Goal: Task Accomplishment & Management: Manage account settings

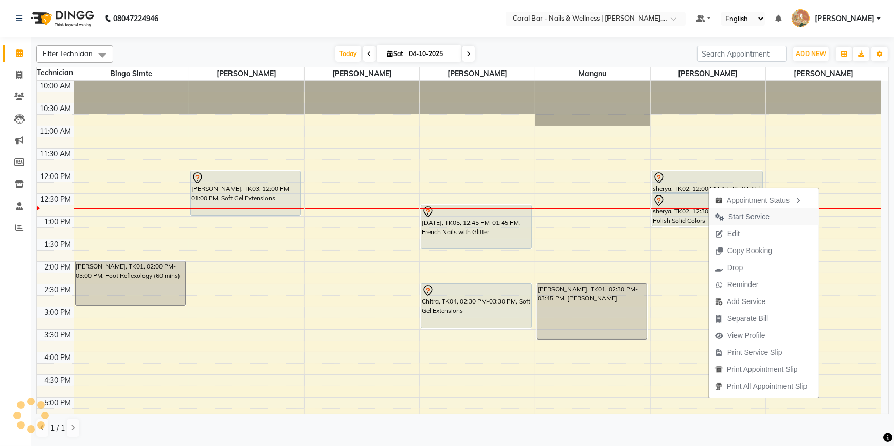
click at [736, 222] on span "Start Service" at bounding box center [749, 216] width 41 height 11
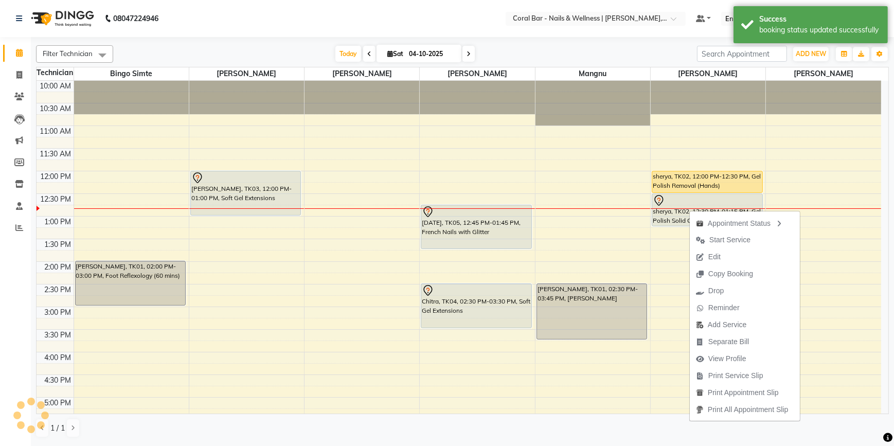
click at [709, 236] on span "Start Service" at bounding box center [723, 240] width 67 height 17
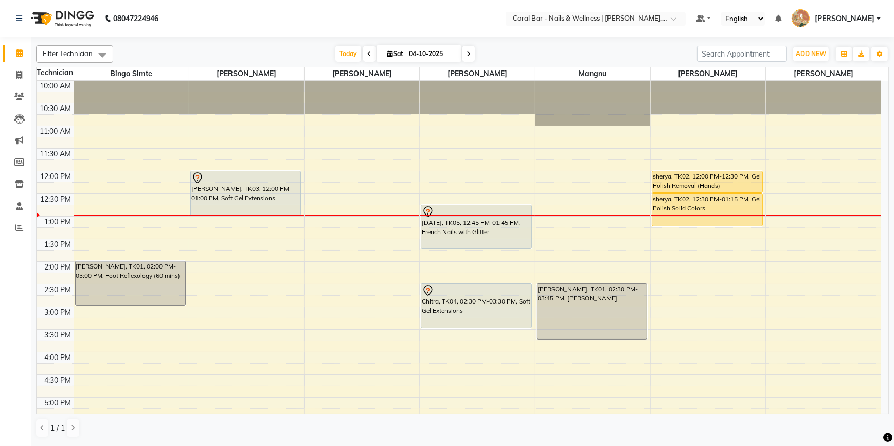
click at [468, 55] on icon at bounding box center [469, 54] width 4 height 6
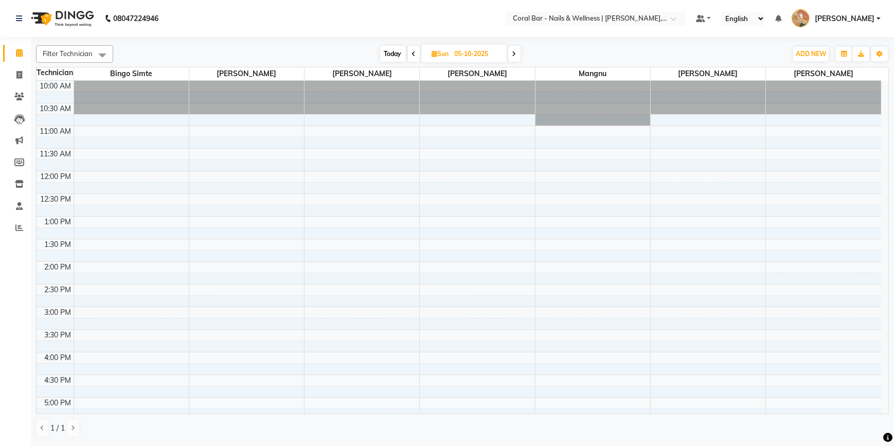
click at [514, 54] on icon at bounding box center [515, 54] width 4 height 6
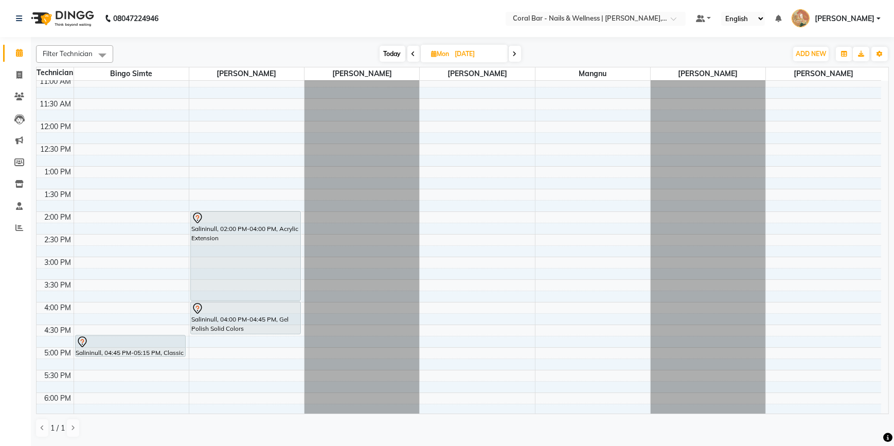
scroll to position [67, 0]
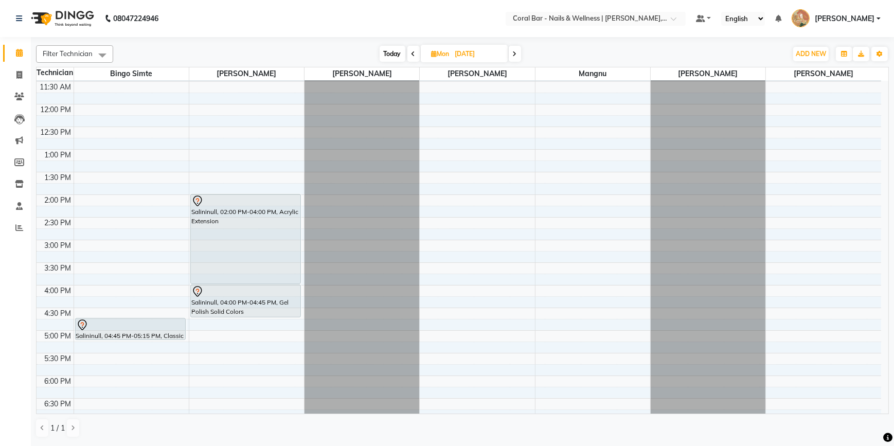
click at [513, 50] on span at bounding box center [515, 54] width 12 height 16
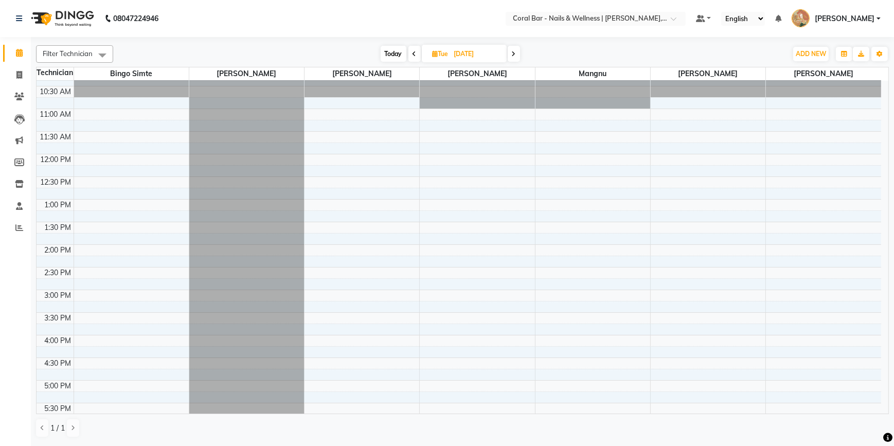
scroll to position [0, 0]
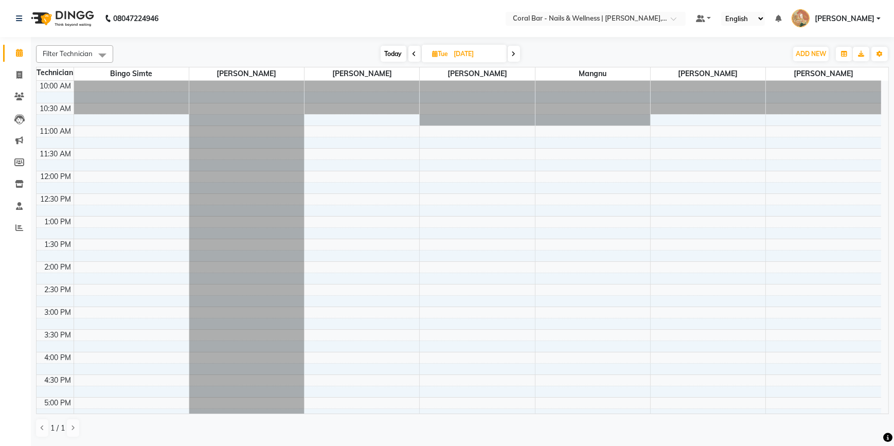
click at [387, 53] on span "Today" at bounding box center [394, 54] width 26 height 16
type input "04-10-2025"
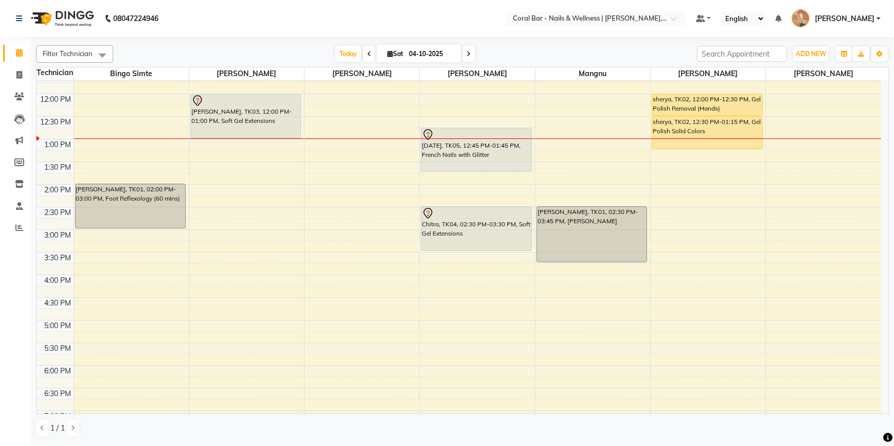
scroll to position [93, 0]
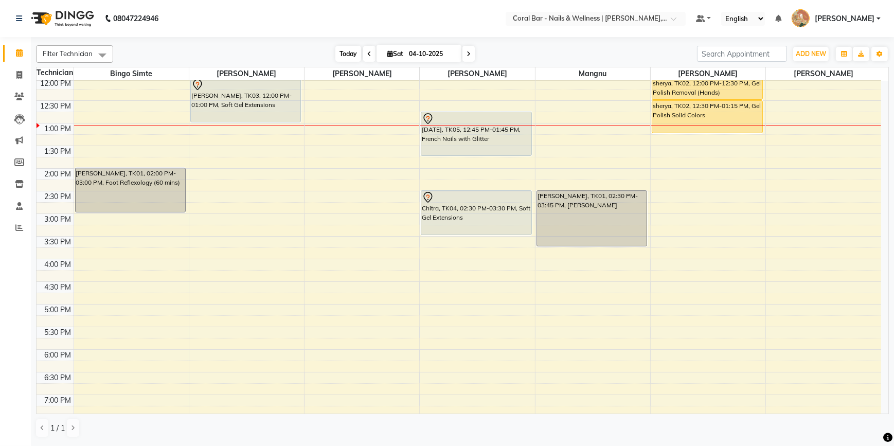
click at [349, 50] on span "Today" at bounding box center [349, 54] width 26 height 16
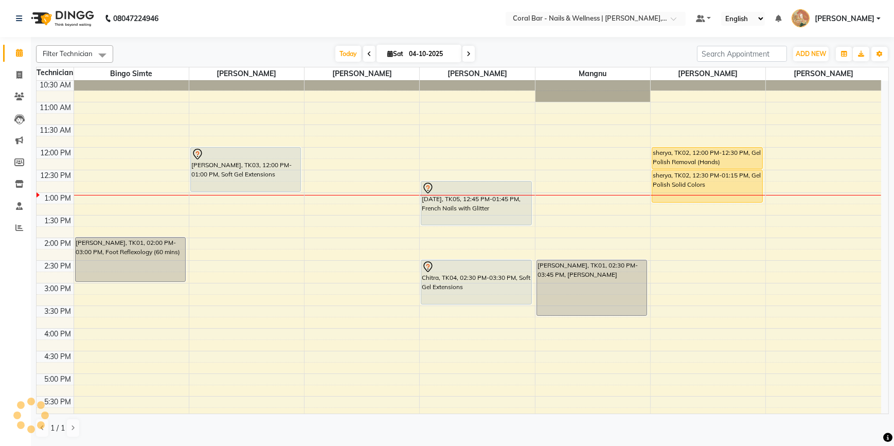
scroll to position [0, 0]
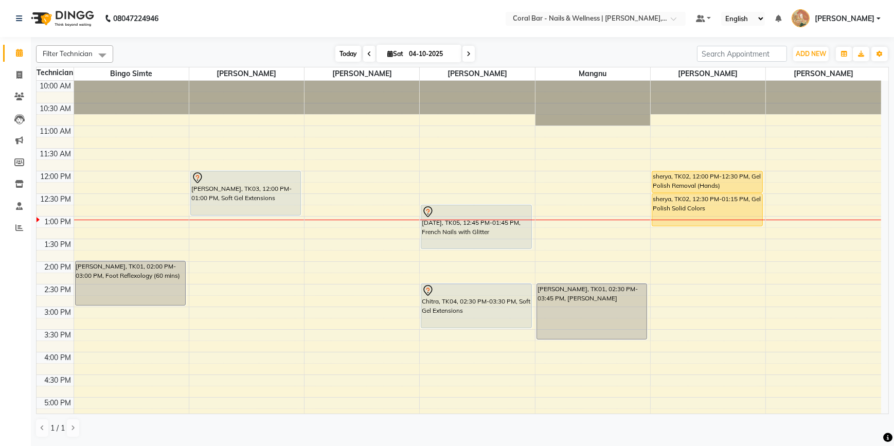
click at [351, 57] on span "Today" at bounding box center [349, 54] width 26 height 16
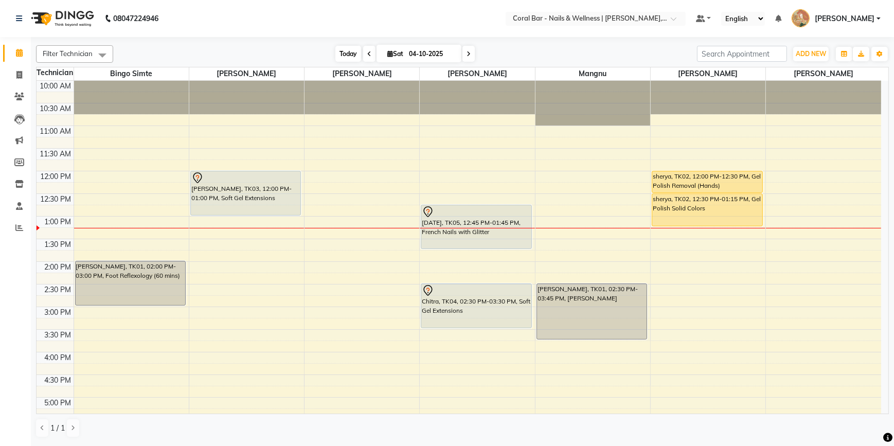
click at [349, 46] on span "Today" at bounding box center [349, 54] width 26 height 16
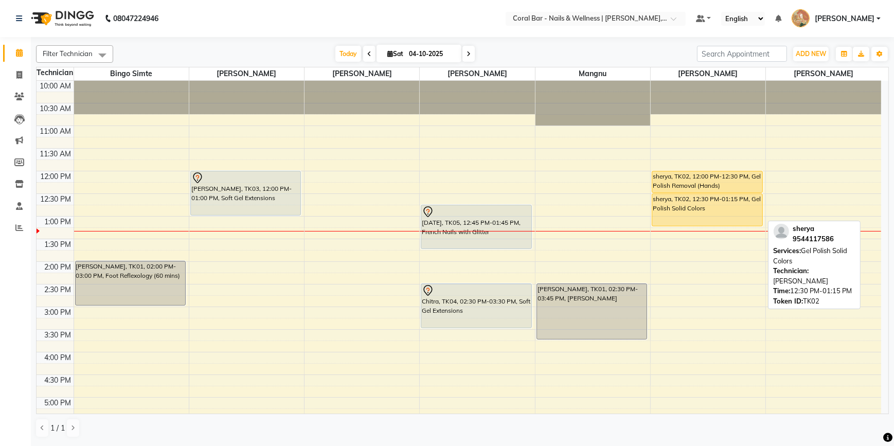
click at [662, 205] on div "sherya, TK02, 12:30 PM-01:15 PM, Gel Polish Solid Colors" at bounding box center [708, 210] width 110 height 32
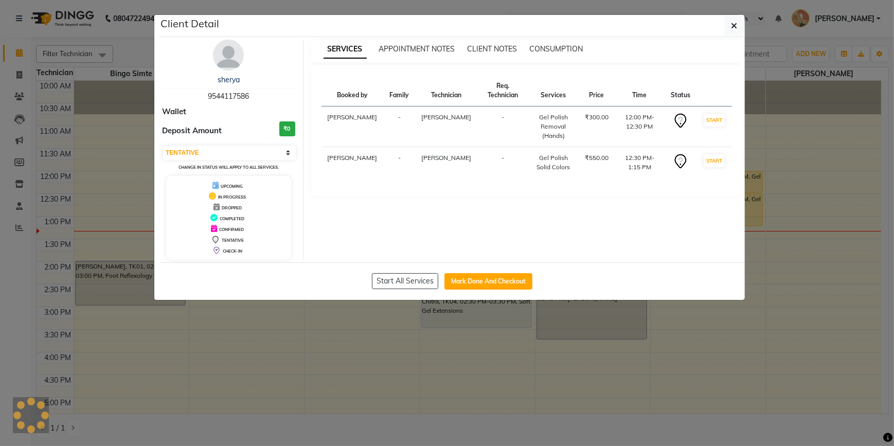
select select "1"
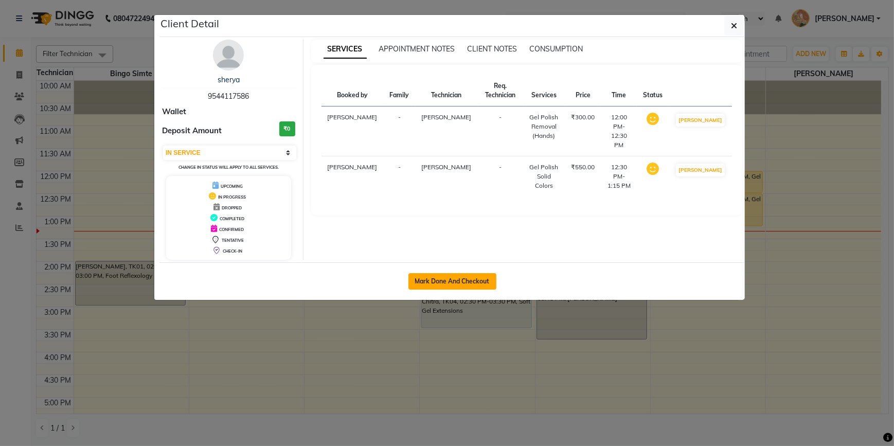
click at [474, 276] on button "Mark Done And Checkout" at bounding box center [453, 281] width 88 height 16
select select "7157"
select select "service"
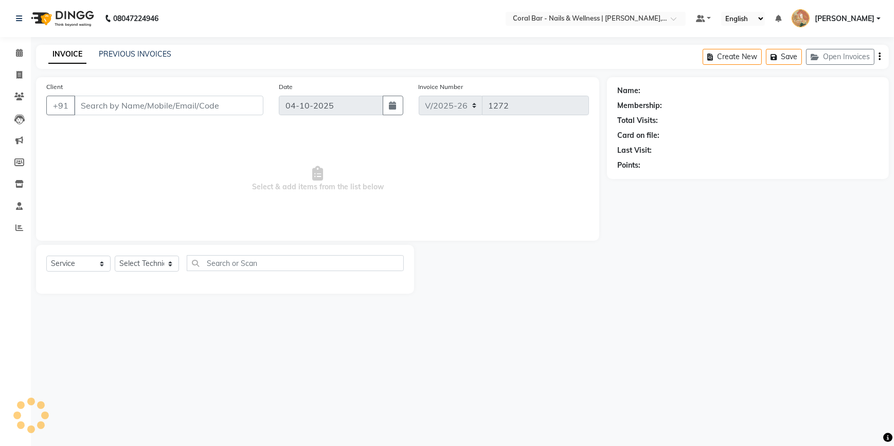
type input "9544117586"
select select "66409"
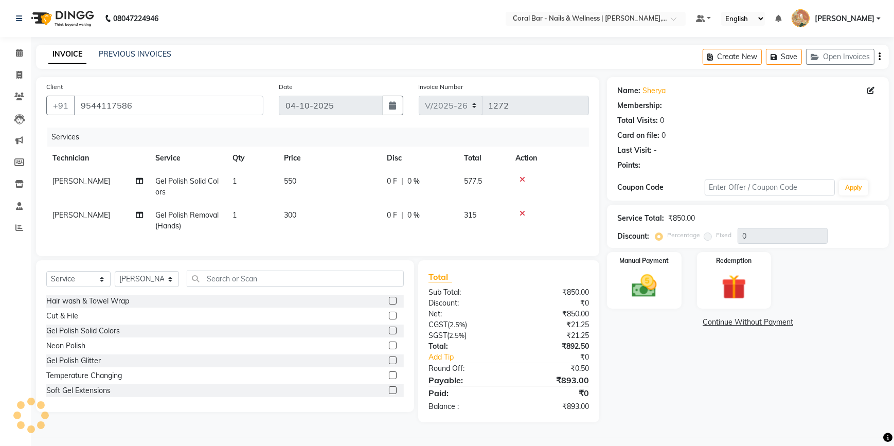
select select "1: Object"
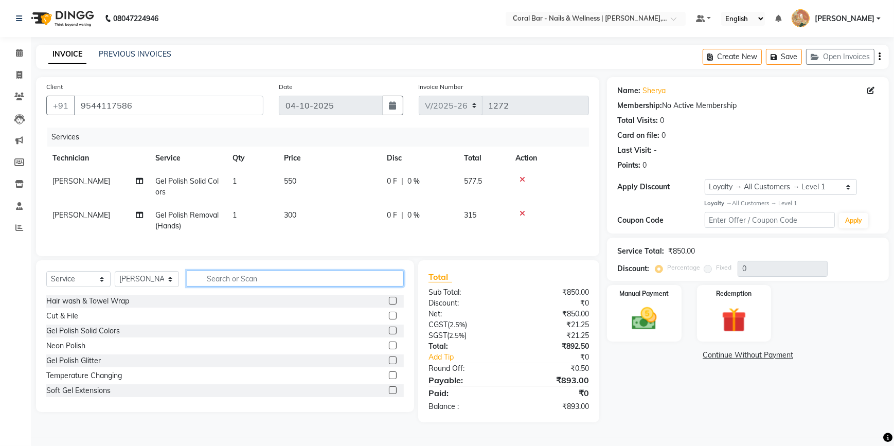
click at [211, 287] on input "text" at bounding box center [295, 279] width 217 height 16
type input "ac"
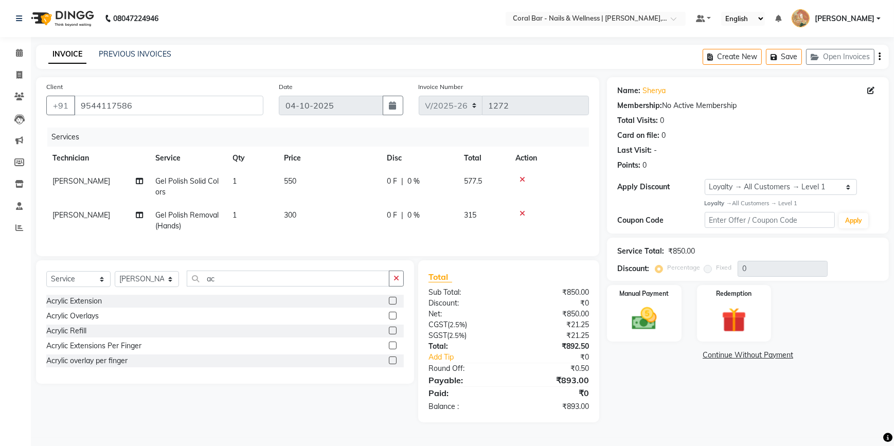
click at [391, 349] on label at bounding box center [393, 346] width 8 height 8
click at [391, 349] on input "checkbox" at bounding box center [392, 346] width 7 height 7
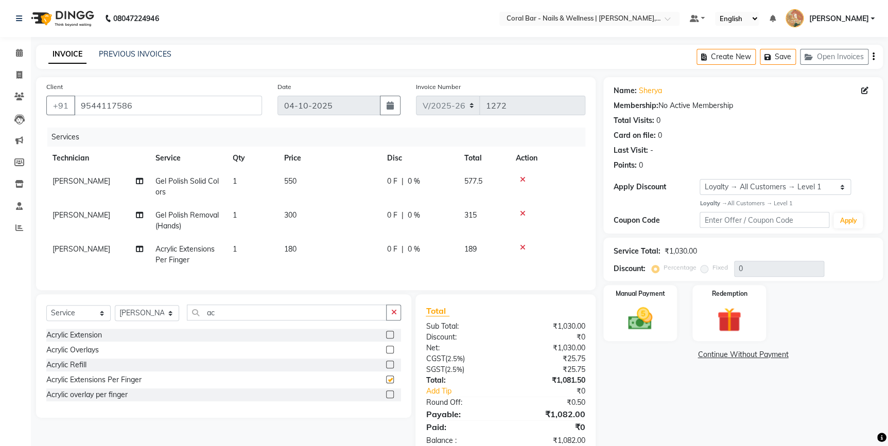
checkbox input "false"
click at [271, 260] on td "1" at bounding box center [251, 255] width 51 height 34
select select "66409"
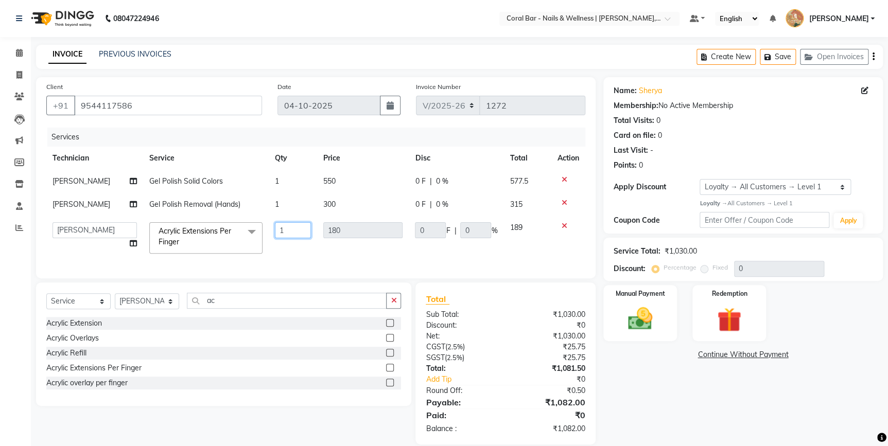
drag, startPoint x: 312, startPoint y: 233, endPoint x: 268, endPoint y: 233, distance: 43.7
click at [269, 233] on td "1" at bounding box center [293, 238] width 48 height 44
type input "4"
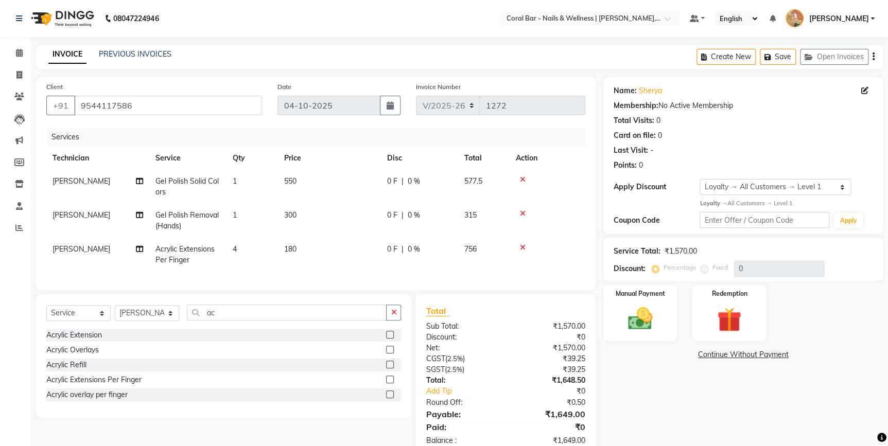
click at [389, 254] on tr "[PERSON_NAME] Acrylic Extensions Per Finger 4 180 0 F | 0 % 756" at bounding box center [315, 255] width 539 height 34
click at [682, 399] on div "Name: Sherya Membership: No Active Membership Total Visits: 0 Card on file: 0 L…" at bounding box center [746, 266] width 287 height 379
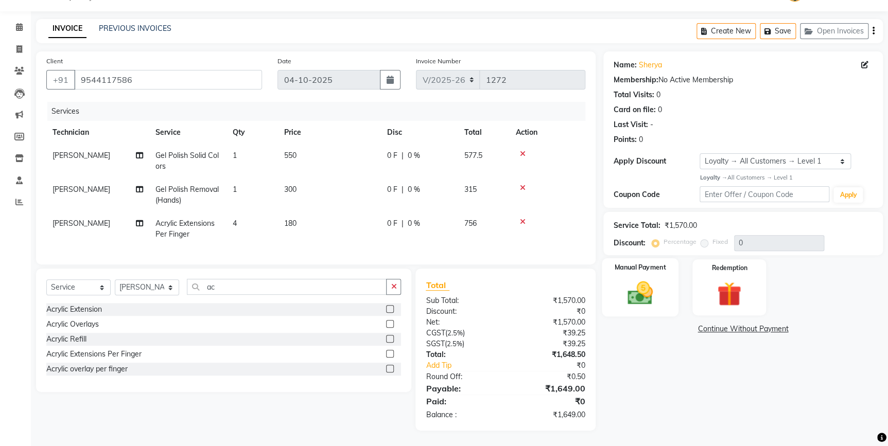
click at [630, 278] on img at bounding box center [640, 292] width 42 height 29
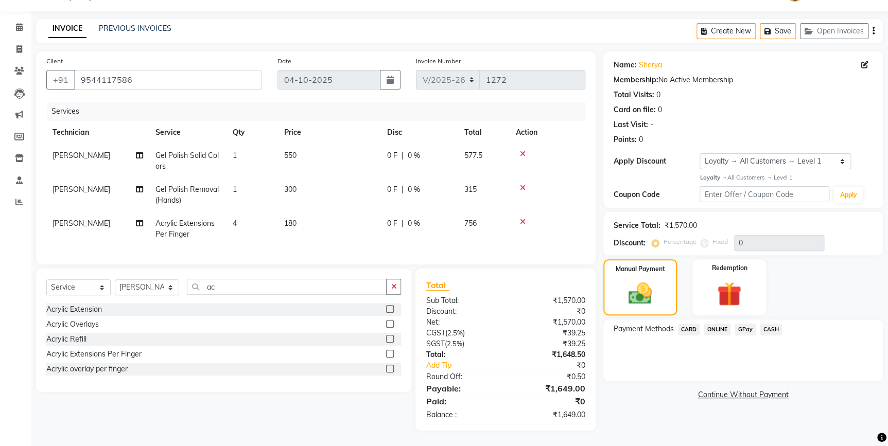
click at [738, 324] on span "GPay" at bounding box center [744, 330] width 21 height 12
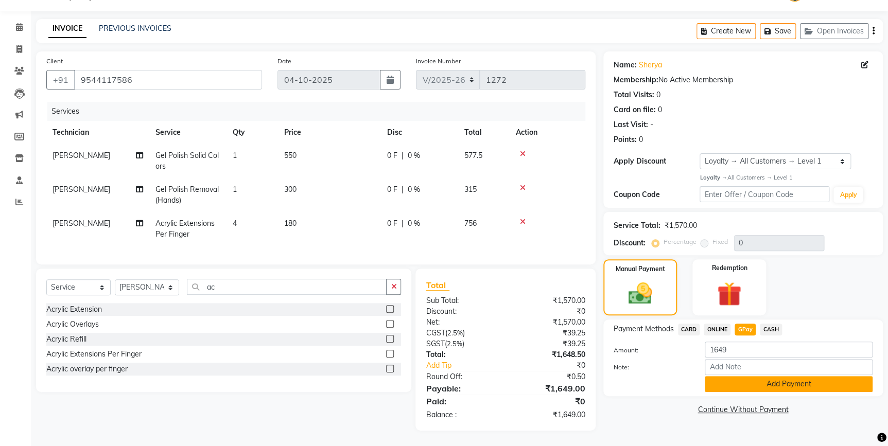
click at [737, 376] on button "Add Payment" at bounding box center [788, 384] width 168 height 16
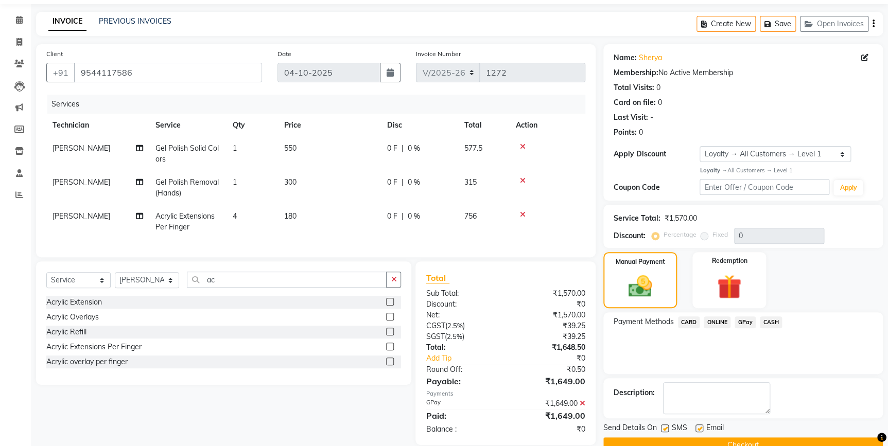
scroll to position [105, 0]
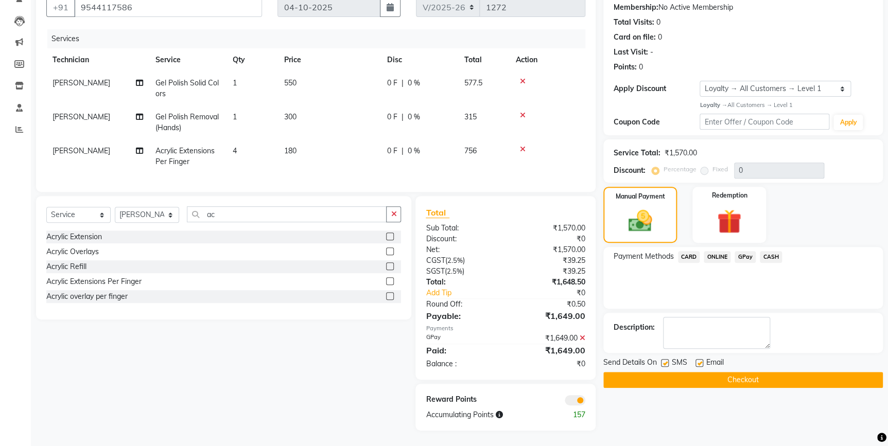
click at [683, 379] on button "Checkout" at bounding box center [742, 380] width 279 height 16
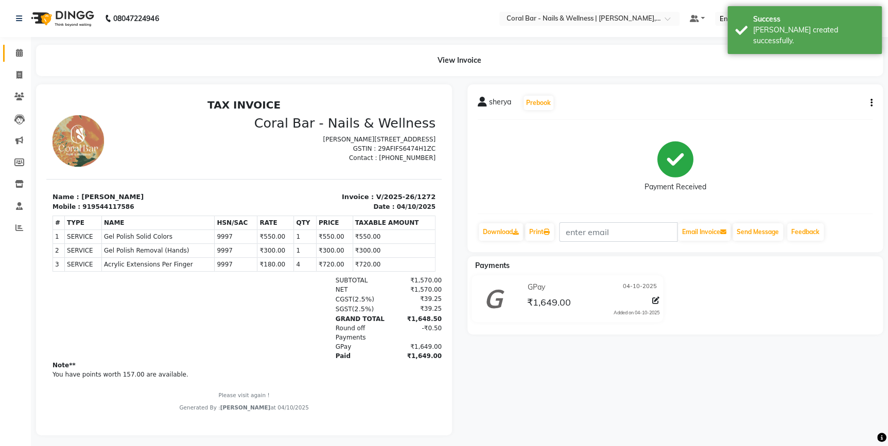
click at [19, 46] on link "Calendar" at bounding box center [15, 53] width 25 height 17
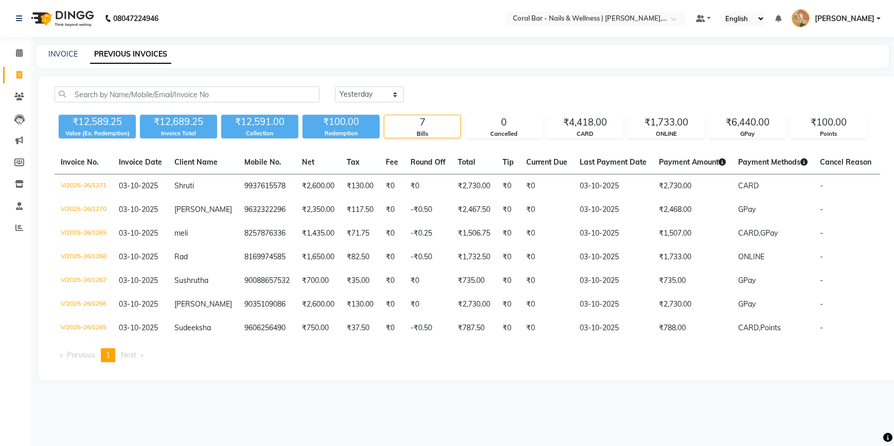
select select "yesterday"
click at [14, 48] on span at bounding box center [19, 53] width 18 height 12
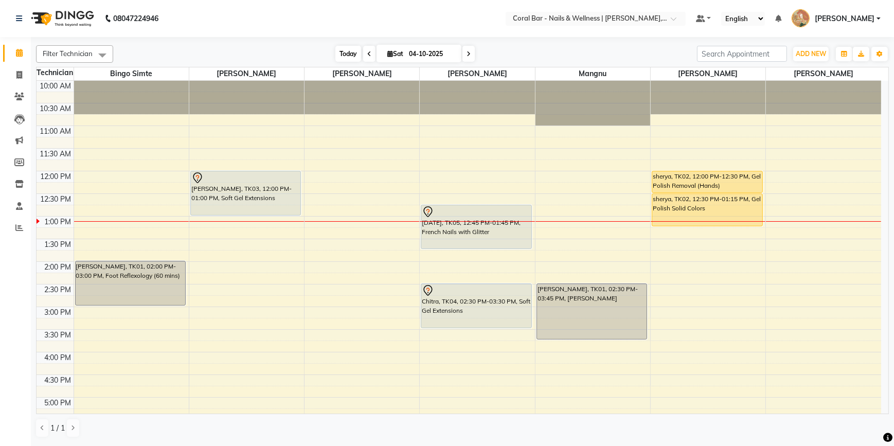
click at [345, 55] on span "Today" at bounding box center [349, 54] width 26 height 16
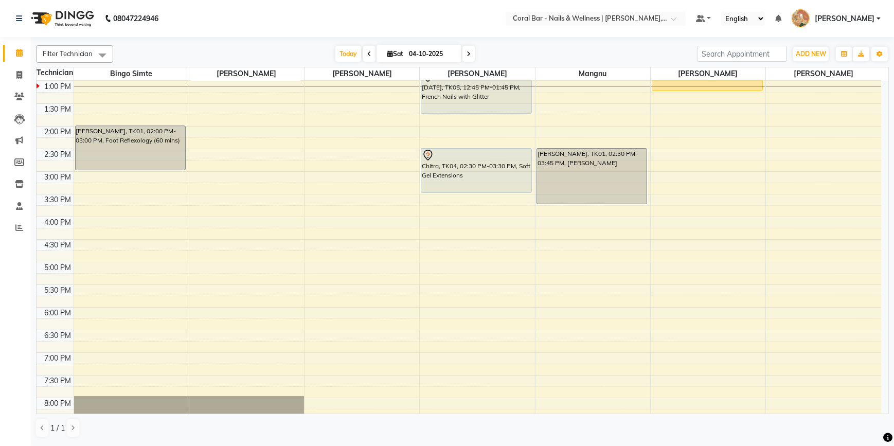
click at [467, 52] on icon at bounding box center [469, 54] width 4 height 6
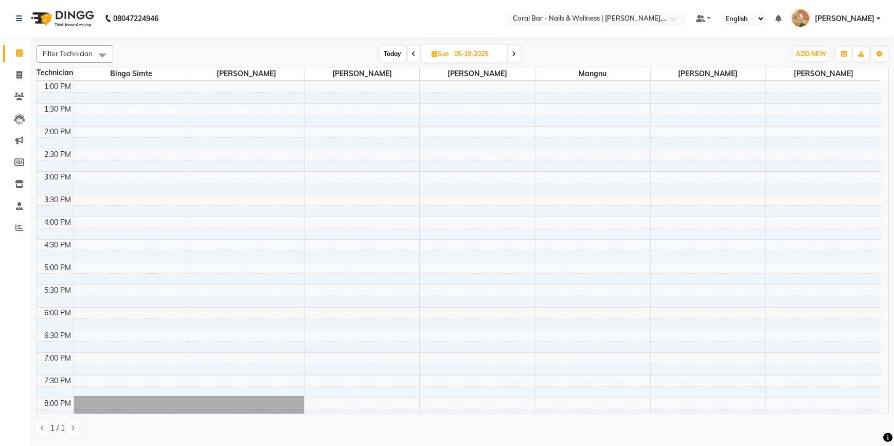
click at [412, 52] on span at bounding box center [414, 54] width 12 height 16
type input "04-10-2025"
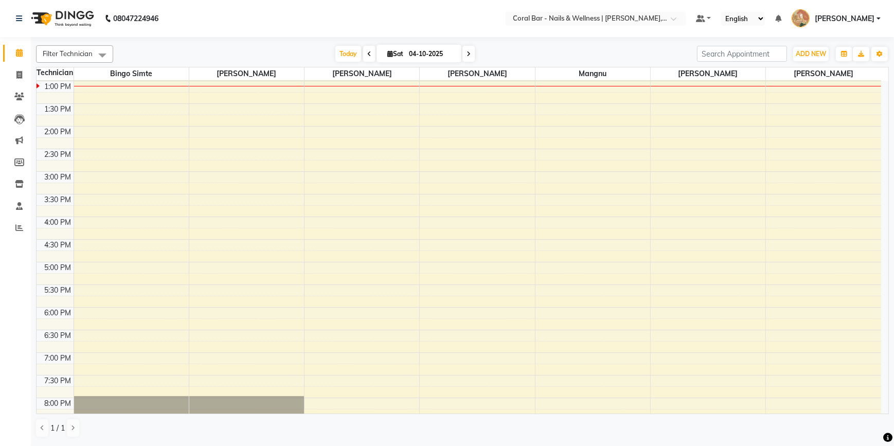
scroll to position [135, 0]
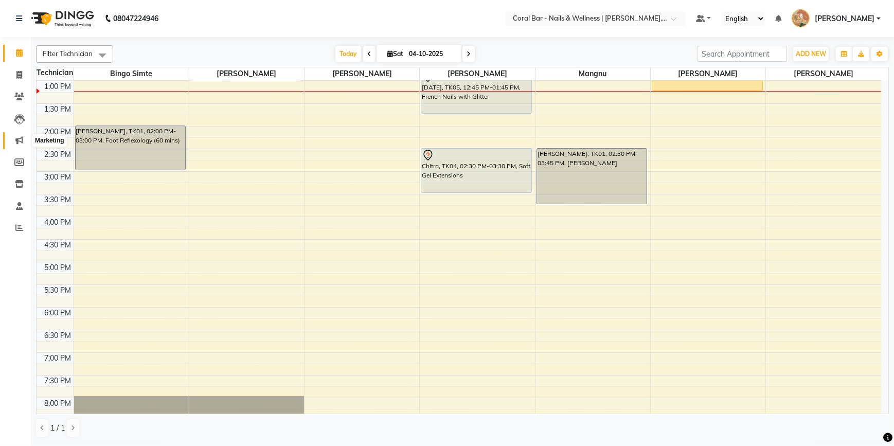
click at [15, 146] on span at bounding box center [19, 141] width 18 height 12
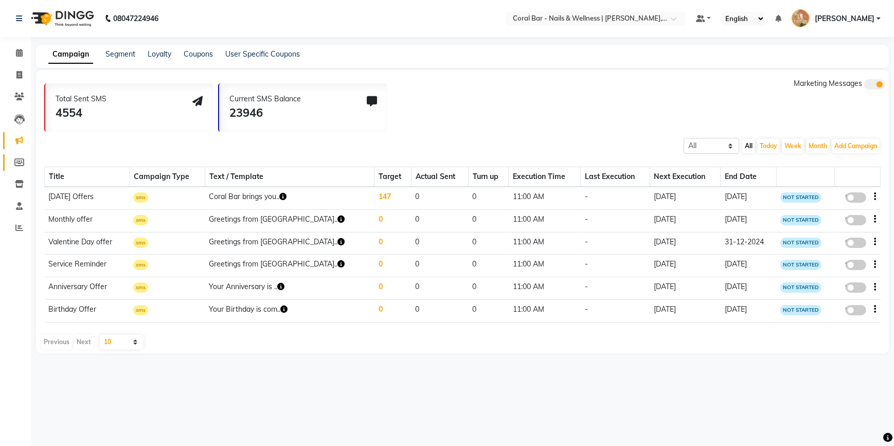
click at [18, 154] on link "Members" at bounding box center [15, 162] width 25 height 17
select select
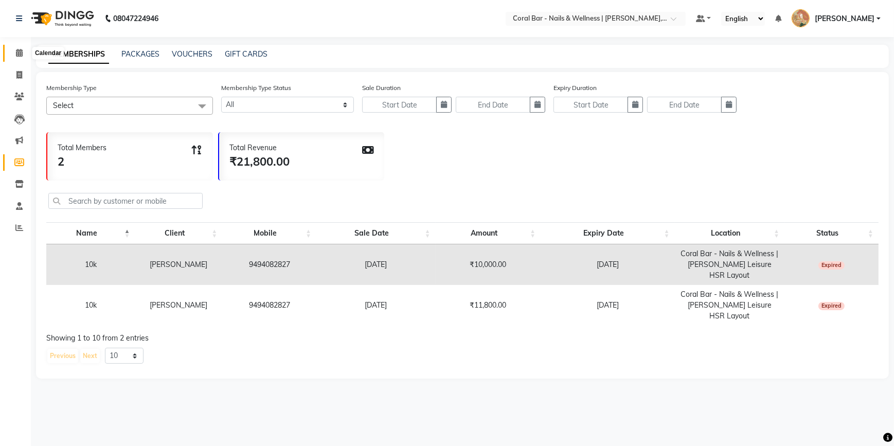
click at [23, 50] on span at bounding box center [19, 53] width 18 height 12
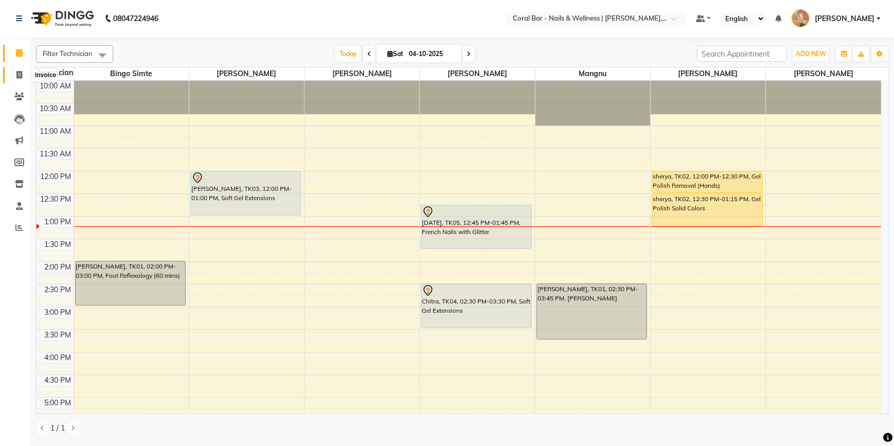
click at [16, 78] on span at bounding box center [19, 75] width 18 height 12
select select "7157"
select select "service"
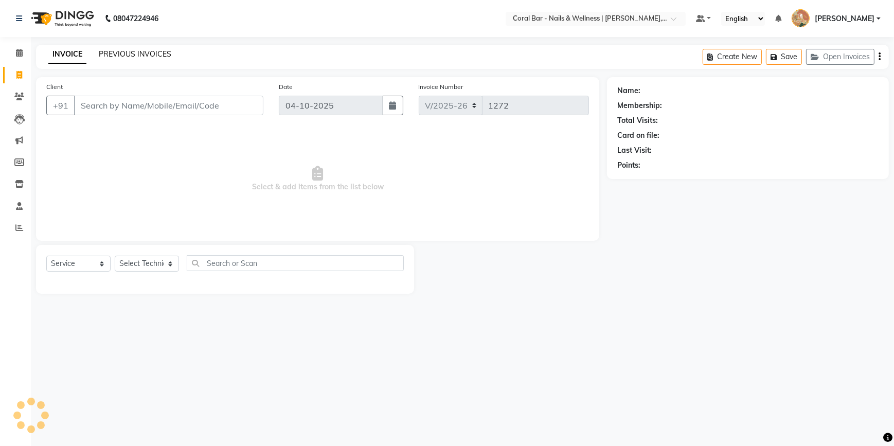
click at [99, 58] on link "PREVIOUS INVOICES" at bounding box center [135, 53] width 73 height 9
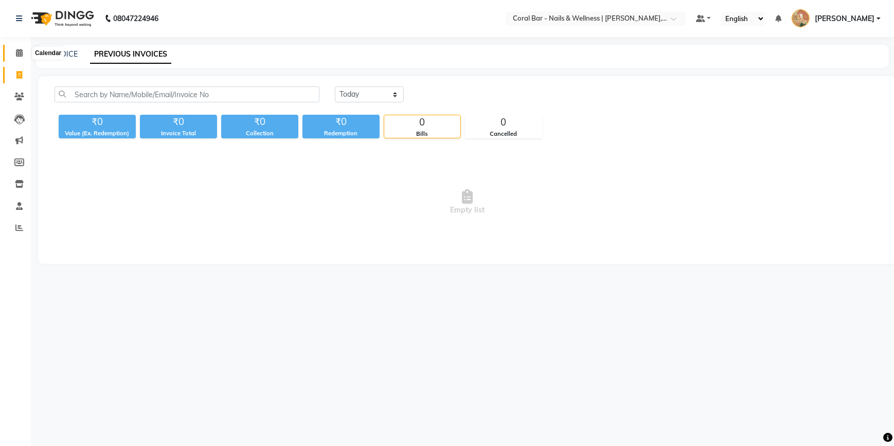
click at [16, 49] on icon at bounding box center [19, 53] width 7 height 8
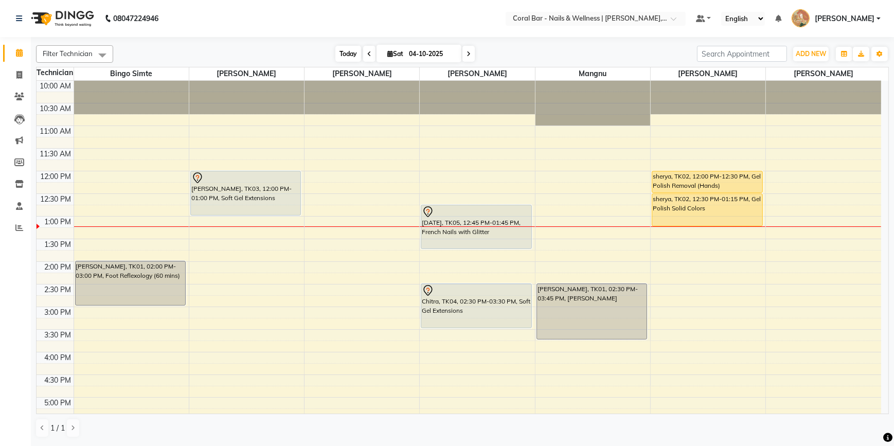
click at [346, 56] on span "Today" at bounding box center [349, 54] width 26 height 16
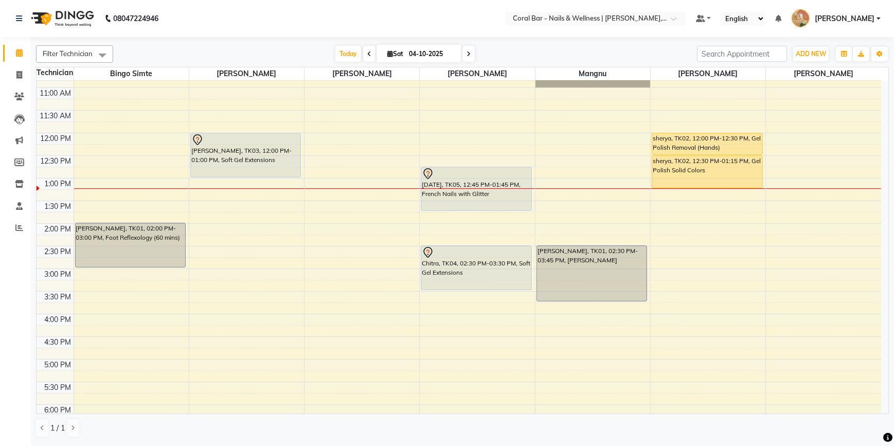
scroll to position [140, 0]
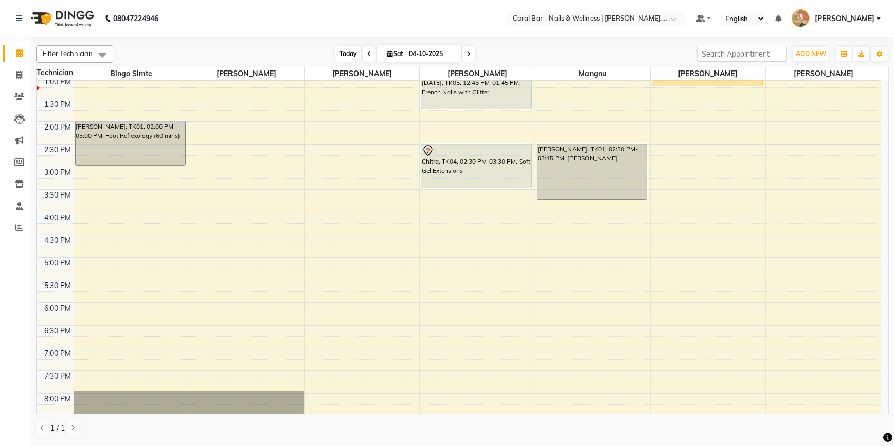
click at [349, 51] on span "Today" at bounding box center [349, 54] width 26 height 16
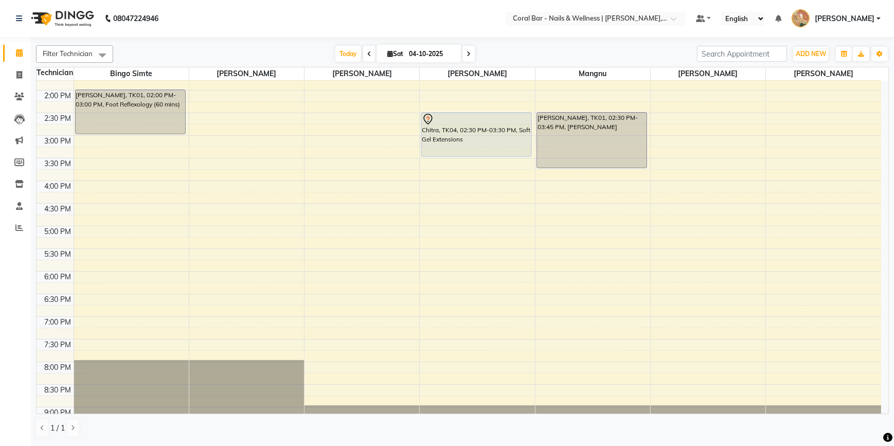
scroll to position [67, 0]
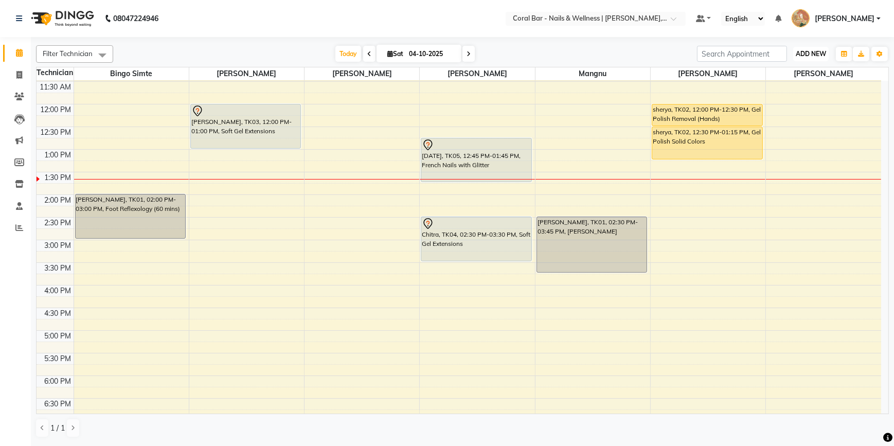
click at [803, 55] on span "ADD NEW" at bounding box center [811, 54] width 30 height 8
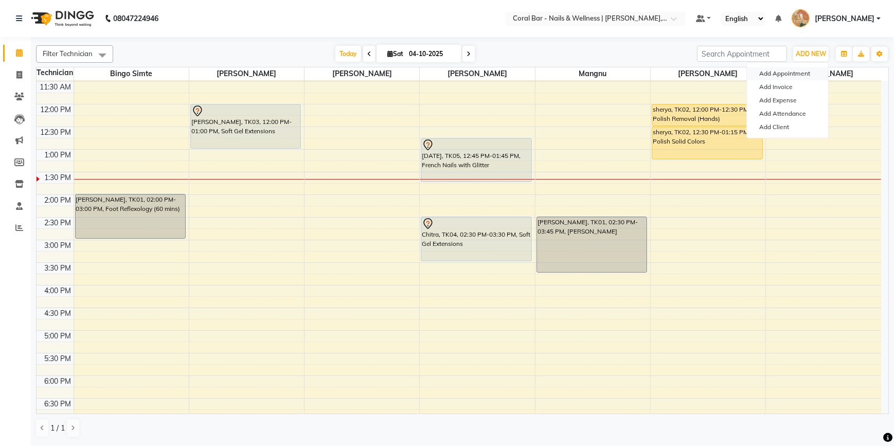
click at [787, 75] on button "Add Appointment" at bounding box center [787, 73] width 81 height 13
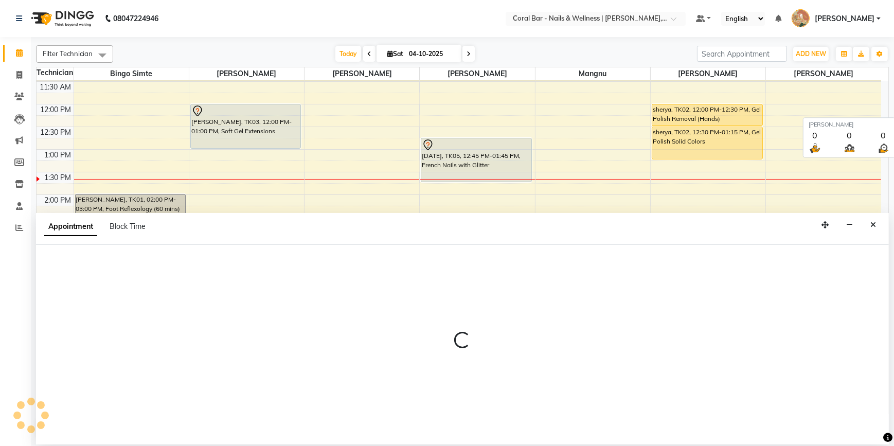
select select "tentative"
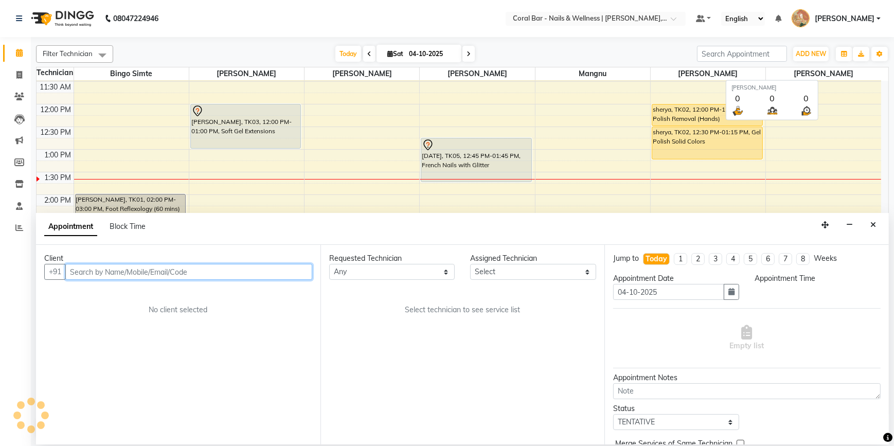
select select "660"
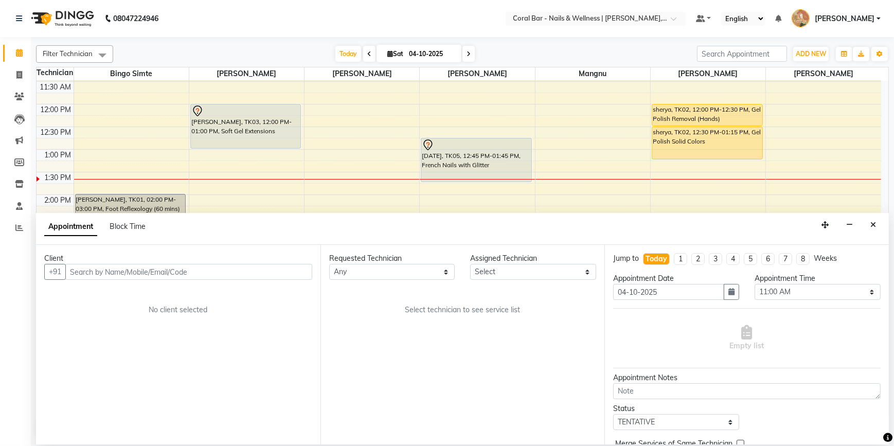
click at [871, 223] on icon "Close" at bounding box center [874, 224] width 6 height 7
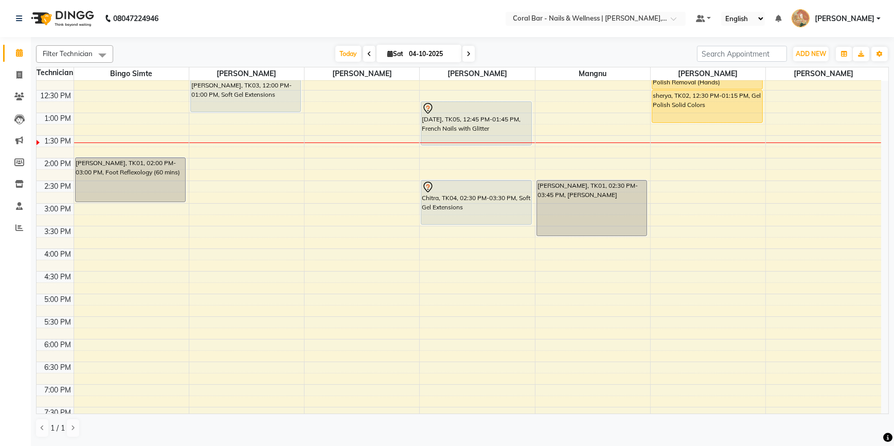
scroll to position [99, 0]
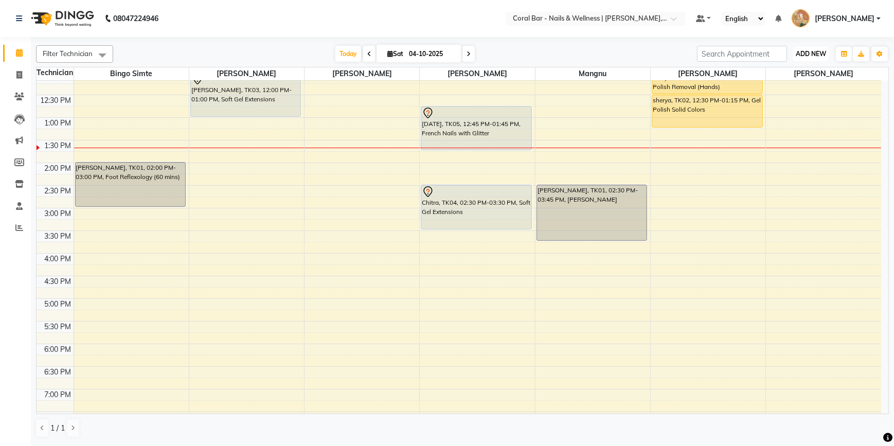
click at [819, 55] on span "ADD NEW" at bounding box center [811, 54] width 30 height 8
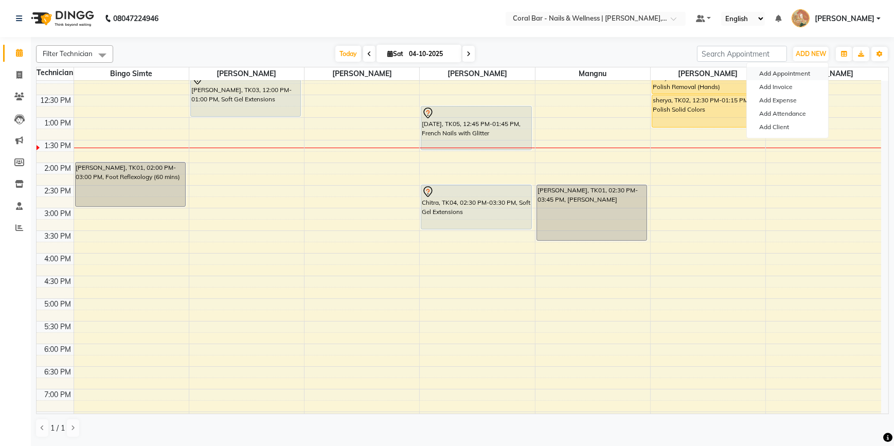
click at [792, 73] on button "Add Appointment" at bounding box center [787, 73] width 81 height 13
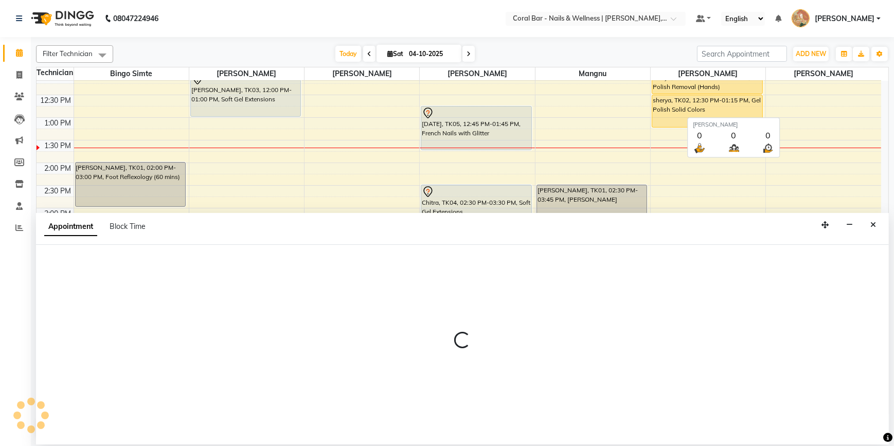
select select "660"
select select "tentative"
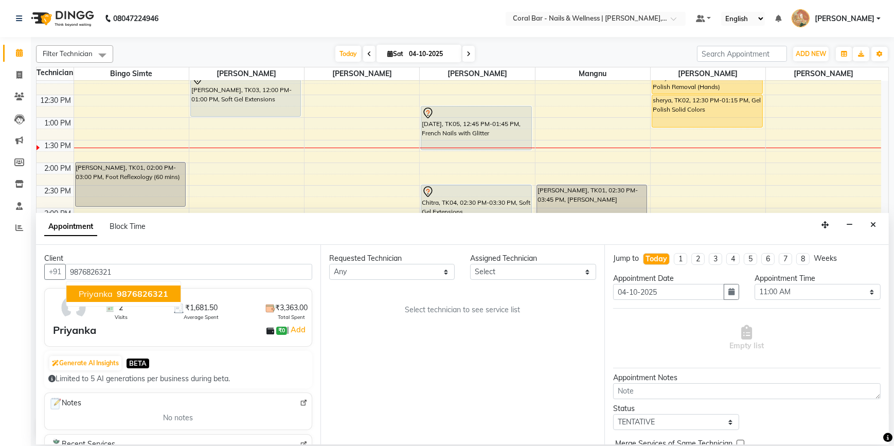
click at [135, 294] on span "9876826321" at bounding box center [142, 294] width 51 height 10
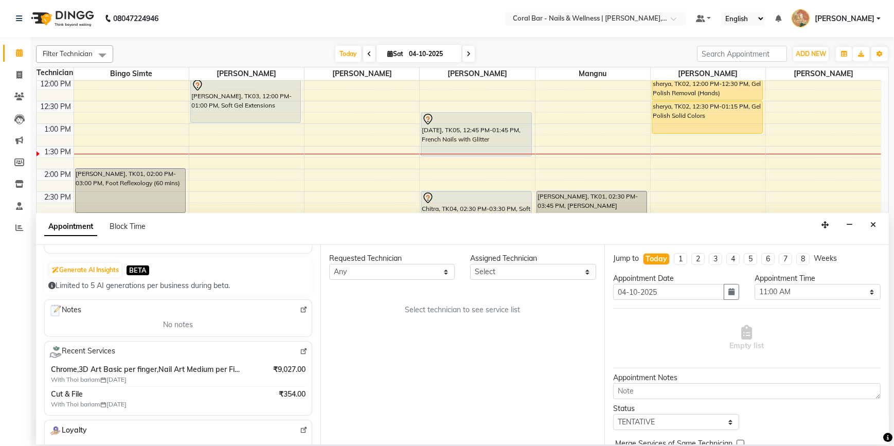
scroll to position [113, 0]
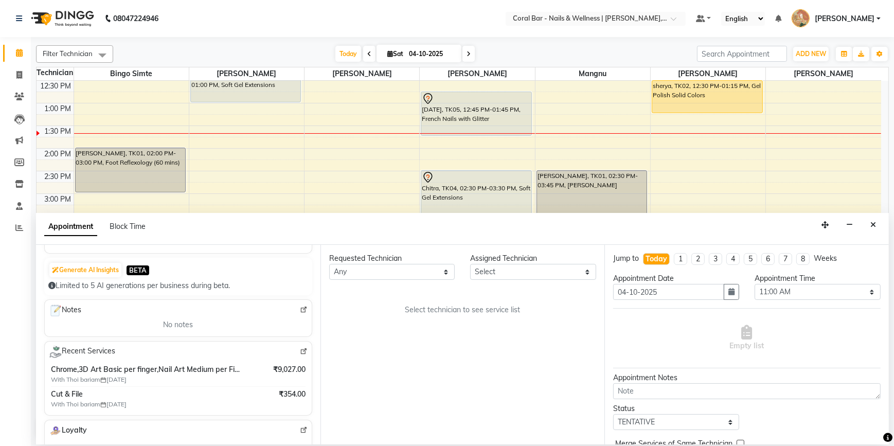
type input "9876826321"
click at [530, 273] on select "Select Bingo Simte Debbie Gery Kimpha kipgen Mangnu Neha Tamang Priya tamang" at bounding box center [533, 272] width 126 height 16
select select "69266"
click at [470, 264] on select "Select Bingo Simte Debbie Gery Kimpha kipgen Mangnu Neha Tamang Priya tamang" at bounding box center [533, 272] width 126 height 16
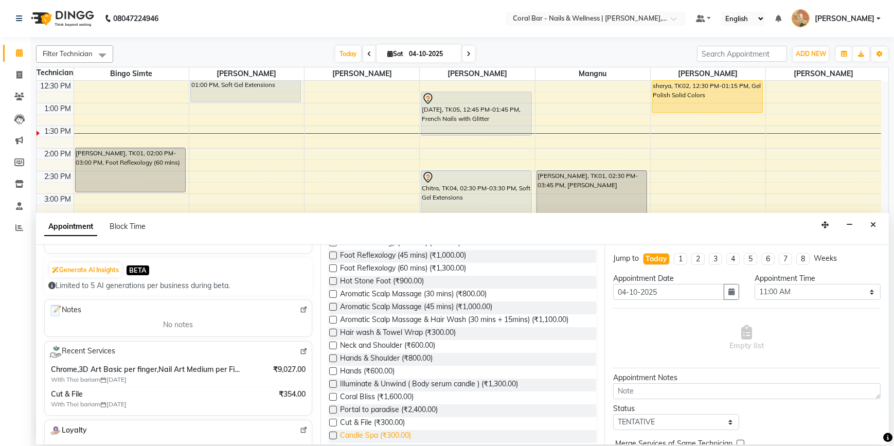
scroll to position [187, 0]
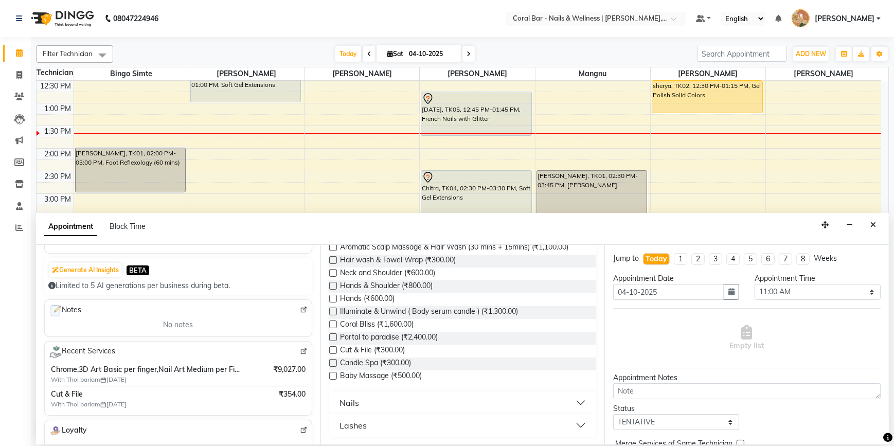
click at [352, 402] on div "Nails" at bounding box center [350, 403] width 20 height 12
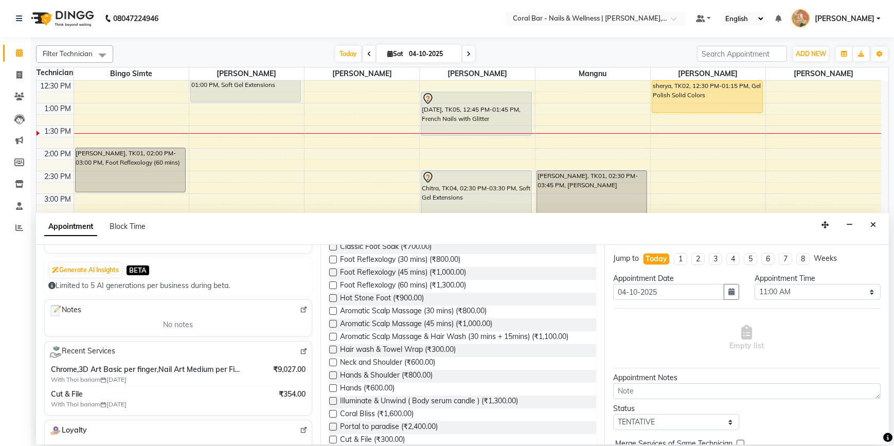
scroll to position [0, 0]
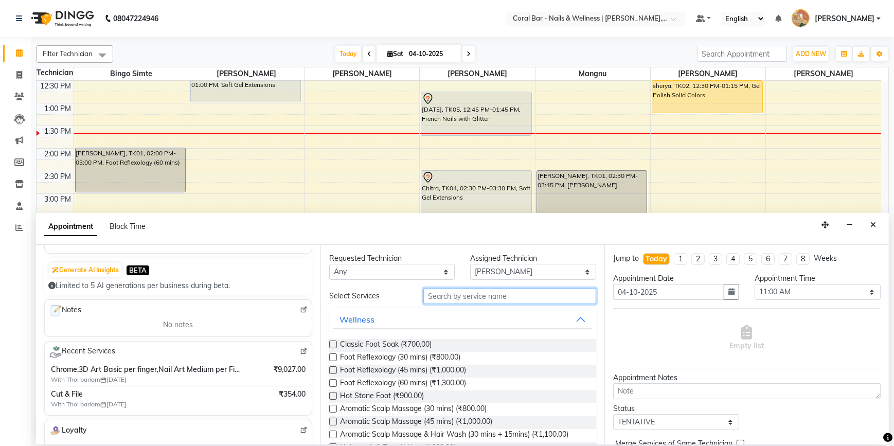
drag, startPoint x: 485, startPoint y: 294, endPoint x: 475, endPoint y: 294, distance: 10.3
click at [480, 294] on input "text" at bounding box center [510, 296] width 173 height 16
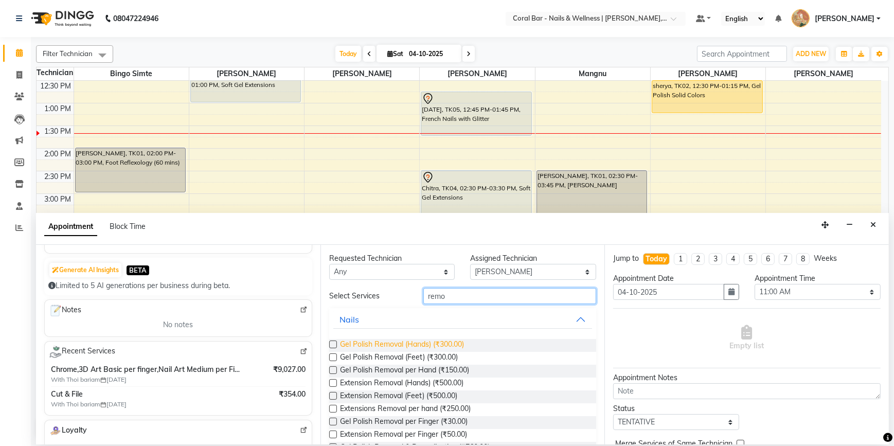
type input "remo"
click at [389, 340] on span "Gel Polish Removal (Hands) (₹300.00)" at bounding box center [402, 345] width 124 height 13
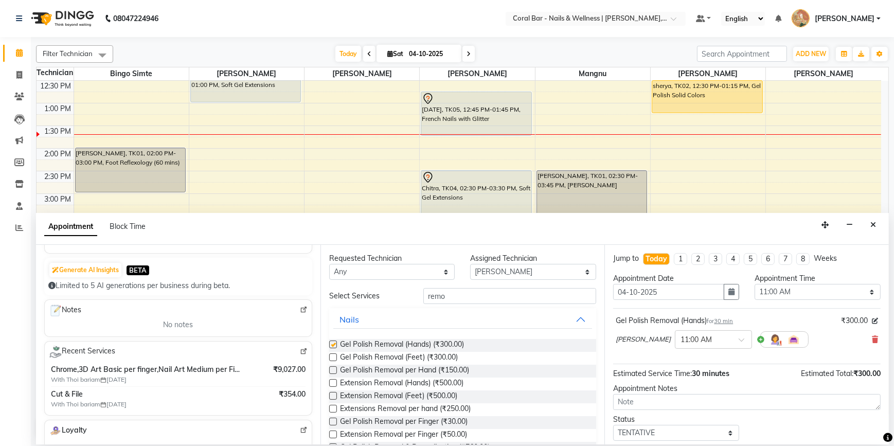
checkbox input "false"
click at [725, 339] on div at bounding box center [714, 338] width 76 height 11
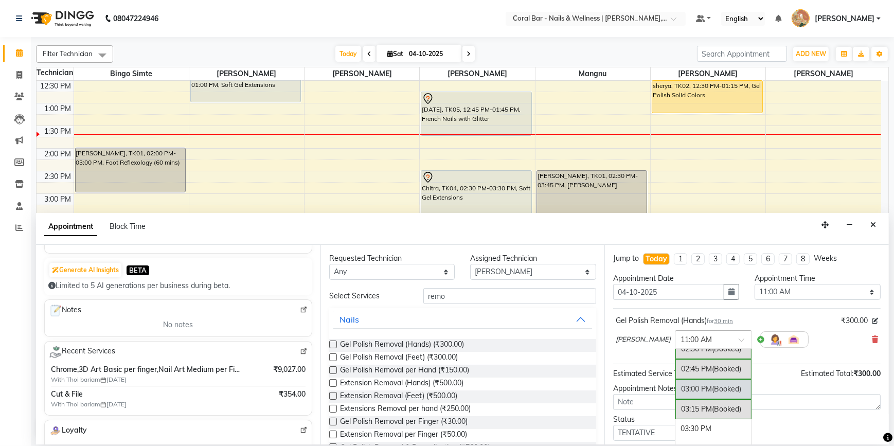
click at [699, 393] on div "03:00 PM (Booked)" at bounding box center [714, 389] width 76 height 20
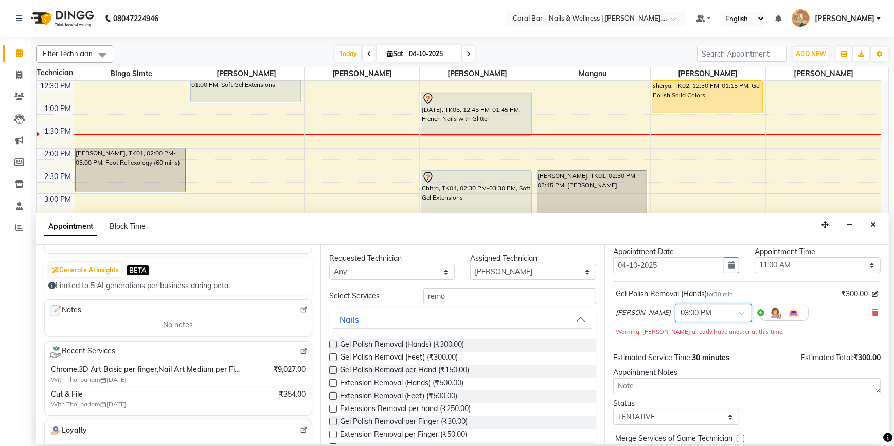
scroll to position [72, 0]
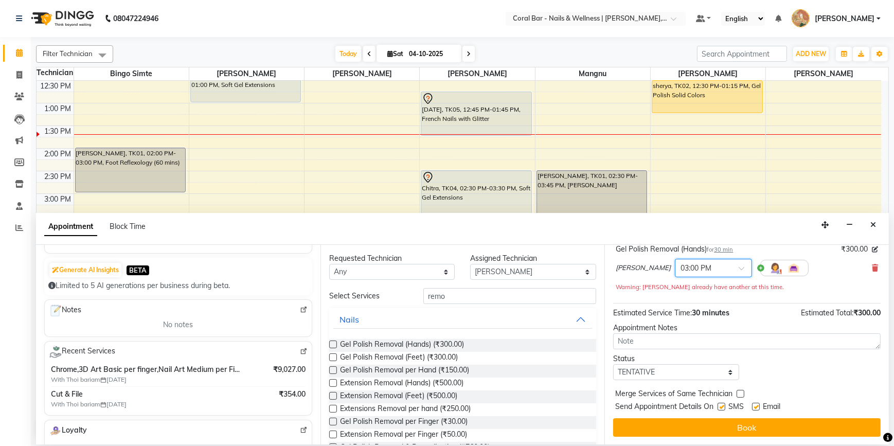
click at [728, 266] on div at bounding box center [714, 267] width 76 height 11
click at [692, 336] on div "05:30 PM" at bounding box center [714, 339] width 76 height 19
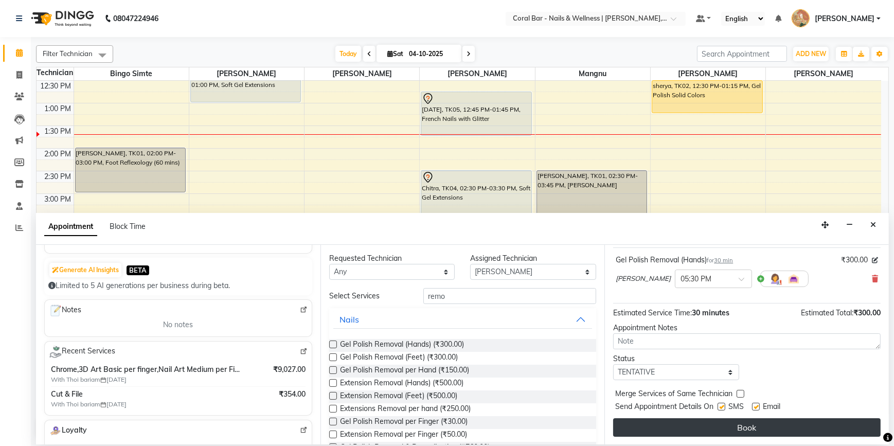
click at [709, 429] on button "Book" at bounding box center [747, 427] width 268 height 19
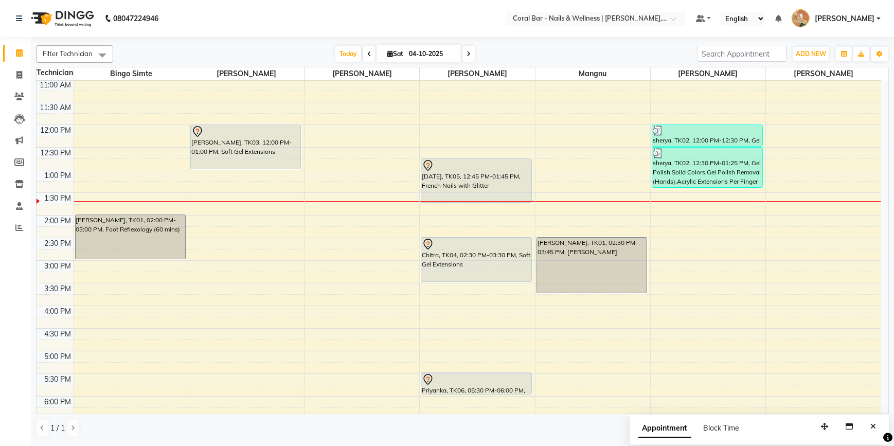
scroll to position [93, 0]
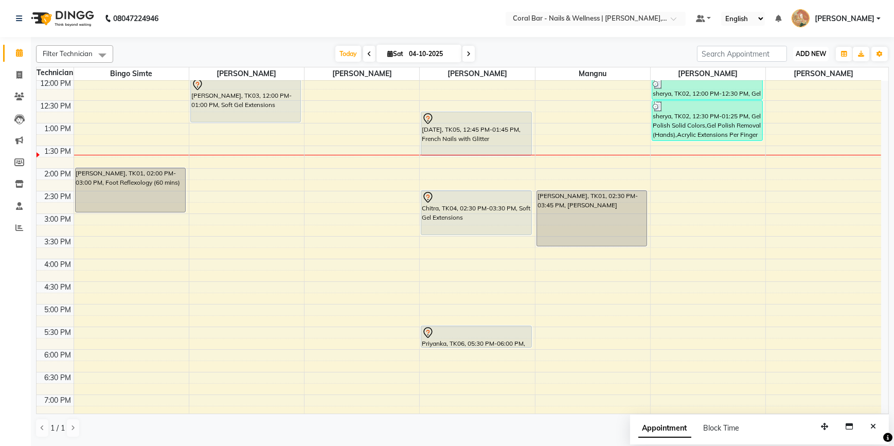
click at [814, 47] on button "ADD NEW Toggle Dropdown" at bounding box center [811, 54] width 36 height 14
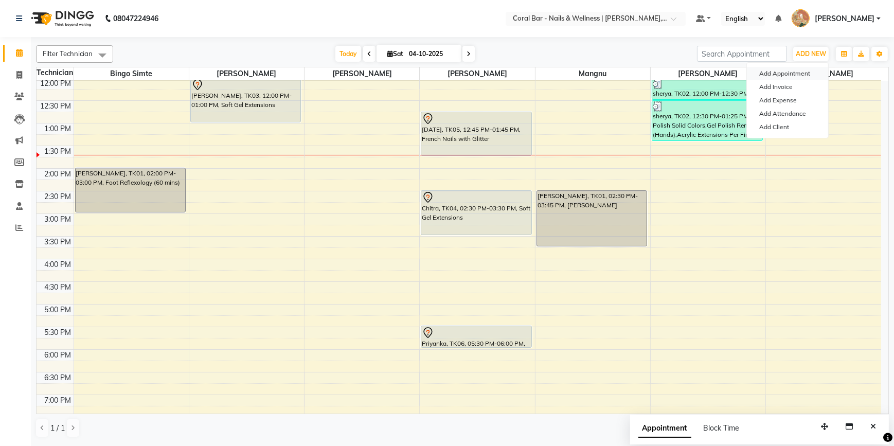
click at [807, 70] on button "Add Appointment" at bounding box center [787, 73] width 81 height 13
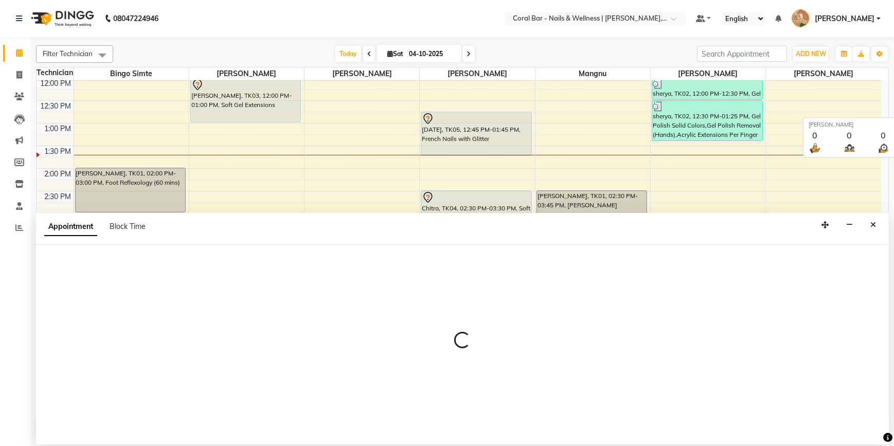
select select "660"
select select "tentative"
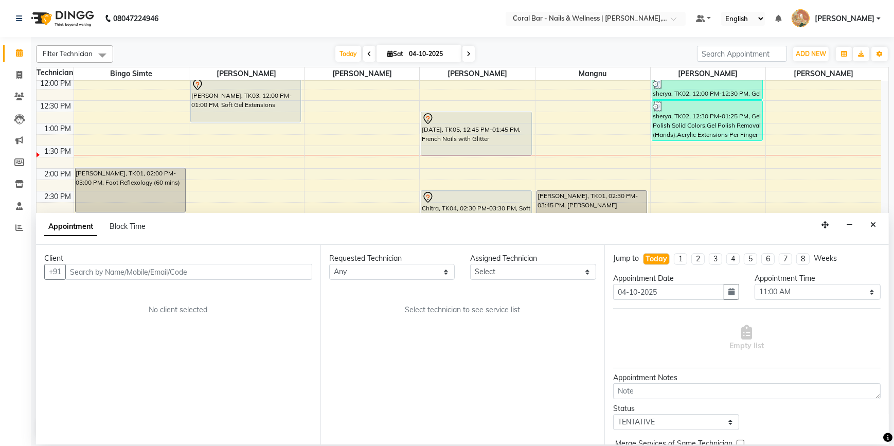
click at [112, 273] on input "text" at bounding box center [188, 272] width 247 height 16
click at [873, 225] on icon "Close" at bounding box center [874, 224] width 6 height 7
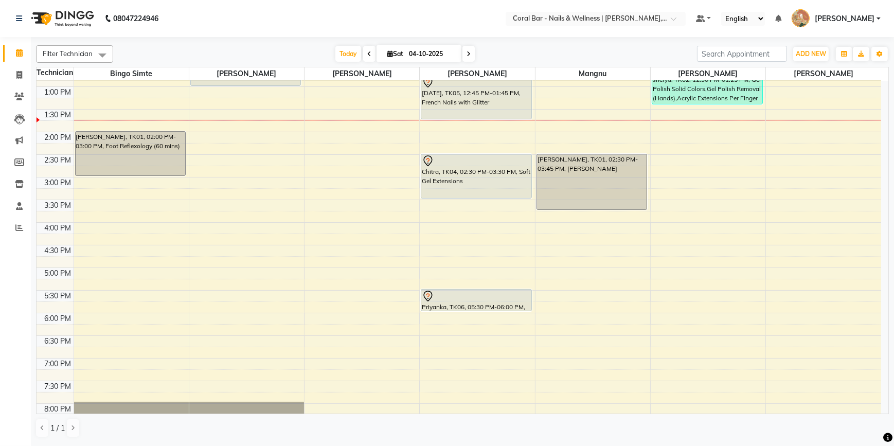
scroll to position [0, 0]
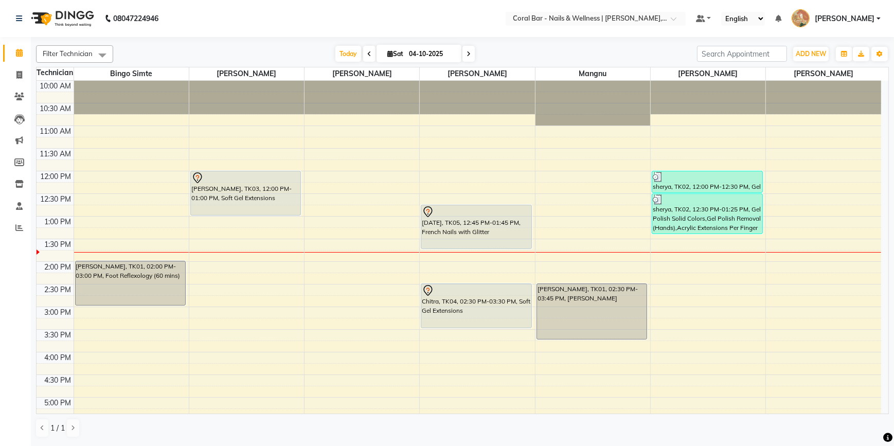
click at [363, 56] on span at bounding box center [369, 54] width 12 height 16
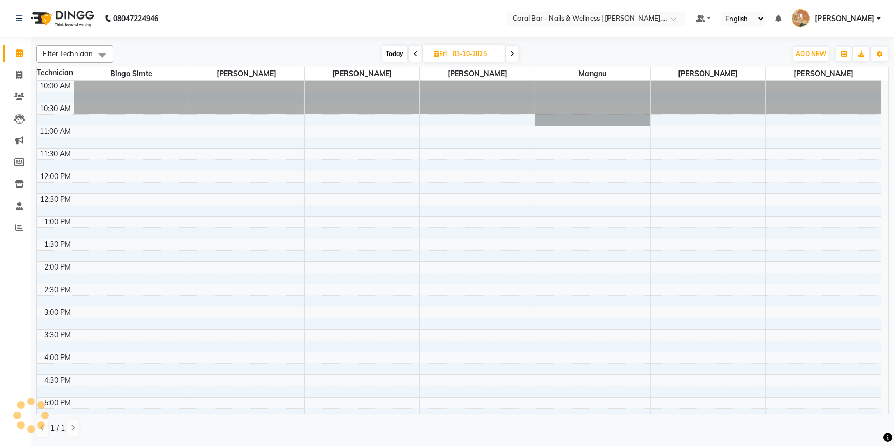
scroll to position [135, 0]
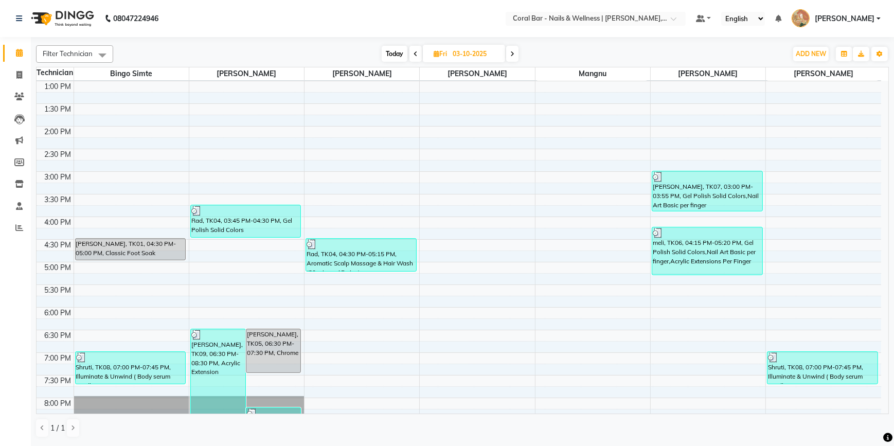
click at [414, 53] on icon at bounding box center [416, 54] width 4 height 6
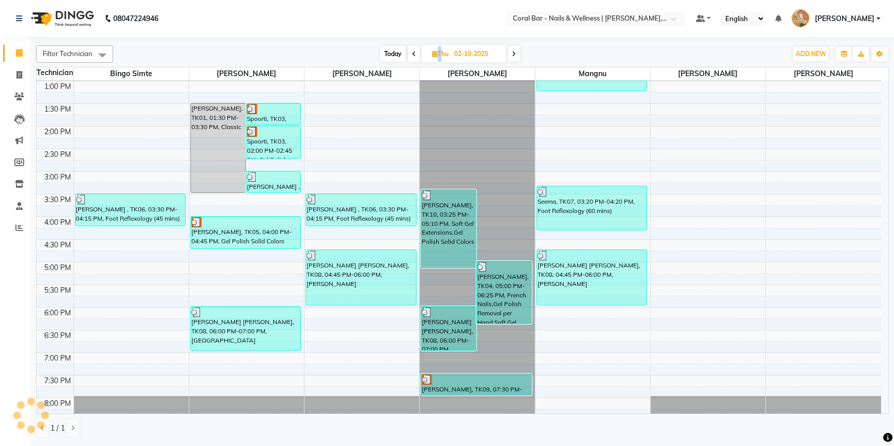
click at [413, 53] on icon at bounding box center [414, 54] width 4 height 6
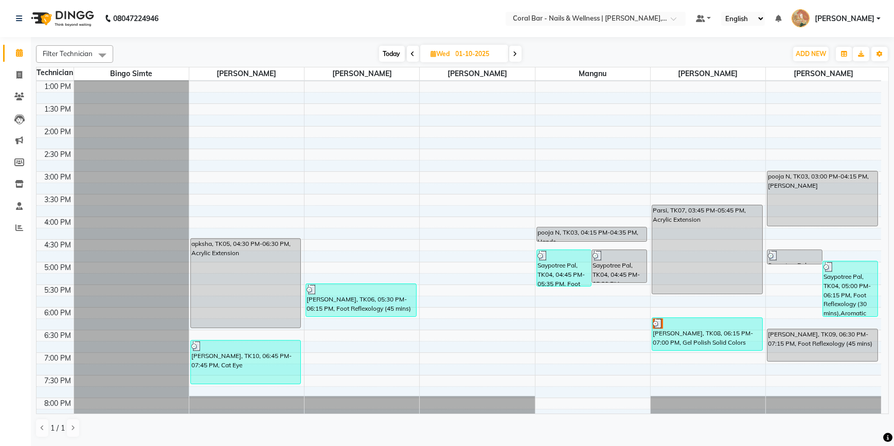
click at [513, 55] on span at bounding box center [515, 54] width 12 height 16
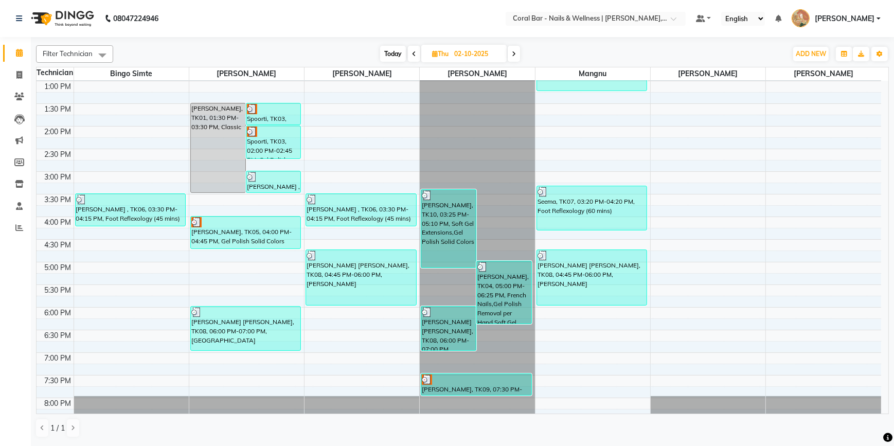
click at [516, 55] on icon at bounding box center [514, 54] width 4 height 6
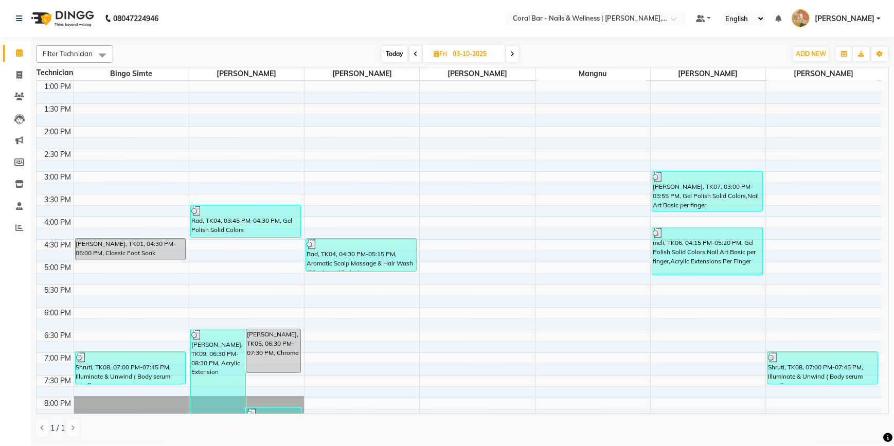
scroll to position [207, 0]
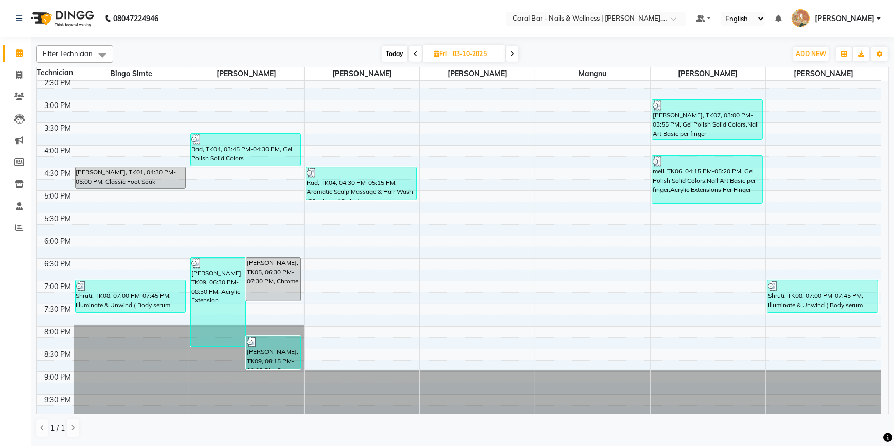
click at [509, 51] on span at bounding box center [512, 54] width 12 height 16
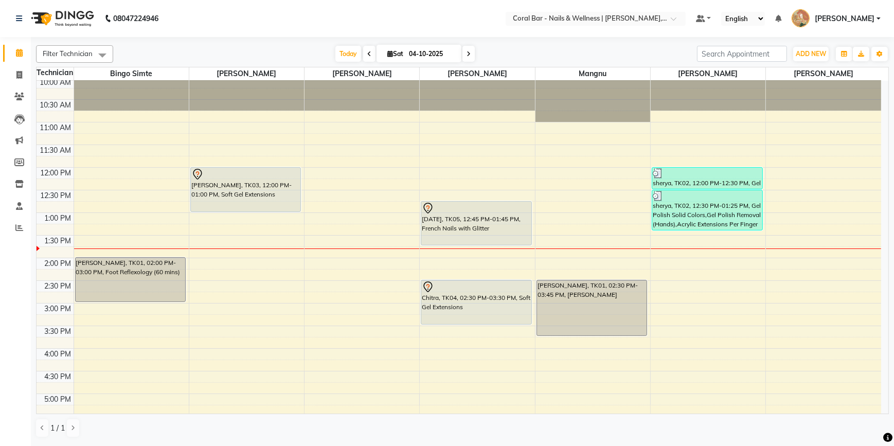
scroll to position [0, 0]
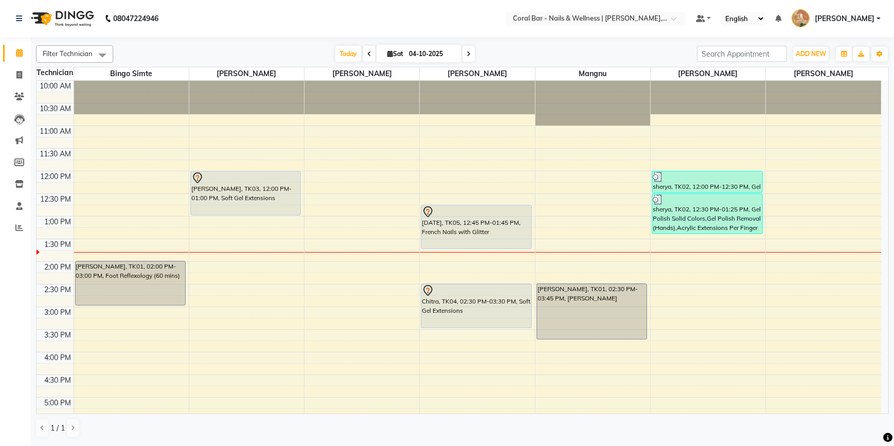
click at [463, 51] on span at bounding box center [469, 54] width 12 height 16
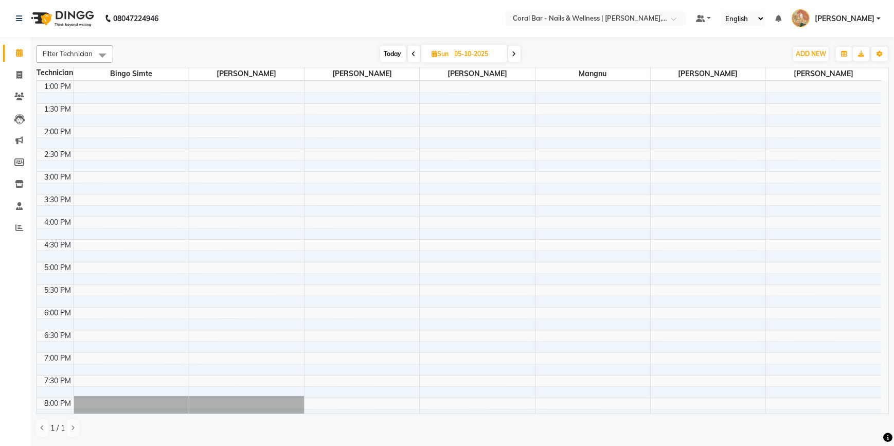
click at [400, 52] on span "Today" at bounding box center [393, 54] width 26 height 16
type input "04-10-2025"
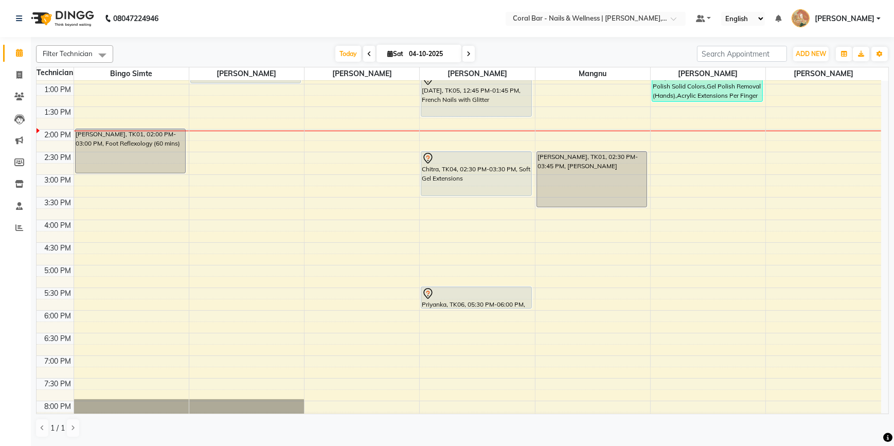
scroll to position [187, 0]
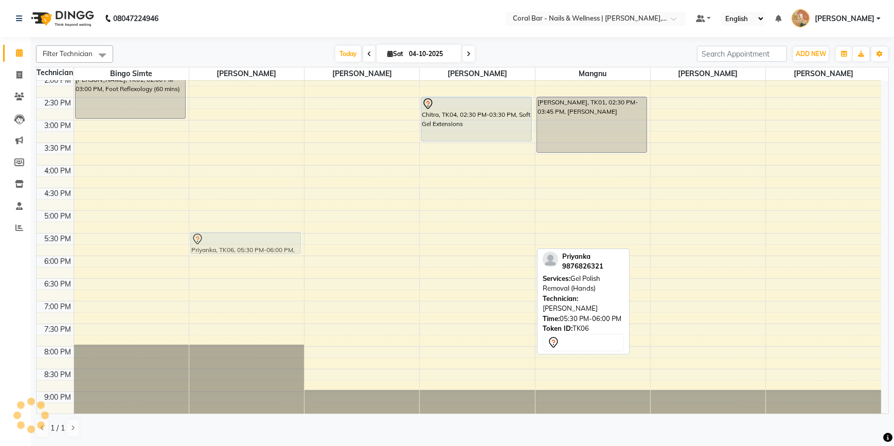
drag, startPoint x: 467, startPoint y: 244, endPoint x: 253, endPoint y: 243, distance: 213.6
click at [253, 243] on tr "Sonal, TK01, 02:00 PM-03:00 PM, Foot Reflexology (60 mins) Sowmya, TK03, 12:00 …" at bounding box center [459, 165] width 845 height 543
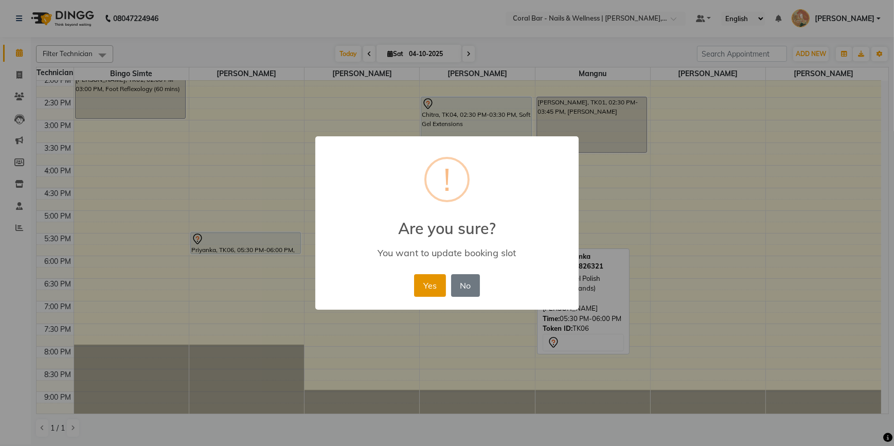
click at [438, 281] on button "Yes" at bounding box center [429, 285] width 31 height 23
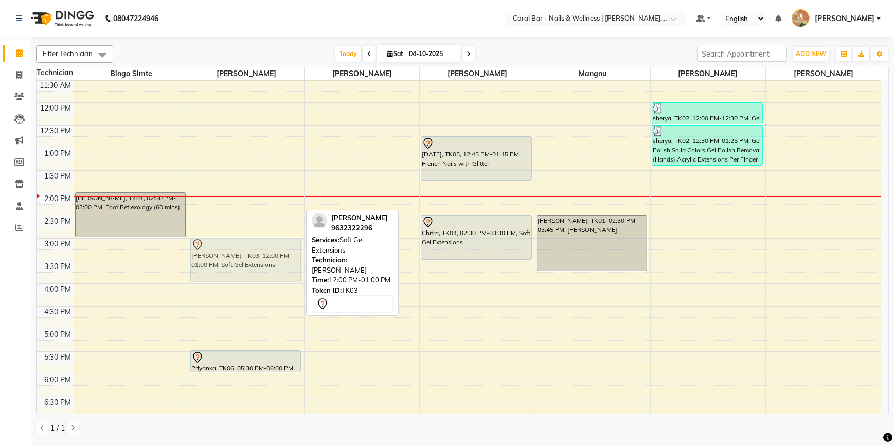
scroll to position [93, 0]
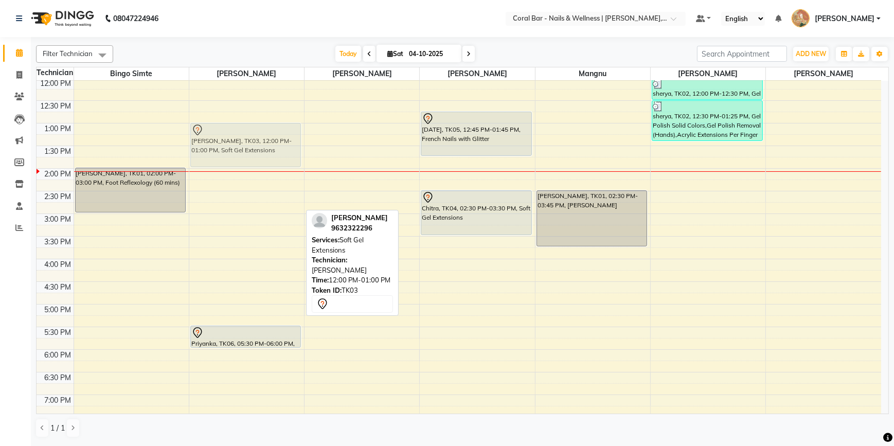
drag, startPoint x: 235, startPoint y: 185, endPoint x: 242, endPoint y: 139, distance: 46.4
click at [242, 139] on div "Sowmya, TK03, 12:00 PM-01:00 PM, Soft Gel Extensions Priyanka, TK06, 05:30 PM-0…" at bounding box center [246, 259] width 115 height 543
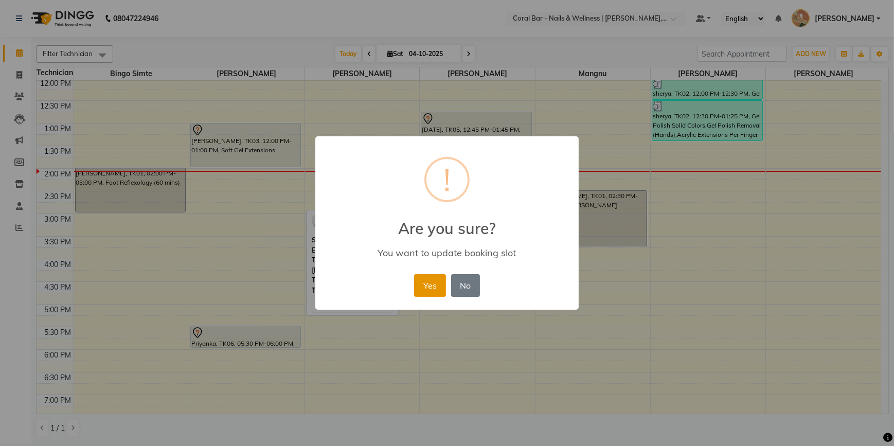
click at [430, 295] on button "Yes" at bounding box center [429, 285] width 31 height 23
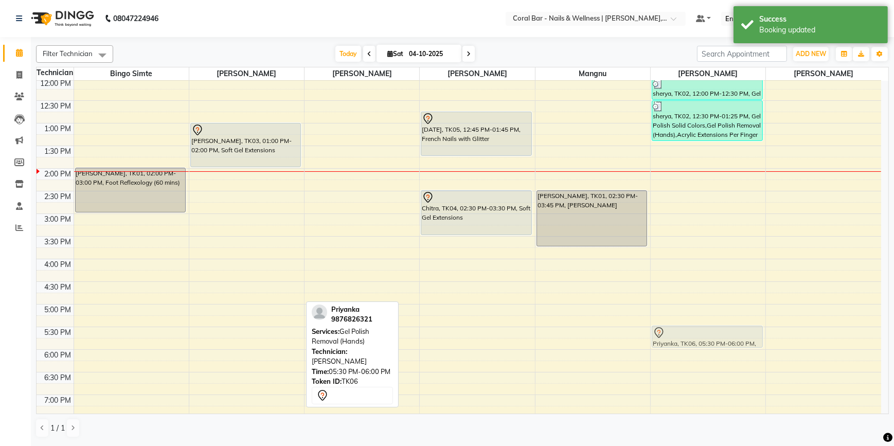
drag, startPoint x: 235, startPoint y: 333, endPoint x: 673, endPoint y: 333, distance: 438.4
click at [673, 333] on tr "Sonal, TK01, 02:00 PM-03:00 PM, Foot Reflexology (60 mins) Sowmya, TK03, 01:00 …" at bounding box center [459, 259] width 845 height 543
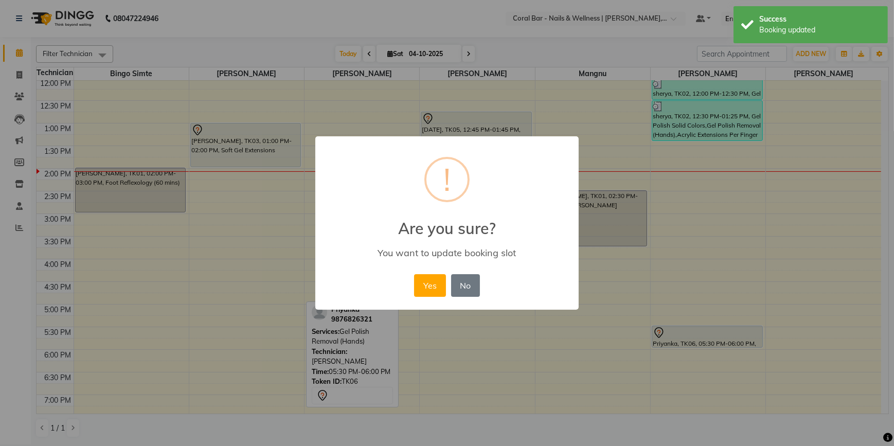
drag, startPoint x: 423, startPoint y: 286, endPoint x: 409, endPoint y: 276, distance: 16.7
click at [423, 286] on button "Yes" at bounding box center [429, 285] width 31 height 23
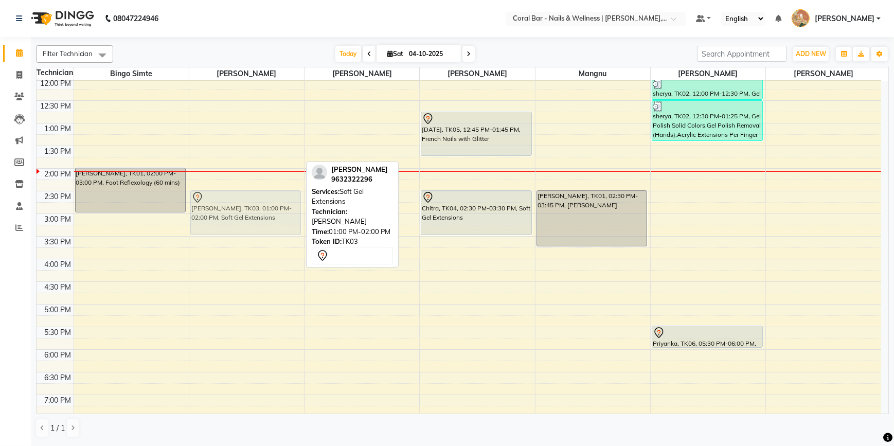
drag, startPoint x: 225, startPoint y: 133, endPoint x: 224, endPoint y: 204, distance: 71.5
click at [224, 204] on div "Sowmya, TK03, 01:00 PM-02:00 PM, Soft Gel Extensions Sowmya, TK03, 01:00 PM-02:…" at bounding box center [246, 259] width 115 height 543
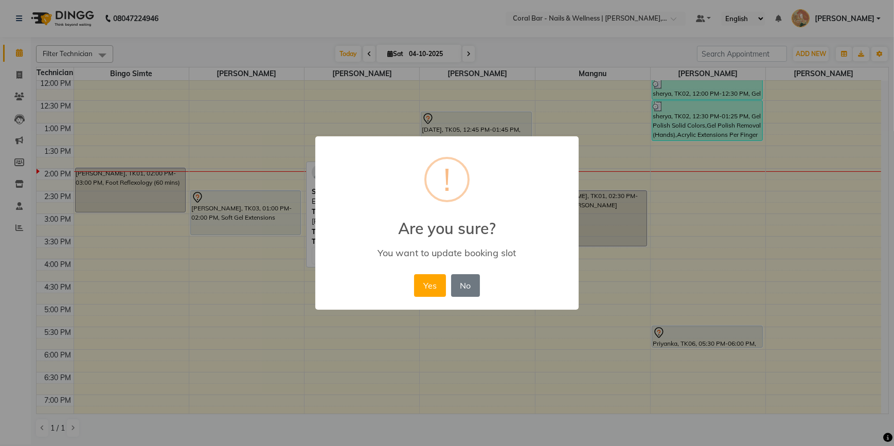
click at [423, 298] on div "Yes No No" at bounding box center [447, 286] width 70 height 28
click at [427, 283] on button "Yes" at bounding box center [429, 285] width 31 height 23
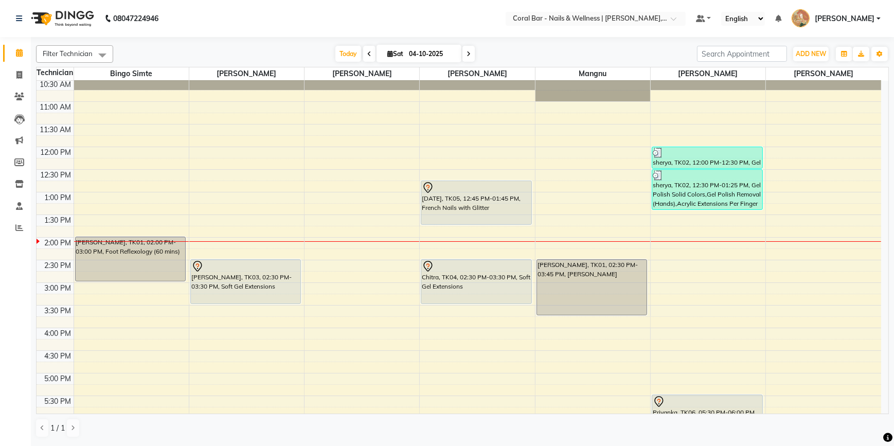
scroll to position [46, 0]
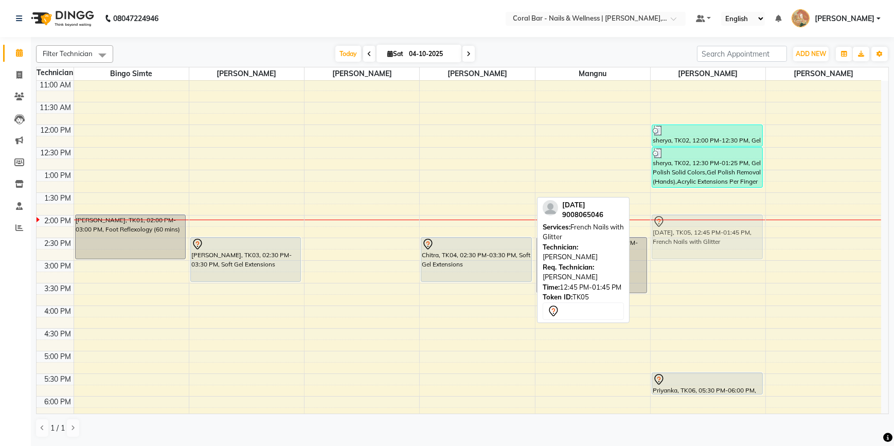
drag, startPoint x: 453, startPoint y: 179, endPoint x: 664, endPoint y: 239, distance: 219.1
click at [664, 239] on tr "Sonal, TK01, 02:00 PM-03:00 PM, Foot Reflexology (60 mins) Sowmya, TK03, 02:30 …" at bounding box center [459, 305] width 845 height 543
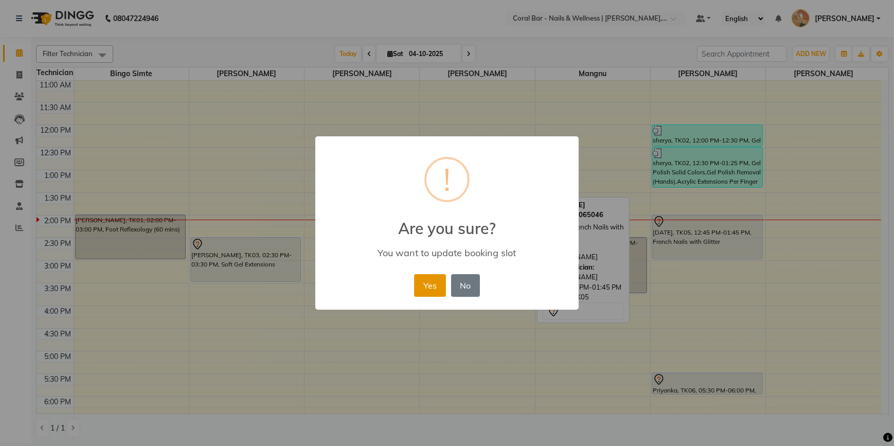
click at [432, 287] on button "Yes" at bounding box center [429, 285] width 31 height 23
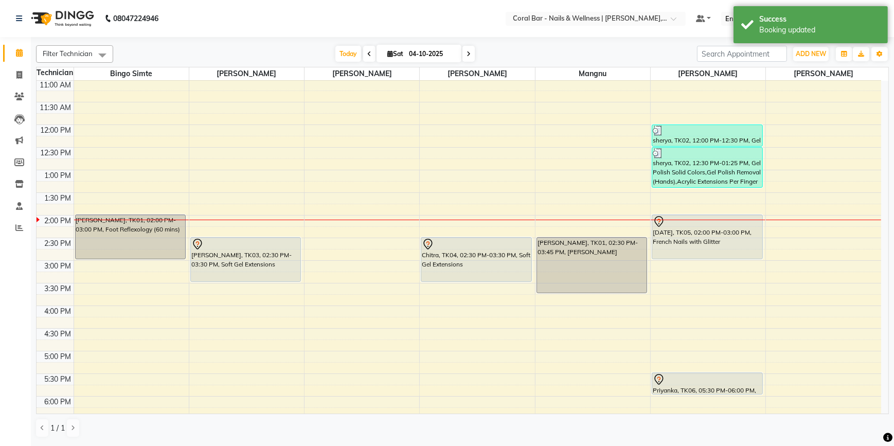
click at [665, 47] on div "Today Sat 04-10-2025" at bounding box center [405, 53] width 574 height 15
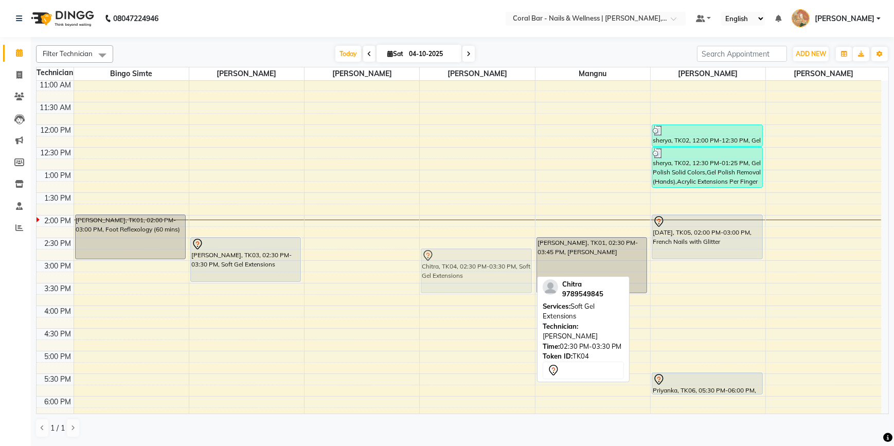
drag, startPoint x: 463, startPoint y: 245, endPoint x: 466, endPoint y: 260, distance: 15.4
click at [466, 260] on div "Chitra, TK04, 02:30 PM-03:30 PM, Soft Gel Extensions Chitra, TK04, 02:30 PM-03:…" at bounding box center [477, 305] width 115 height 543
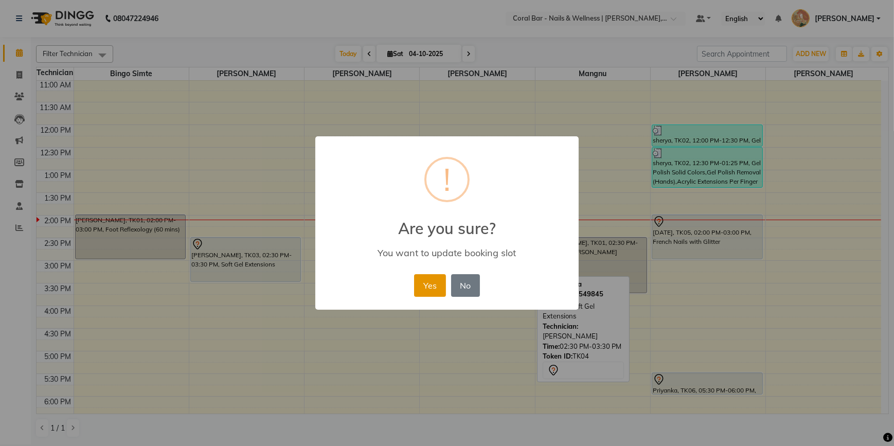
click at [439, 279] on button "Yes" at bounding box center [429, 285] width 31 height 23
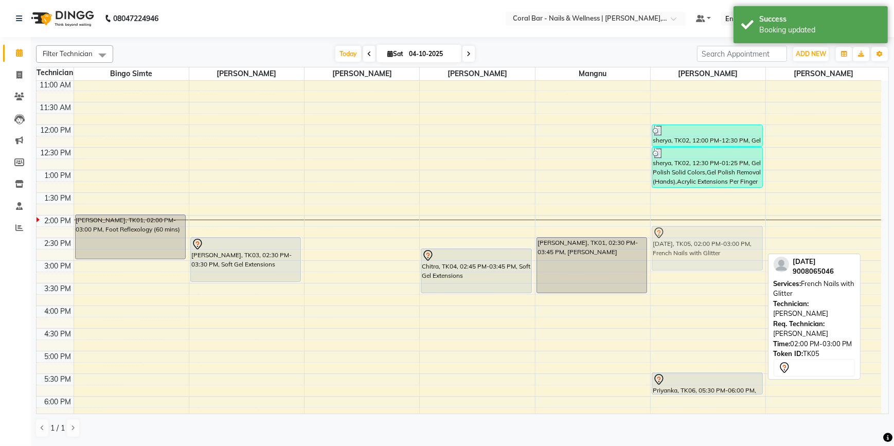
drag, startPoint x: 691, startPoint y: 226, endPoint x: 690, endPoint y: 236, distance: 10.3
click at [690, 236] on div "sherya, TK02, 12:00 PM-12:30 PM, Gel Polish Removal (Hands) sherya, TK02, 12:30…" at bounding box center [708, 305] width 115 height 543
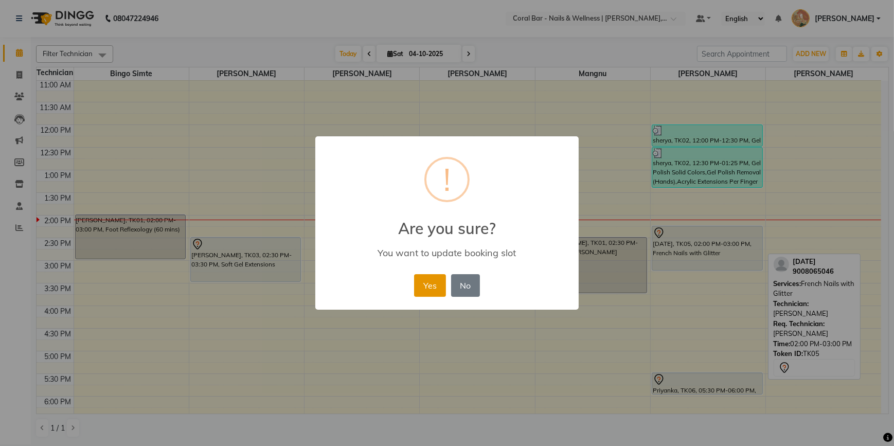
click at [431, 286] on button "Yes" at bounding box center [429, 285] width 31 height 23
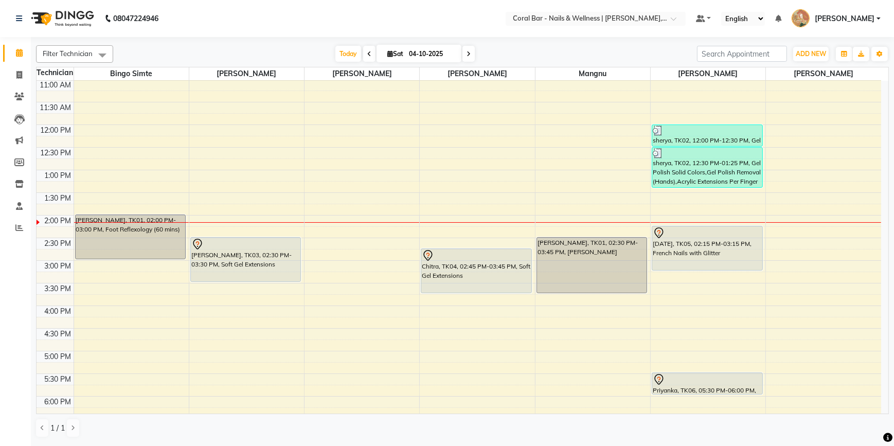
click at [387, 54] on icon at bounding box center [390, 53] width 6 height 7
select select "10"
select select "2025"
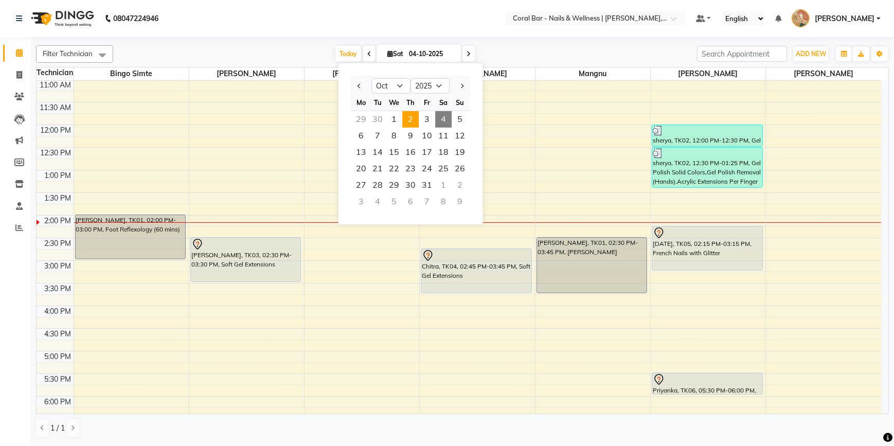
click at [410, 119] on span "2" at bounding box center [410, 119] width 16 height 16
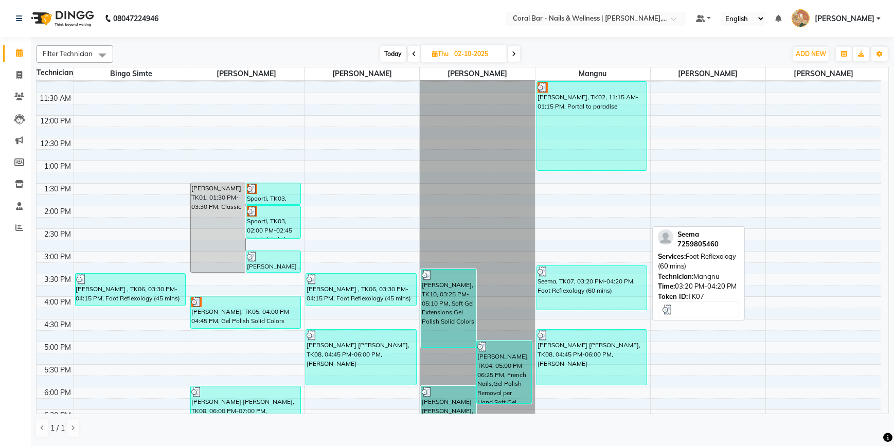
scroll to position [41, 0]
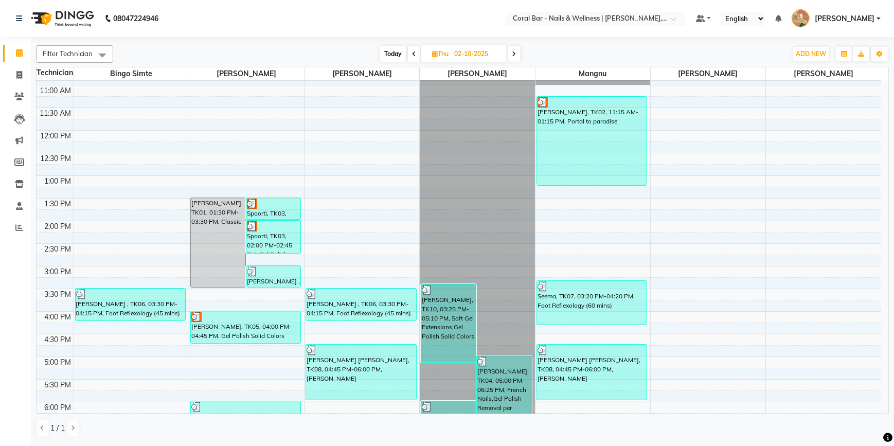
click at [381, 51] on span "Today" at bounding box center [393, 54] width 26 height 16
type input "04-10-2025"
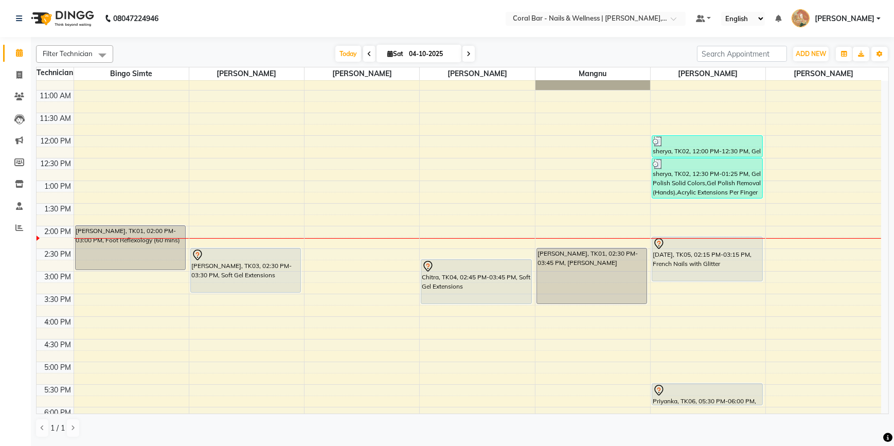
scroll to position [93, 0]
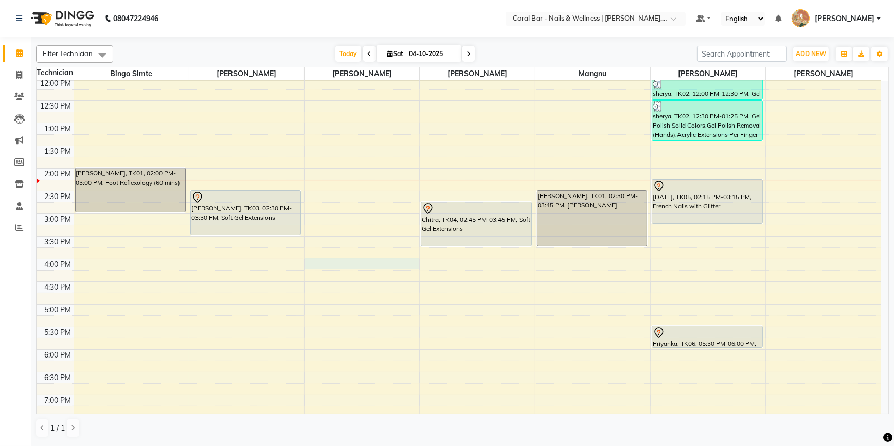
click at [351, 260] on div "10:00 AM 10:30 AM 11:00 AM 11:30 AM 12:00 PM 12:30 PM 1:00 PM 1:30 PM 2:00 PM 2…" at bounding box center [459, 259] width 845 height 543
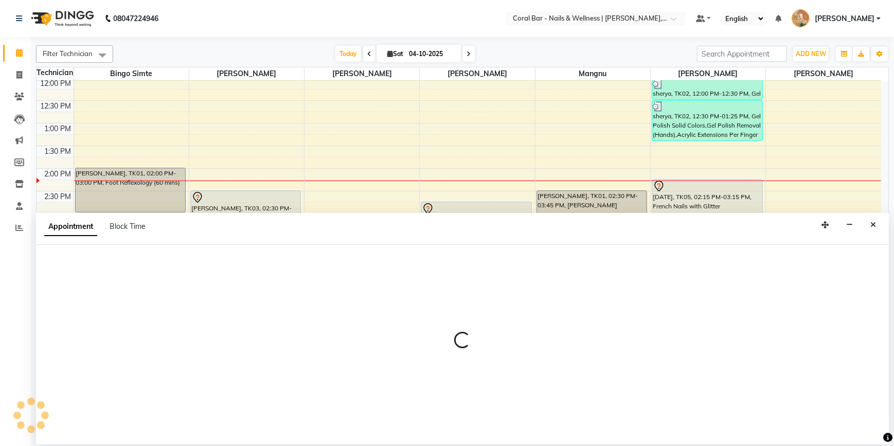
select select "69128"
select select "960"
select select "tentative"
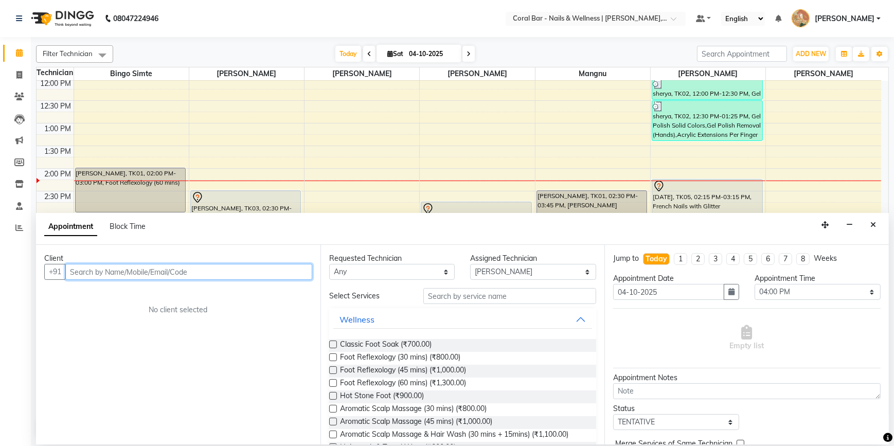
click at [115, 273] on input "text" at bounding box center [188, 272] width 247 height 16
type input "vaishavi"
click at [279, 273] on span "Add Client" at bounding box center [291, 271] width 34 height 9
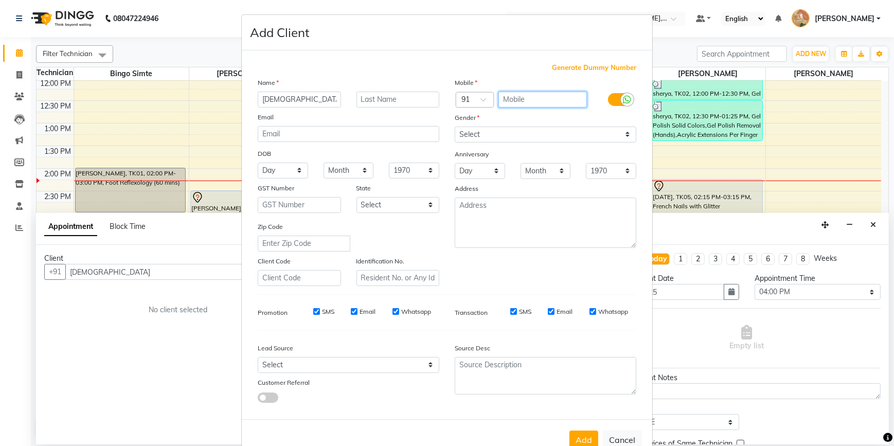
click at [542, 103] on input "text" at bounding box center [543, 100] width 89 height 16
type input "8208146164"
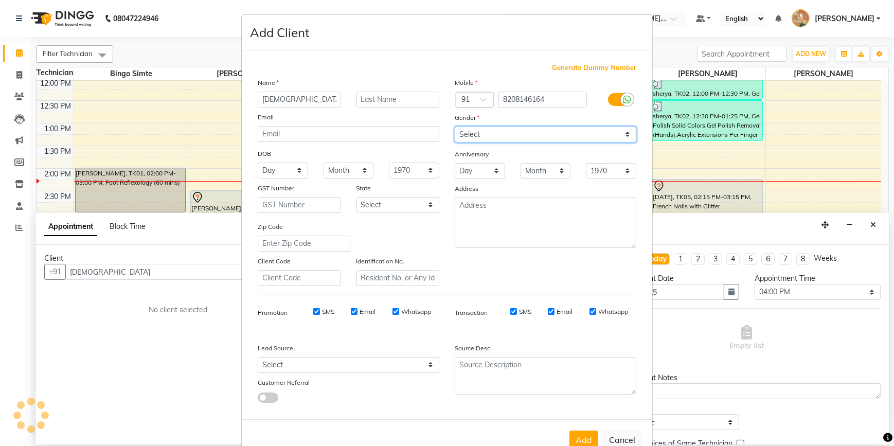
click at [585, 138] on select "Select Male Female Other Prefer Not To Say" at bounding box center [546, 135] width 182 height 16
select select "female"
click at [455, 127] on select "Select Male Female Other Prefer Not To Say" at bounding box center [546, 135] width 182 height 16
click at [586, 440] on button "Add" at bounding box center [584, 440] width 29 height 19
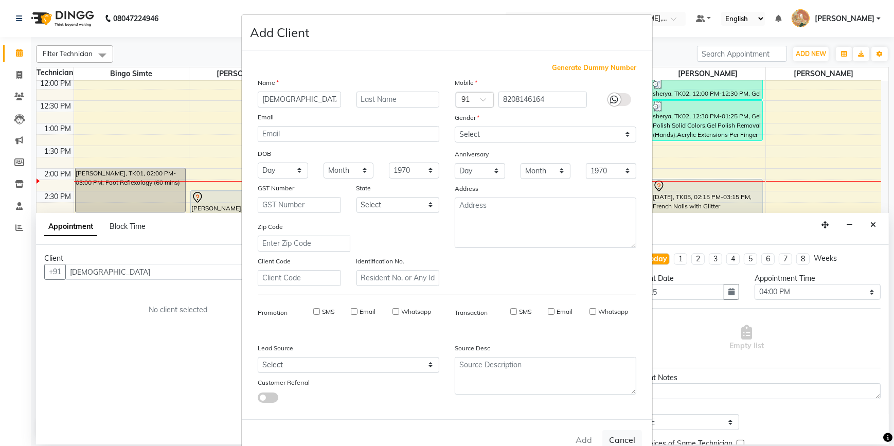
type input "8208146164"
select select
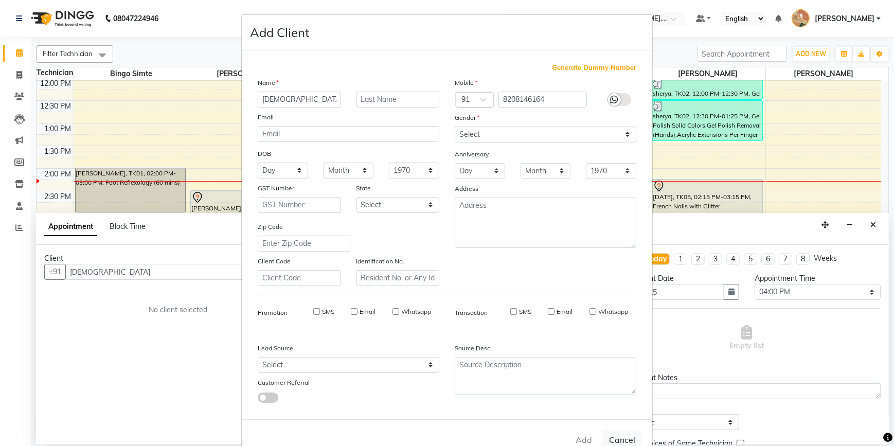
select select
checkbox input "false"
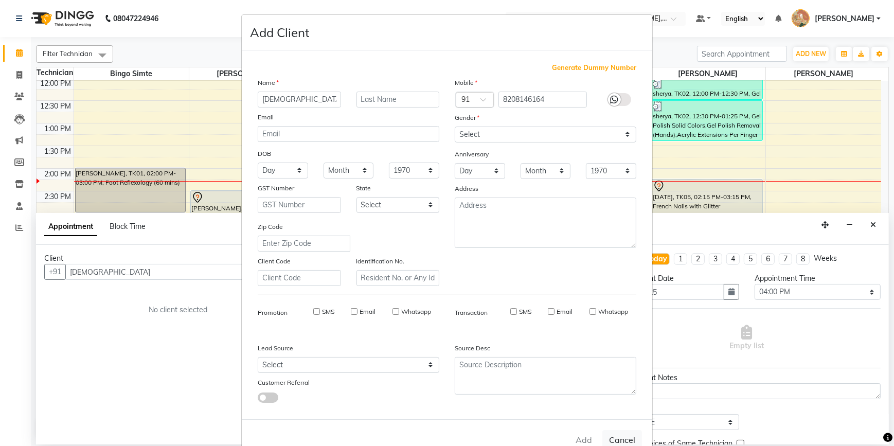
checkbox input "false"
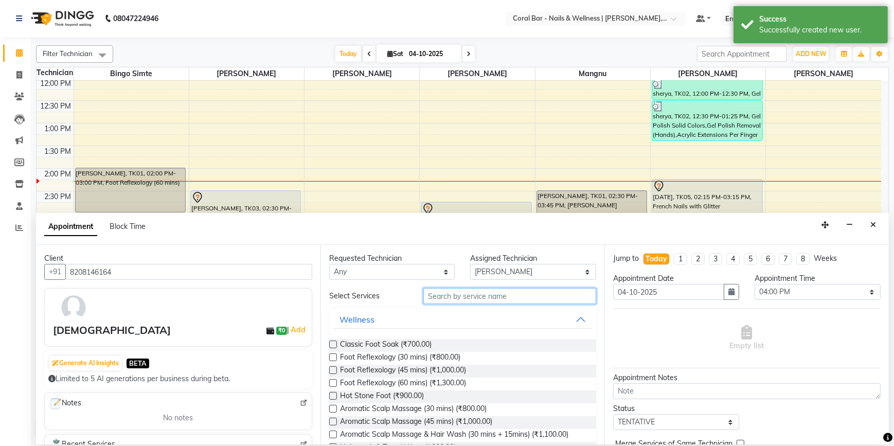
click at [469, 304] on input "text" at bounding box center [510, 296] width 173 height 16
click at [493, 277] on select "Select Bingo Simte Debbie Gery Kimpha kipgen Mangnu Neha Tamang Priya tamang" at bounding box center [533, 272] width 126 height 16
select select "66070"
click at [470, 264] on select "Select Bingo Simte Debbie Gery Kimpha kipgen Mangnu Neha Tamang Priya tamang" at bounding box center [533, 272] width 126 height 16
drag, startPoint x: 470, startPoint y: 302, endPoint x: 447, endPoint y: 297, distance: 23.6
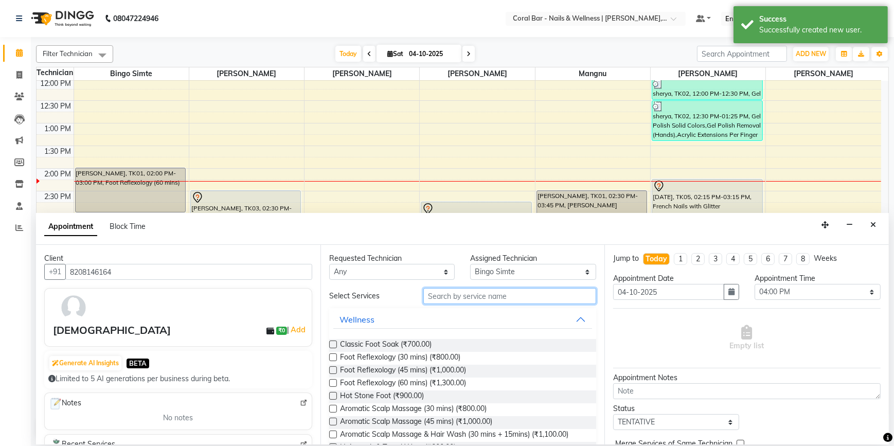
click at [447, 297] on input "text" at bounding box center [510, 296] width 173 height 16
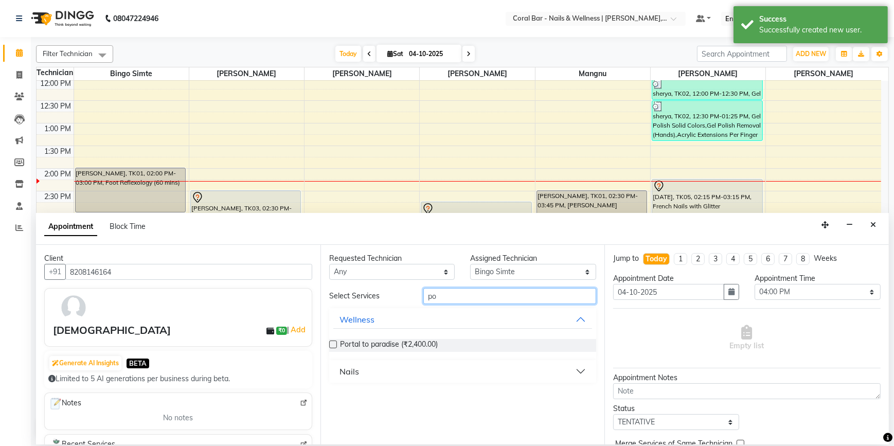
type input "po"
click at [333, 341] on label at bounding box center [333, 345] width 8 height 8
click at [333, 342] on input "checkbox" at bounding box center [332, 345] width 7 height 7
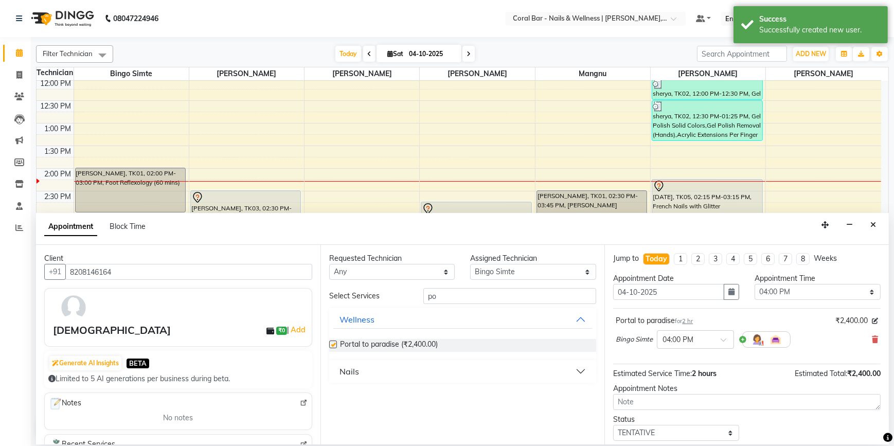
checkbox input "false"
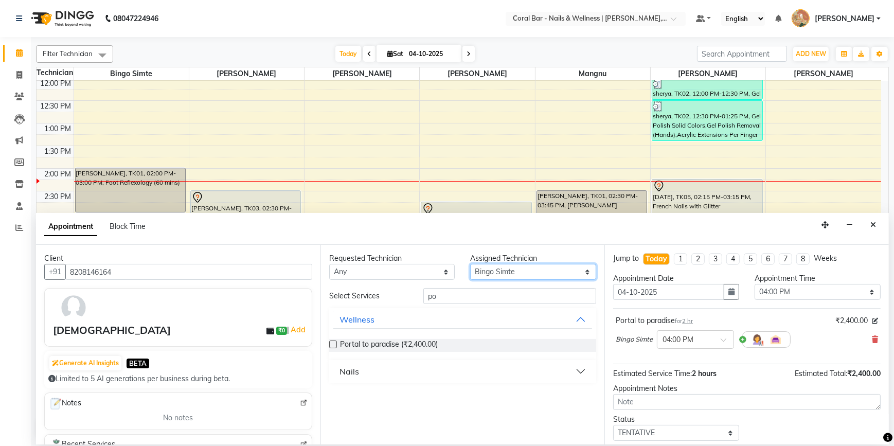
click at [502, 272] on select "Select Bingo Simte Debbie Gery Kimpha kipgen Mangnu Neha Tamang Priya tamang" at bounding box center [533, 272] width 126 height 16
select select "67233"
click at [470, 264] on select "Select Bingo Simte Debbie Gery Kimpha kipgen Mangnu Neha Tamang Priya tamang" at bounding box center [533, 272] width 126 height 16
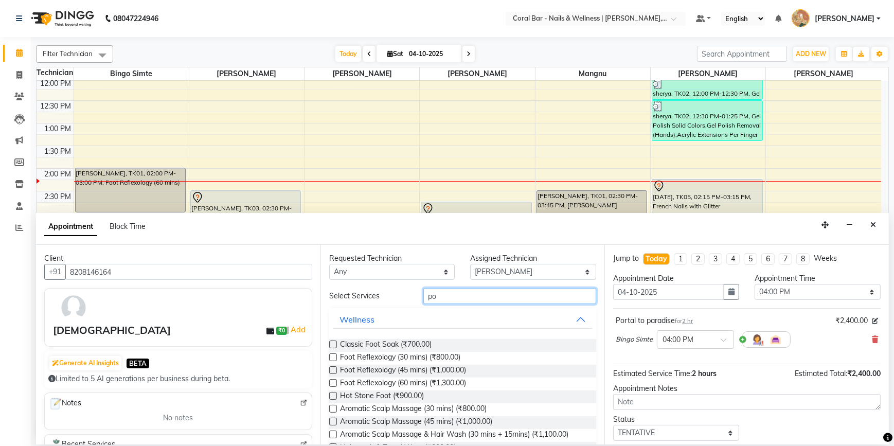
click at [447, 298] on input "po" at bounding box center [510, 296] width 173 height 16
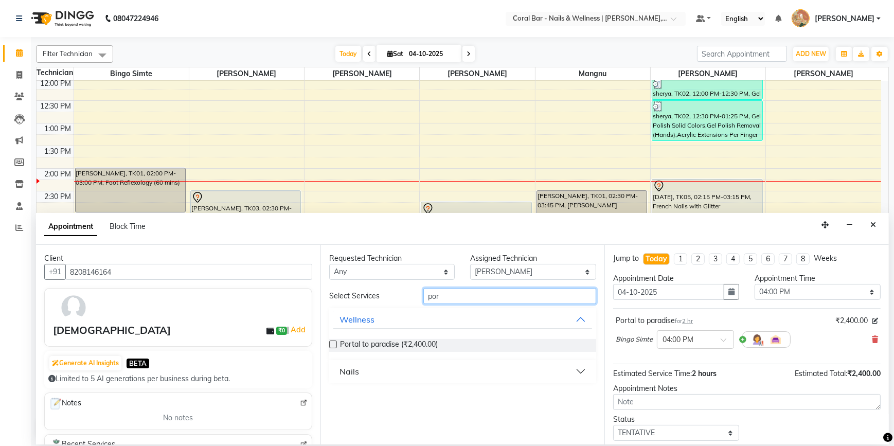
type input "por"
click at [331, 345] on label at bounding box center [333, 345] width 8 height 8
click at [331, 345] on input "checkbox" at bounding box center [332, 345] width 7 height 7
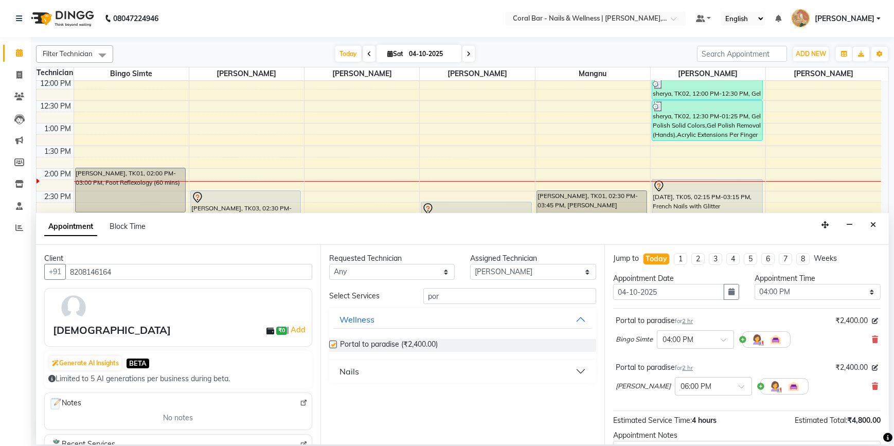
checkbox input "false"
click at [739, 384] on span at bounding box center [745, 389] width 13 height 11
click at [688, 437] on div "04:00 PM" at bounding box center [714, 440] width 76 height 19
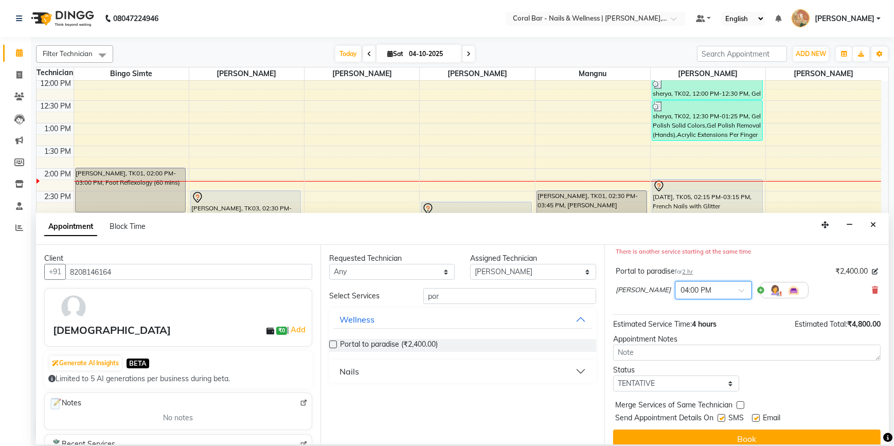
scroll to position [118, 0]
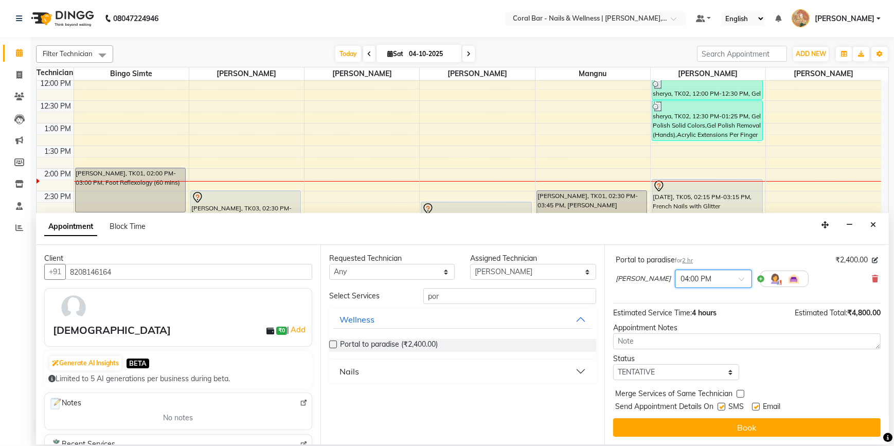
click at [727, 425] on button "Book" at bounding box center [747, 427] width 268 height 19
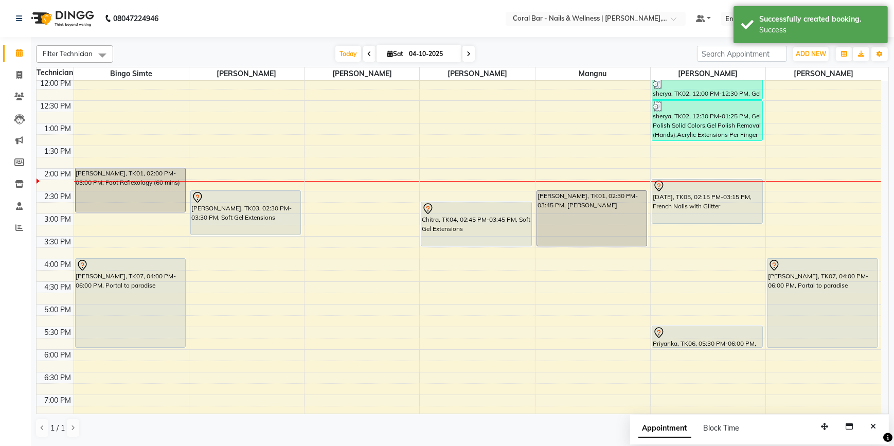
scroll to position [140, 0]
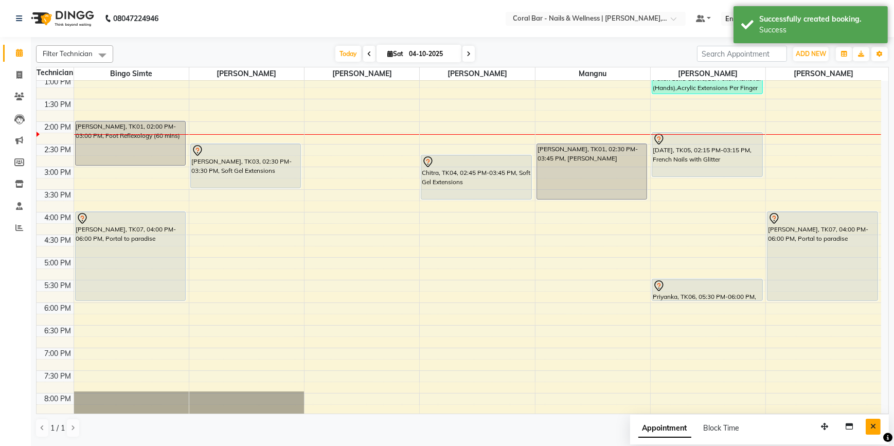
click at [869, 429] on button "Close" at bounding box center [873, 427] width 15 height 16
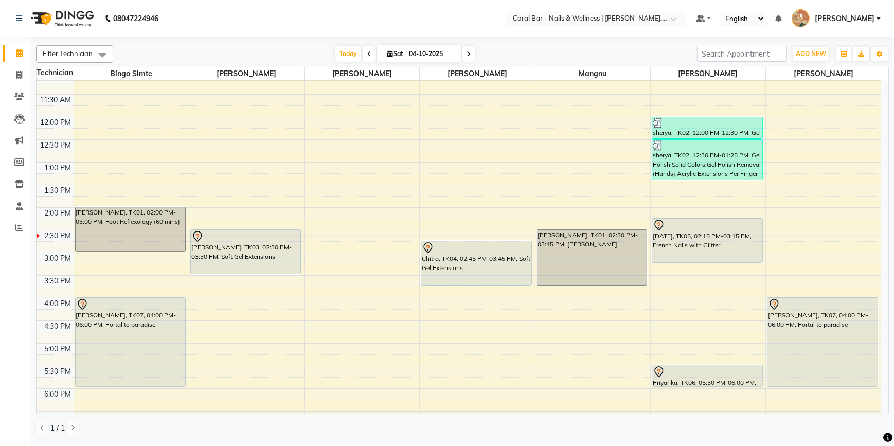
scroll to position [46, 0]
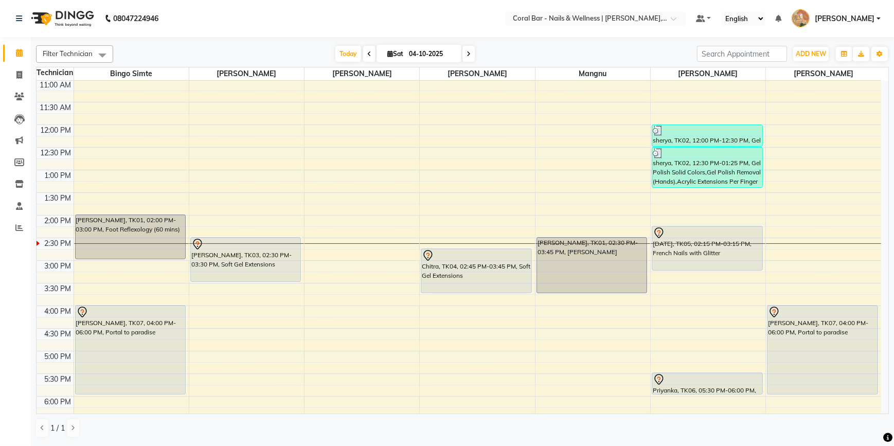
click at [390, 52] on icon at bounding box center [390, 53] width 6 height 7
select select "10"
select select "2025"
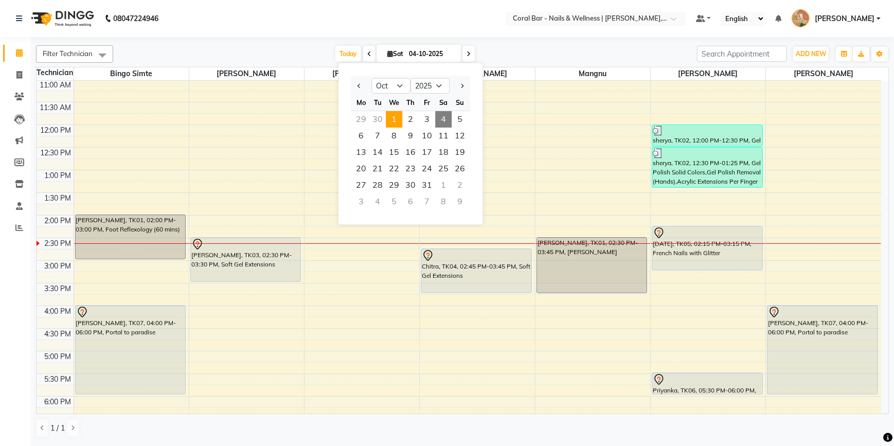
click at [396, 117] on span "1" at bounding box center [394, 119] width 16 height 16
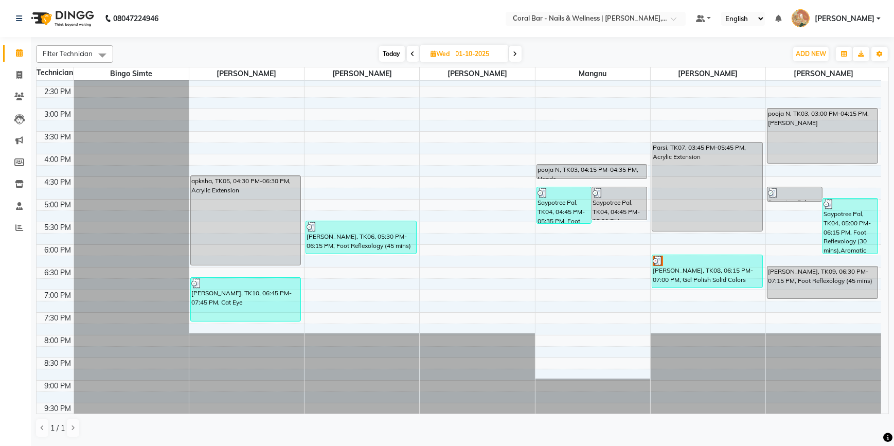
scroll to position [207, 0]
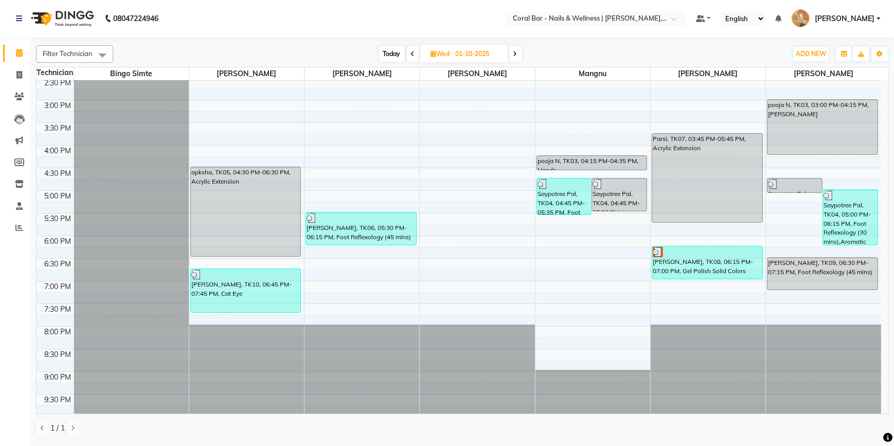
click at [514, 46] on span at bounding box center [515, 54] width 12 height 16
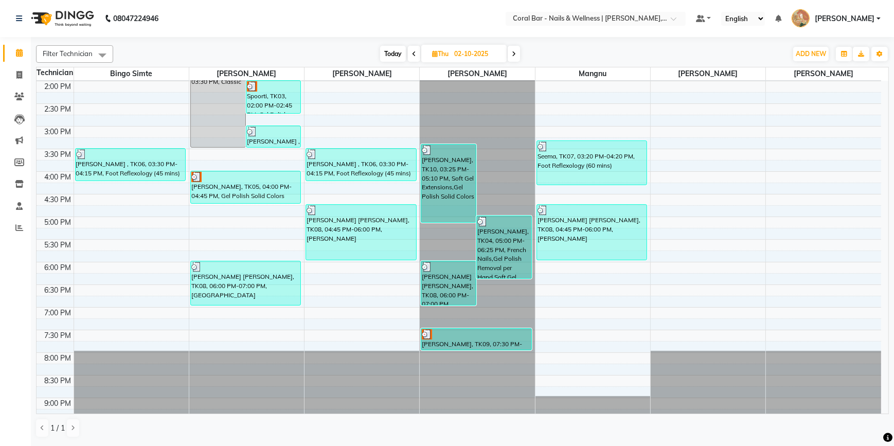
click at [393, 53] on span "Today" at bounding box center [393, 54] width 26 height 16
type input "04-10-2025"
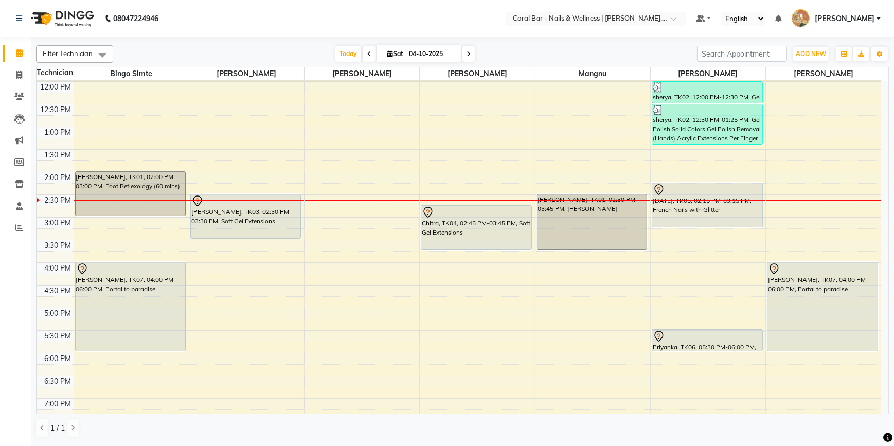
scroll to position [87, 0]
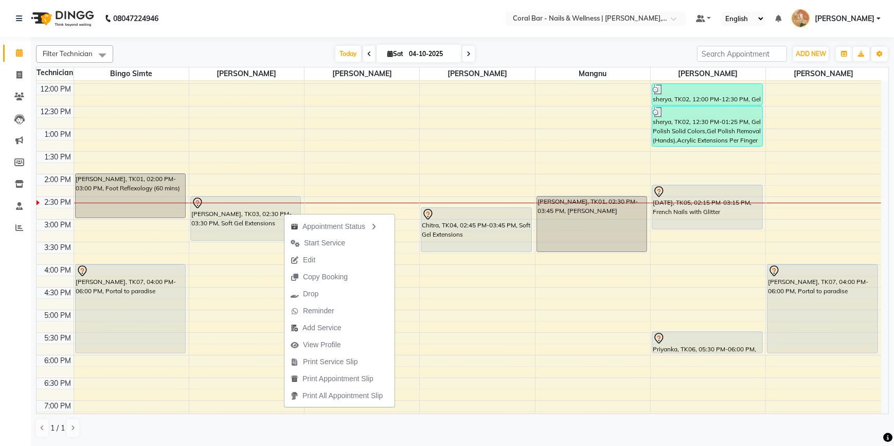
drag, startPoint x: 310, startPoint y: 242, endPoint x: 371, endPoint y: 248, distance: 60.5
click at [314, 243] on span "Start Service" at bounding box center [324, 243] width 41 height 11
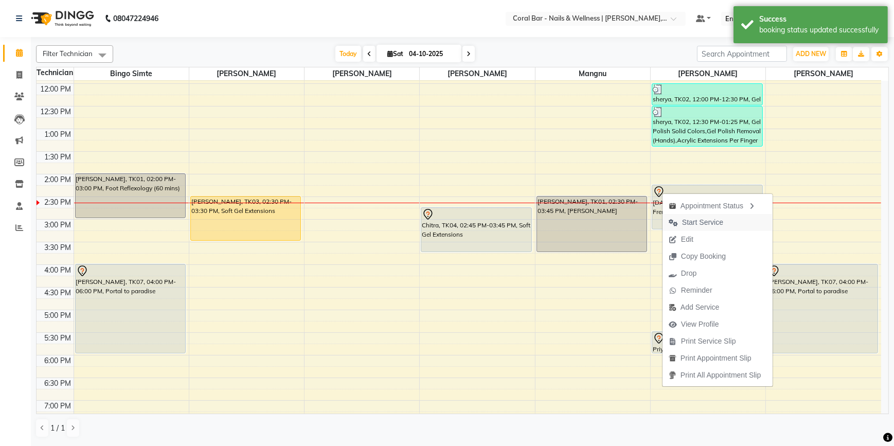
click at [688, 228] on span "Start Service" at bounding box center [696, 222] width 67 height 17
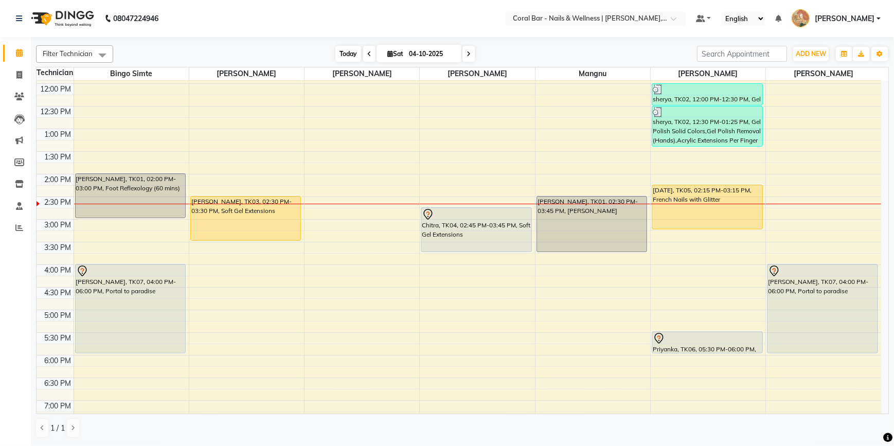
click at [346, 59] on div "Filter Technician Select All Bingo Simte Debbie Gery Kimpha kipgen Mangnu Neha …" at bounding box center [462, 53] width 853 height 17
click at [347, 55] on span "Today" at bounding box center [349, 54] width 26 height 16
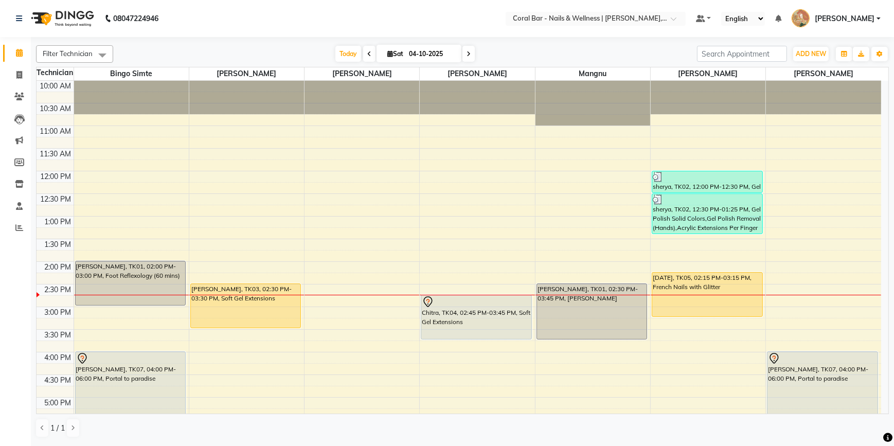
scroll to position [0, 0]
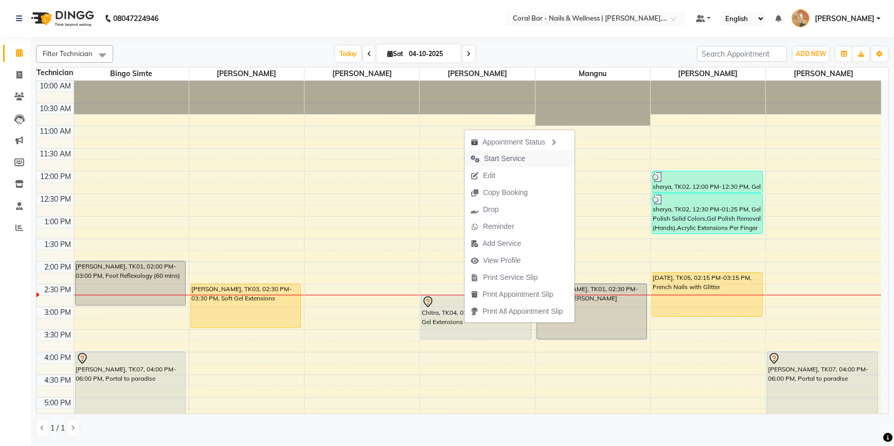
click at [512, 163] on span "Start Service" at bounding box center [504, 158] width 41 height 11
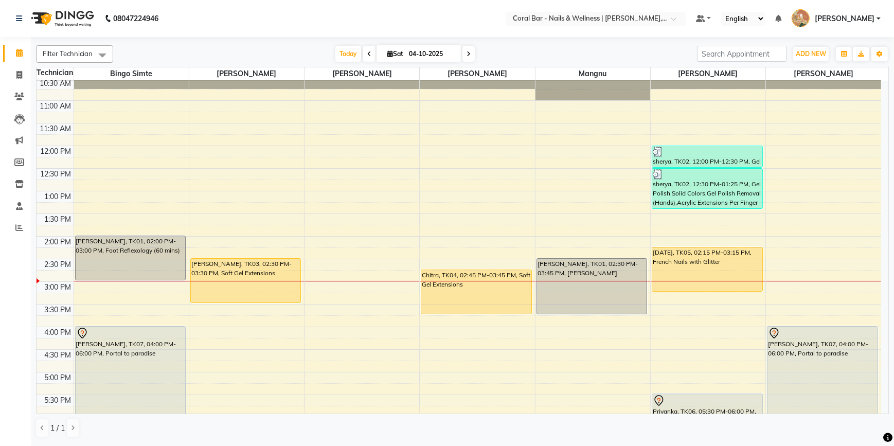
scroll to position [46, 0]
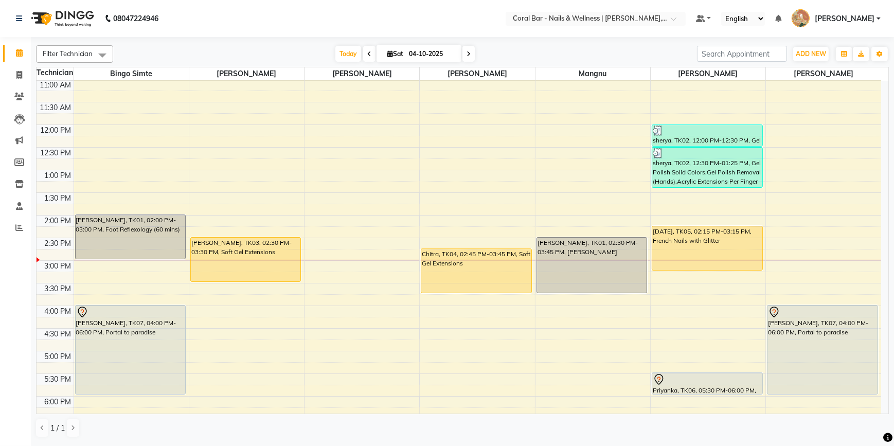
click at [89, 263] on div "10:00 AM 10:30 AM 11:00 AM 11:30 AM 12:00 PM 12:30 PM 1:00 PM 1:30 PM 2:00 PM 2…" at bounding box center [459, 305] width 845 height 543
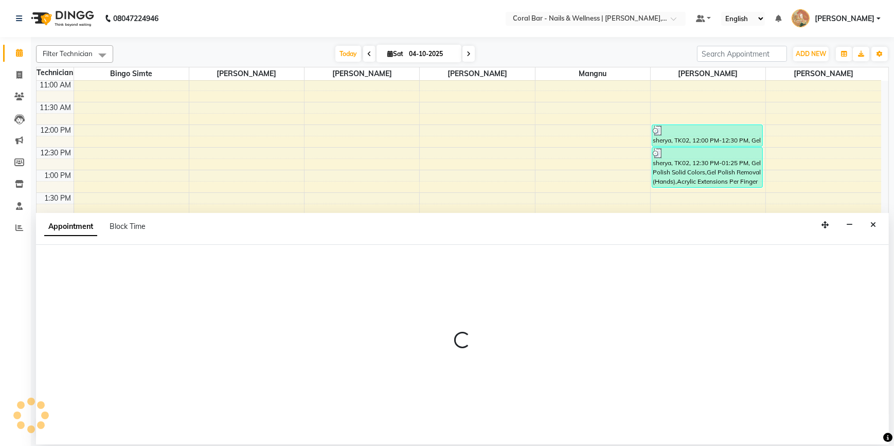
select select "66070"
select select "tentative"
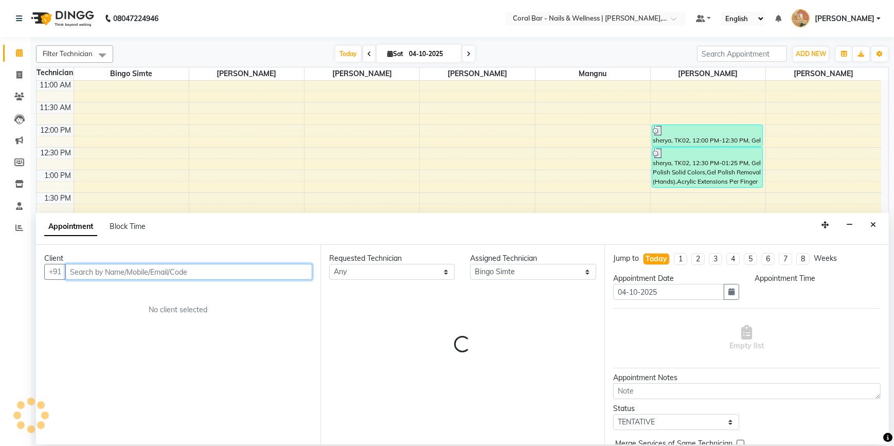
select select "900"
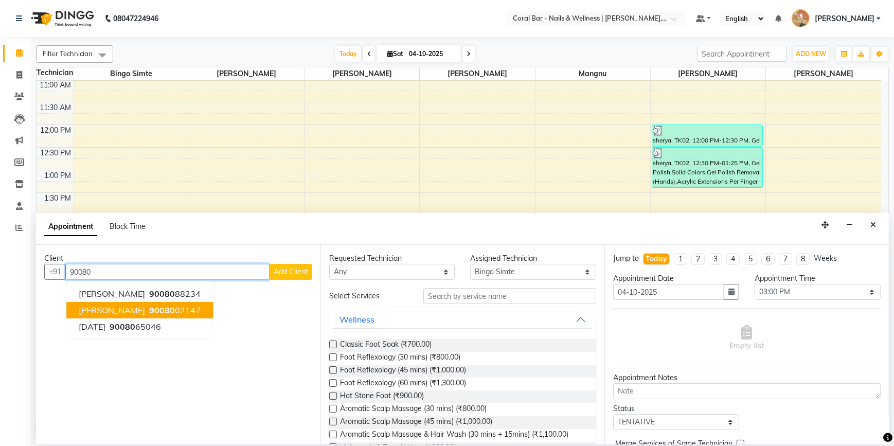
click at [155, 307] on span "90080" at bounding box center [162, 310] width 26 height 10
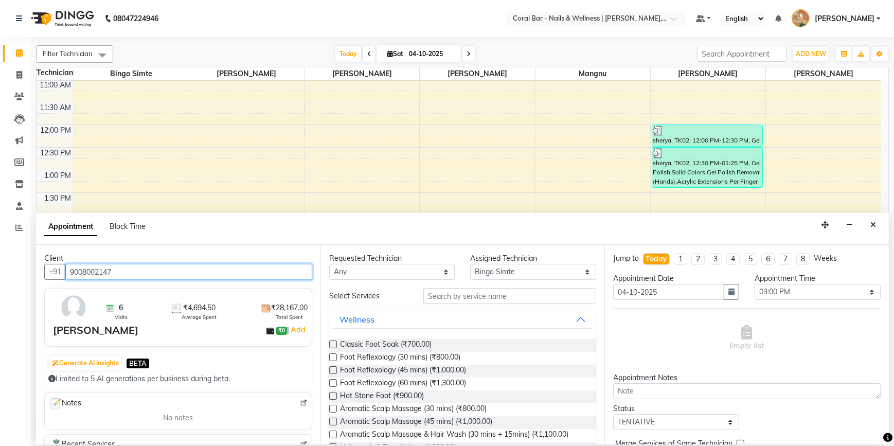
type input "9008002147"
click at [333, 371] on label at bounding box center [333, 370] width 8 height 8
click at [333, 371] on input "checkbox" at bounding box center [332, 371] width 7 height 7
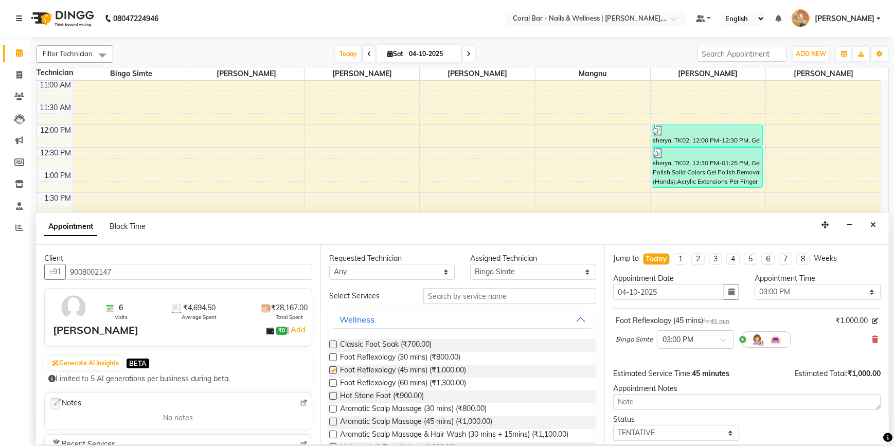
checkbox input "false"
click at [515, 271] on select "Select Bingo Simte Debbie Gery Kimpha kipgen Mangnu Neha Tamang Priya tamang" at bounding box center [533, 272] width 126 height 16
select select "69128"
click at [470, 264] on select "Select Bingo Simte Debbie Gery Kimpha kipgen Mangnu Neha Tamang Priya tamang" at bounding box center [533, 272] width 126 height 16
click at [331, 369] on label at bounding box center [333, 370] width 8 height 8
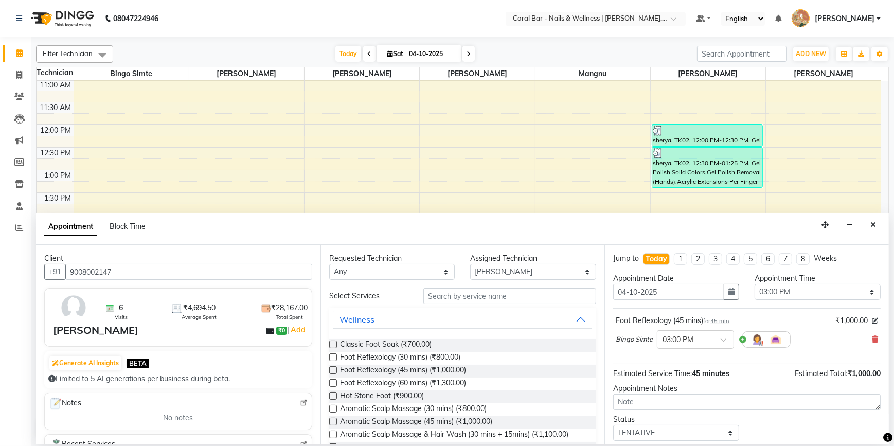
click at [331, 369] on input "checkbox" at bounding box center [332, 371] width 7 height 7
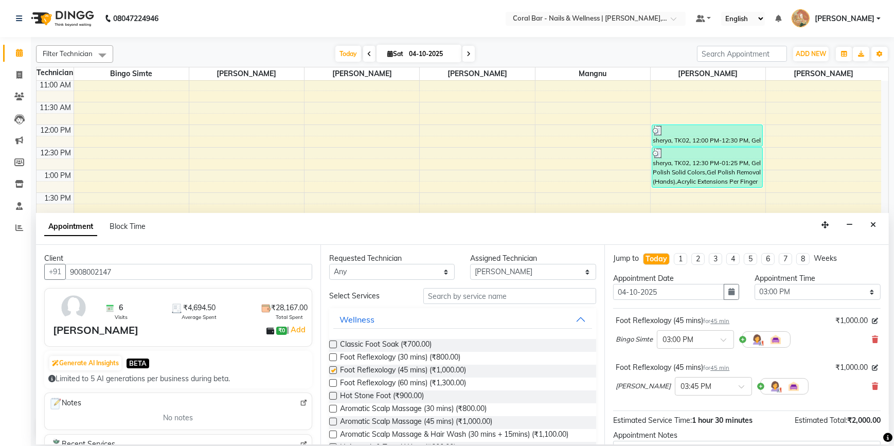
checkbox input "false"
click at [507, 269] on select "Select Bingo Simte Debbie Gery Kimpha kipgen Mangnu Neha Tamang Priya tamang" at bounding box center [533, 272] width 126 height 16
select select "77161"
click at [470, 264] on select "Select Bingo Simte Debbie Gery Kimpha kipgen Mangnu Neha Tamang Priya tamang" at bounding box center [533, 272] width 126 height 16
click at [334, 373] on label at bounding box center [333, 370] width 8 height 8
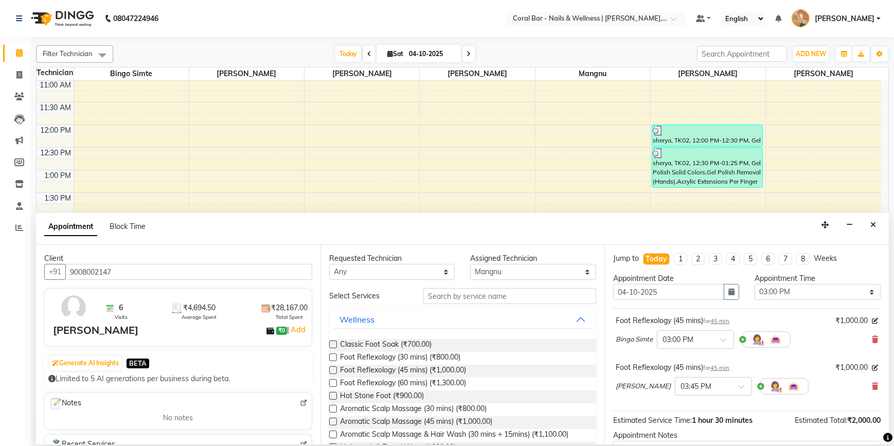
click at [334, 373] on input "checkbox" at bounding box center [332, 371] width 7 height 7
checkbox input "false"
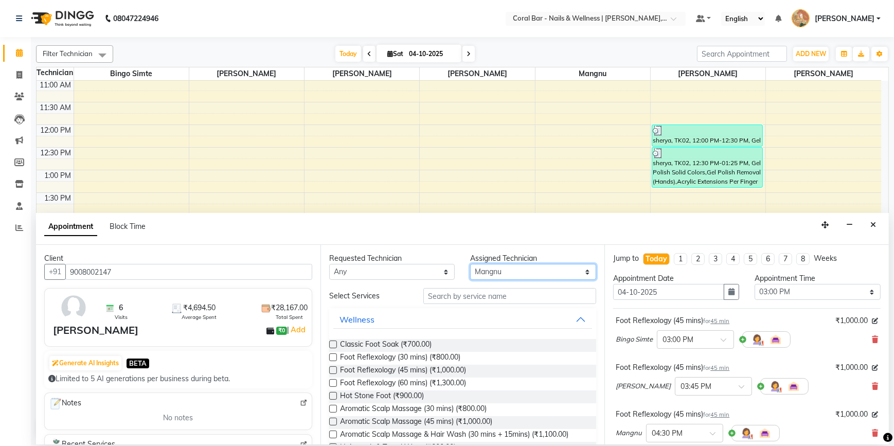
drag, startPoint x: 525, startPoint y: 268, endPoint x: 522, endPoint y: 277, distance: 9.5
click at [525, 272] on select "Select Bingo Simte Debbie Gery Kimpha kipgen Mangnu Neha Tamang Priya tamang" at bounding box center [533, 272] width 126 height 16
select select "67233"
click at [470, 264] on select "Select Bingo Simte Debbie Gery Kimpha kipgen Mangnu Neha Tamang Priya tamang" at bounding box center [533, 272] width 126 height 16
click at [340, 369] on span "Foot Reflexology (45 mins) (₹1,000.00)" at bounding box center [403, 371] width 126 height 13
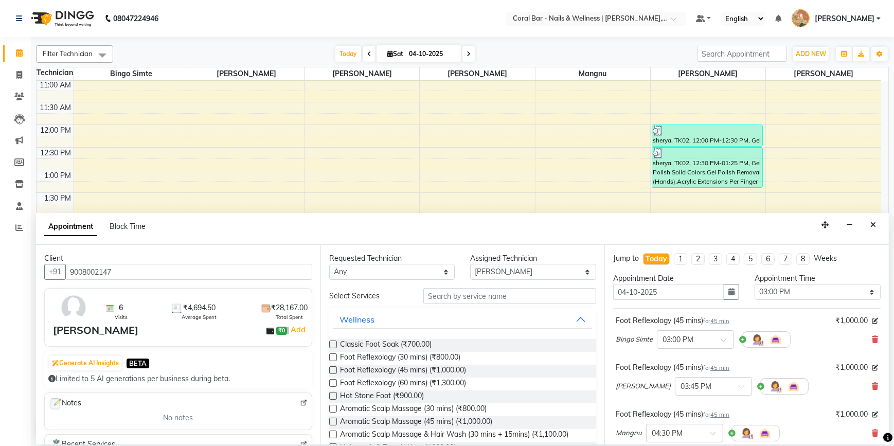
click at [334, 369] on label at bounding box center [333, 370] width 8 height 8
click at [334, 369] on input "checkbox" at bounding box center [332, 371] width 7 height 7
checkbox input "false"
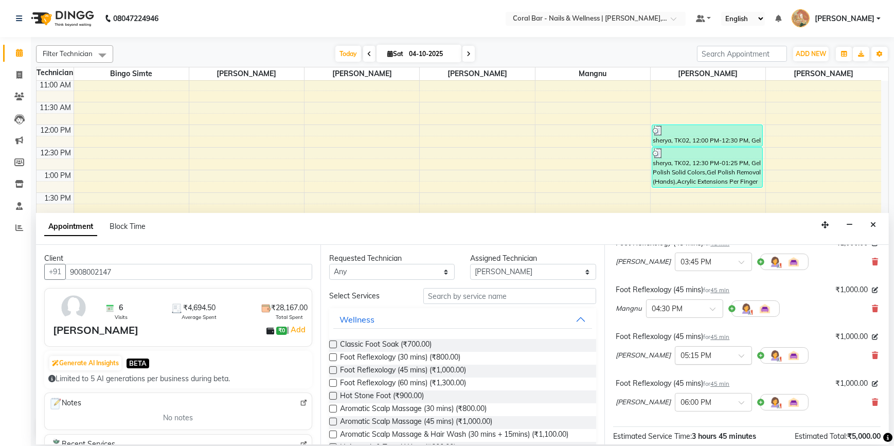
scroll to position [187, 0]
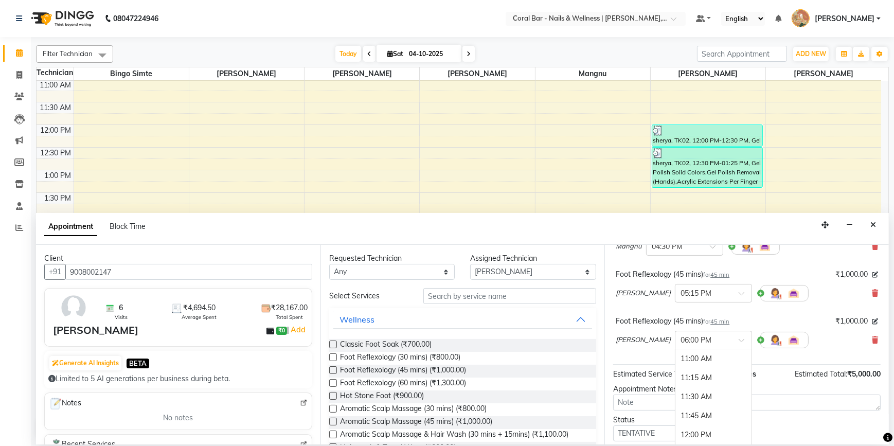
click at [715, 342] on div at bounding box center [714, 339] width 76 height 11
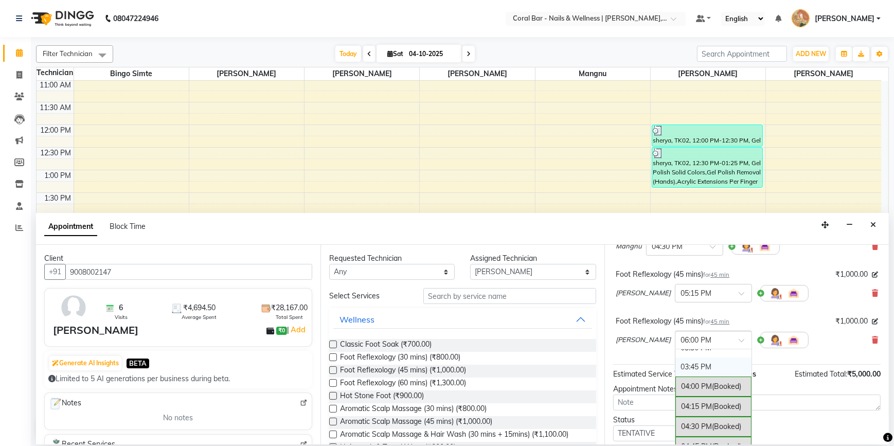
scroll to position [307, 0]
click at [693, 375] on div "03:15 PM" at bounding box center [714, 375] width 76 height 19
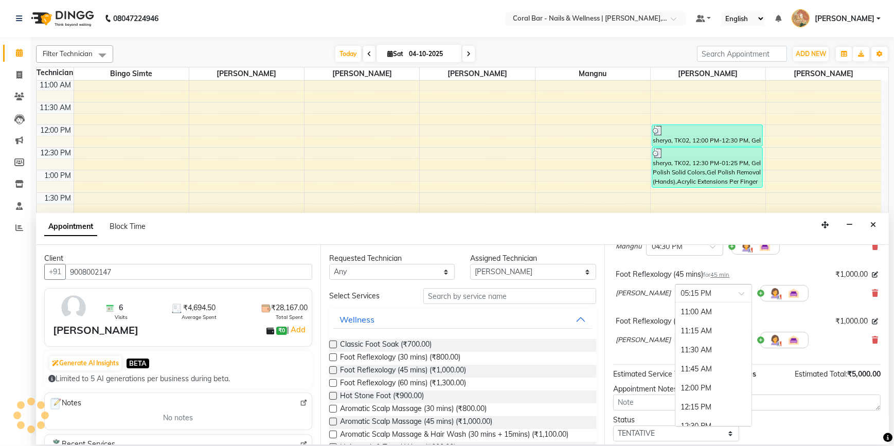
click at [715, 293] on div at bounding box center [714, 292] width 76 height 11
click at [684, 415] on div "03:00 PM" at bounding box center [714, 417] width 76 height 19
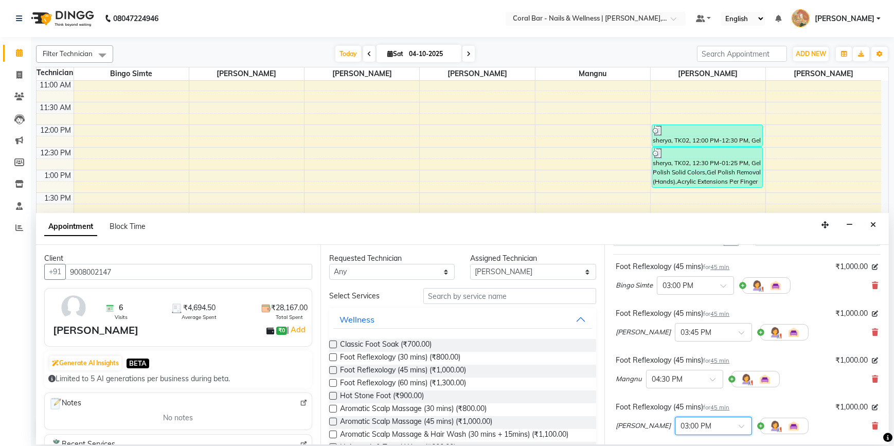
scroll to position [46, 0]
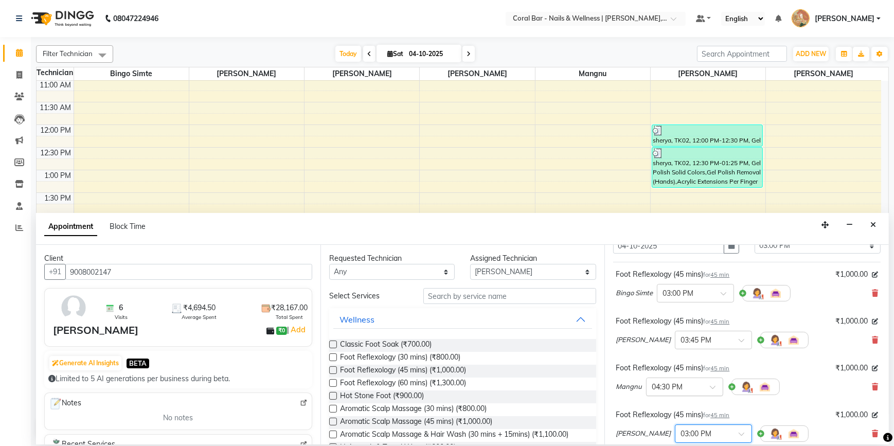
click at [681, 392] on div "× 04:30 PM" at bounding box center [684, 387] width 77 height 19
click at [670, 405] on div "03:15 PM" at bounding box center [685, 404] width 76 height 19
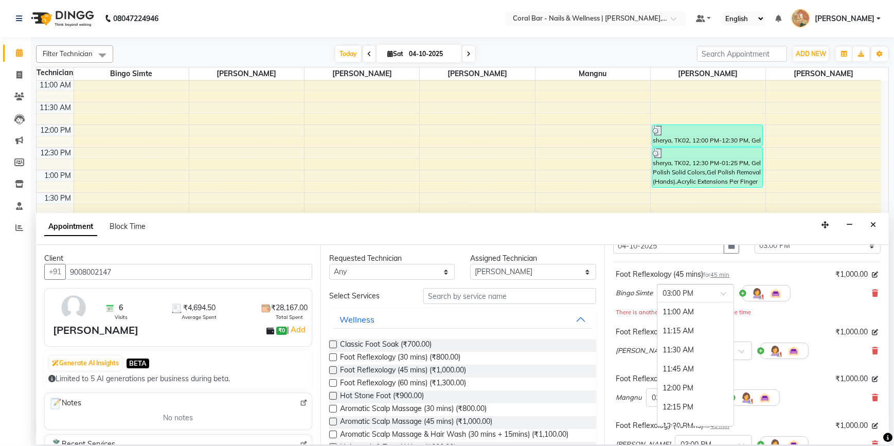
click at [695, 294] on input "text" at bounding box center [685, 292] width 45 height 11
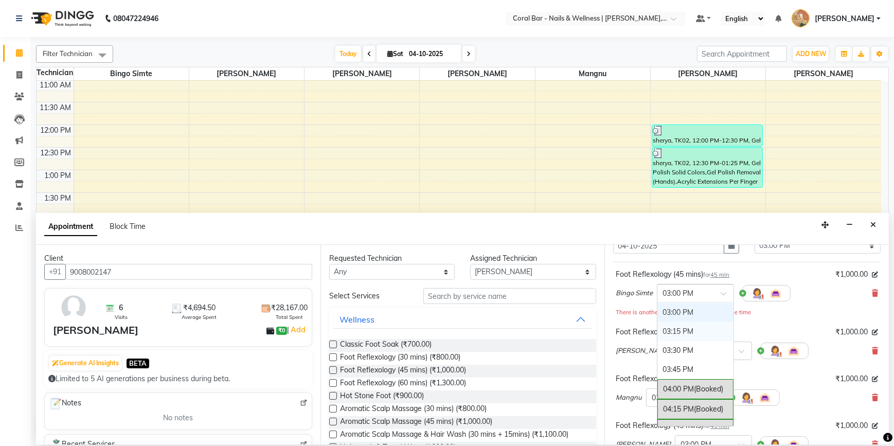
click at [686, 335] on div "03:15 PM" at bounding box center [696, 331] width 76 height 19
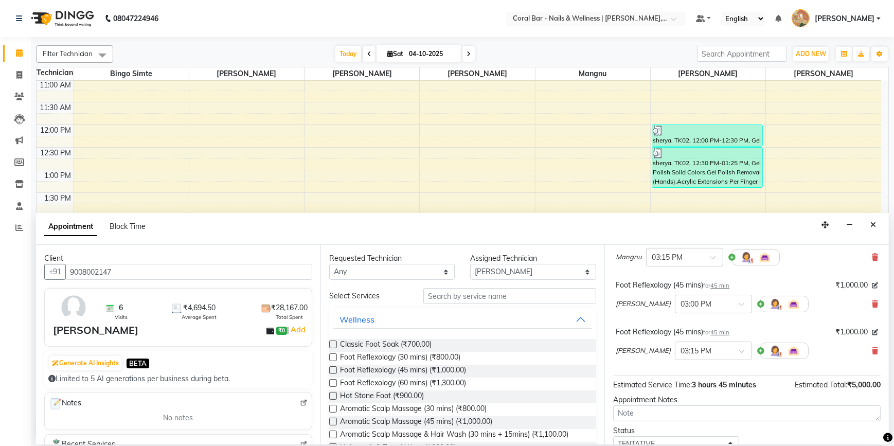
scroll to position [234, 0]
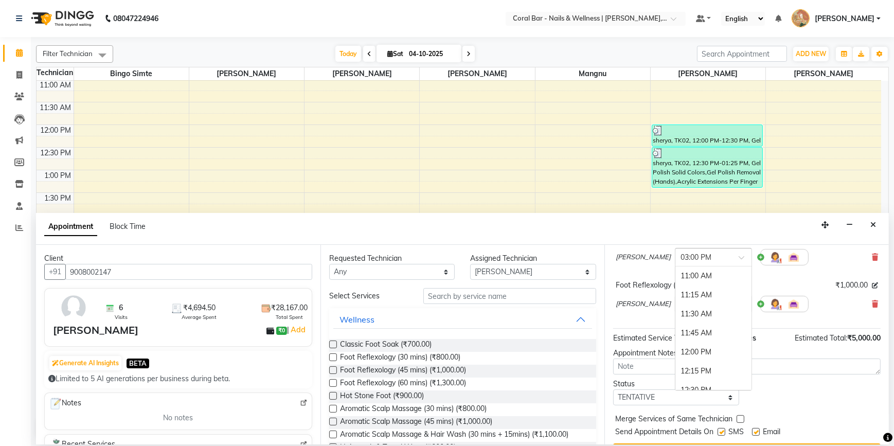
click at [700, 252] on input "text" at bounding box center [703, 256] width 45 height 11
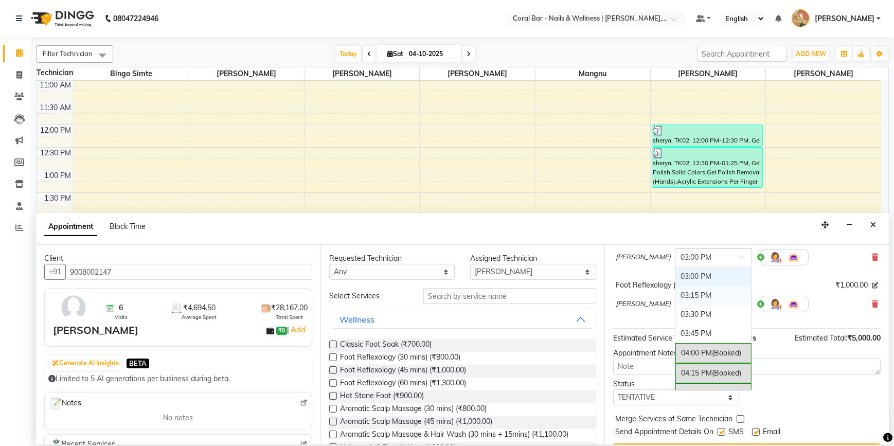
click at [701, 297] on div "03:15 PM" at bounding box center [714, 295] width 76 height 19
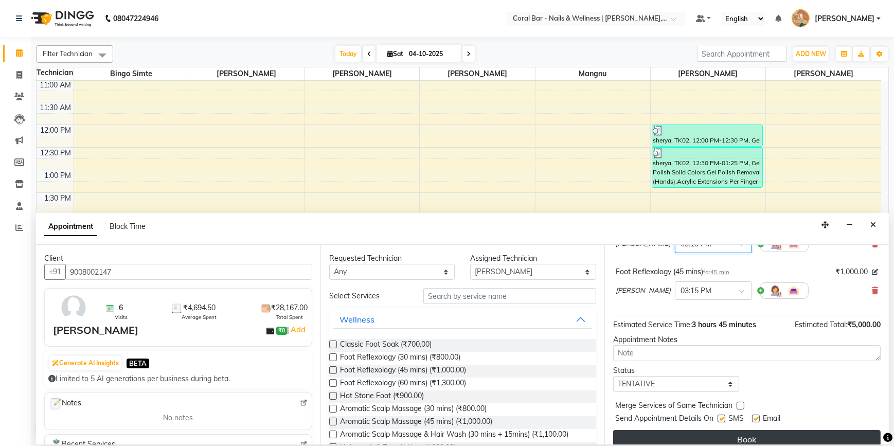
scroll to position [259, 0]
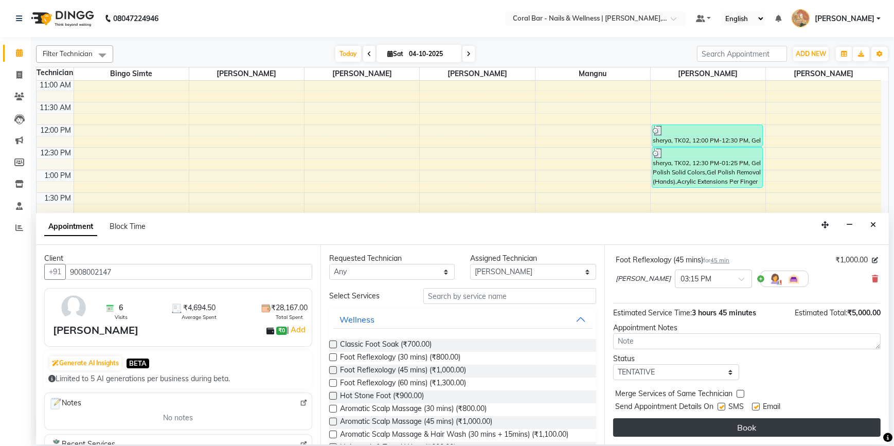
click at [700, 432] on button "Book" at bounding box center [747, 427] width 268 height 19
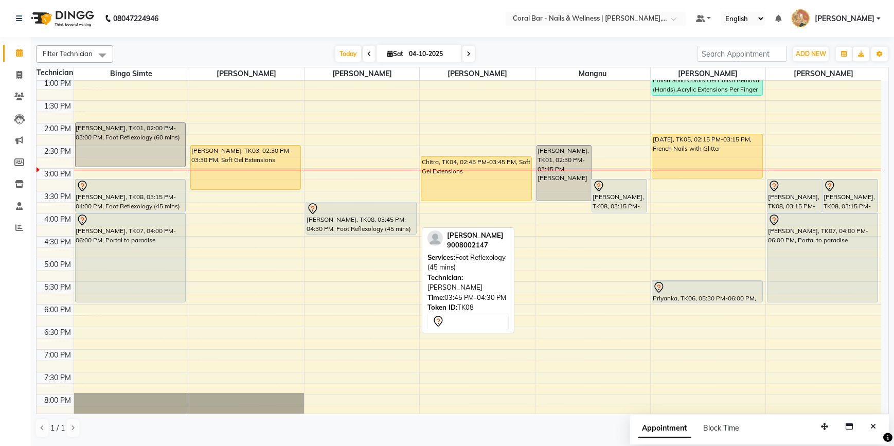
scroll to position [140, 0]
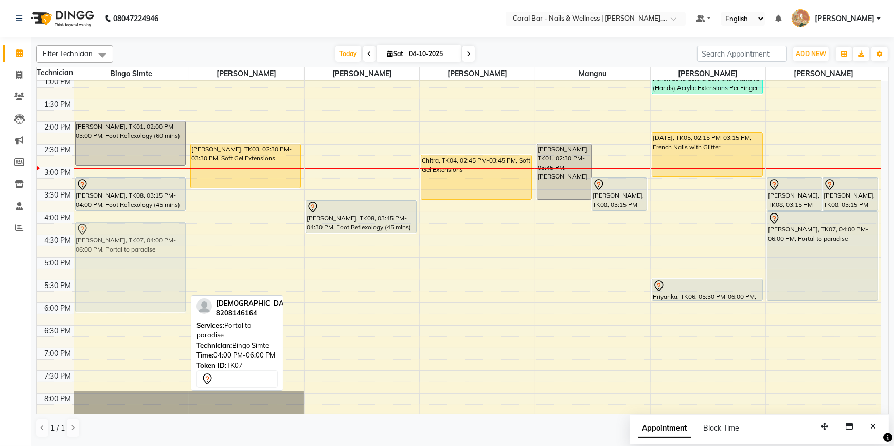
drag, startPoint x: 118, startPoint y: 217, endPoint x: 115, endPoint y: 230, distance: 12.6
click at [115, 230] on div "Sonal, TK01, 02:00 PM-03:00 PM, Foot Reflexology (60 mins) Supritha Sreedhar, T…" at bounding box center [131, 212] width 115 height 543
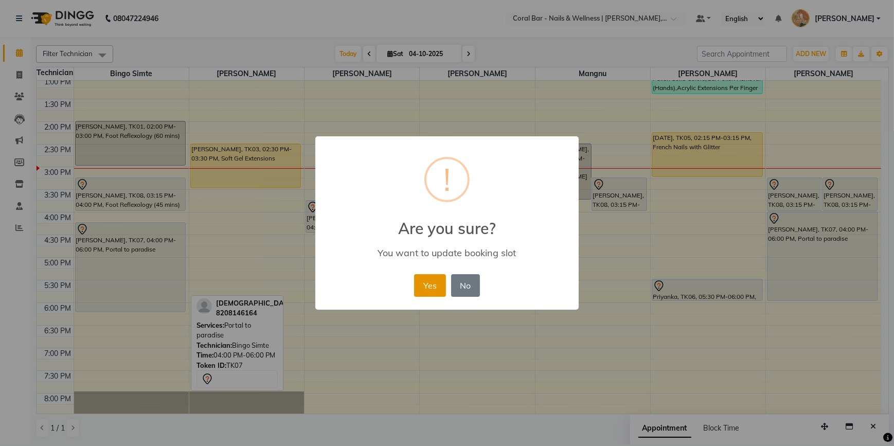
drag, startPoint x: 421, startPoint y: 284, endPoint x: 529, endPoint y: 267, distance: 109.3
click at [421, 284] on button "Yes" at bounding box center [429, 285] width 31 height 23
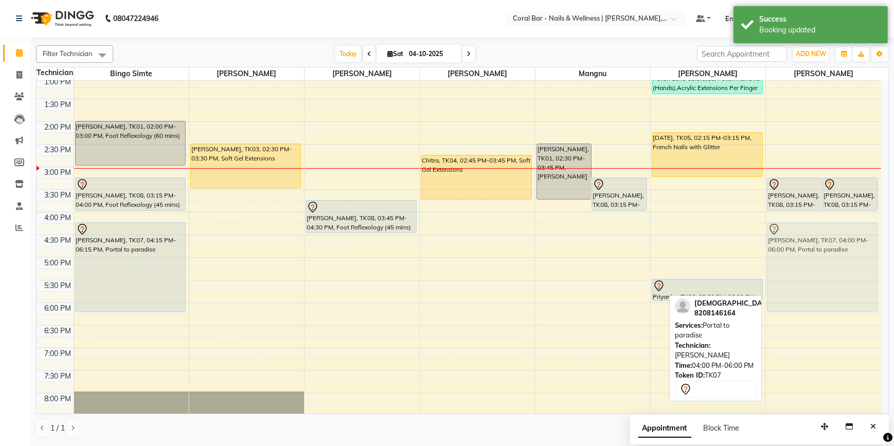
drag, startPoint x: 810, startPoint y: 214, endPoint x: 807, endPoint y: 228, distance: 15.2
click at [807, 228] on div "Supritha Sreedhar, TK08, 03:15 PM-04:00 PM, Foot Reflexology (45 mins) Supritha…" at bounding box center [823, 212] width 115 height 543
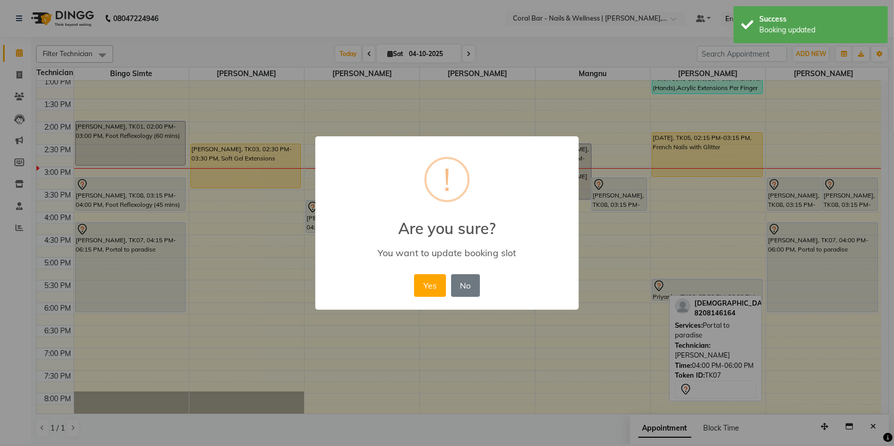
click at [429, 280] on button "Yes" at bounding box center [429, 285] width 31 height 23
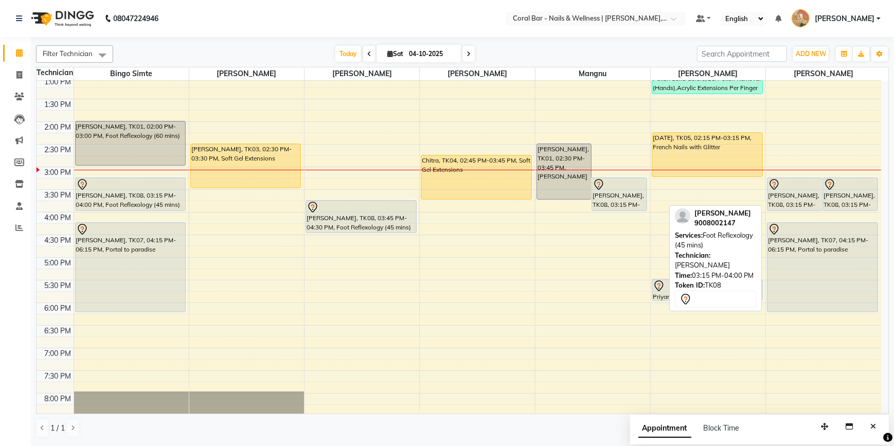
click at [785, 200] on div "Supritha Sreedhar, TK08, 03:15 PM-04:00 PM, Foot Reflexology (45 mins)" at bounding box center [795, 194] width 55 height 32
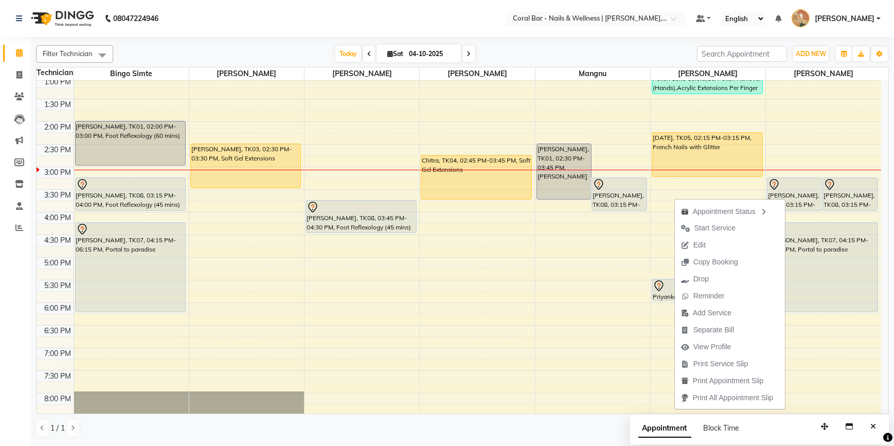
click at [725, 247] on button "Edit" at bounding box center [730, 245] width 110 height 17
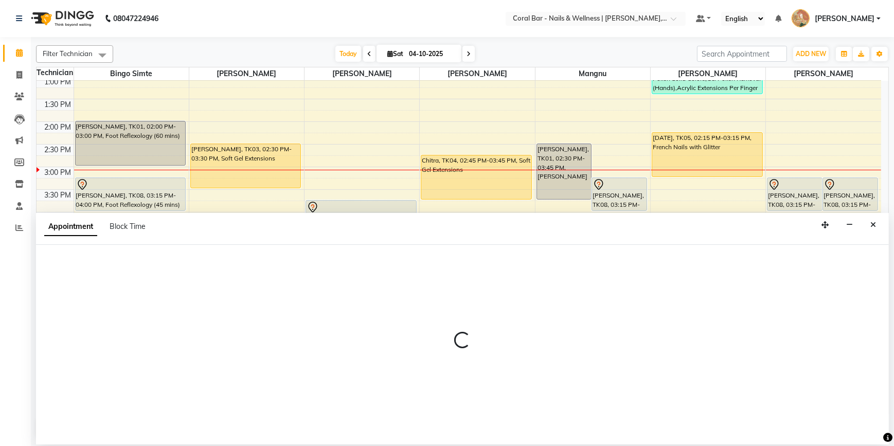
select select "tentative"
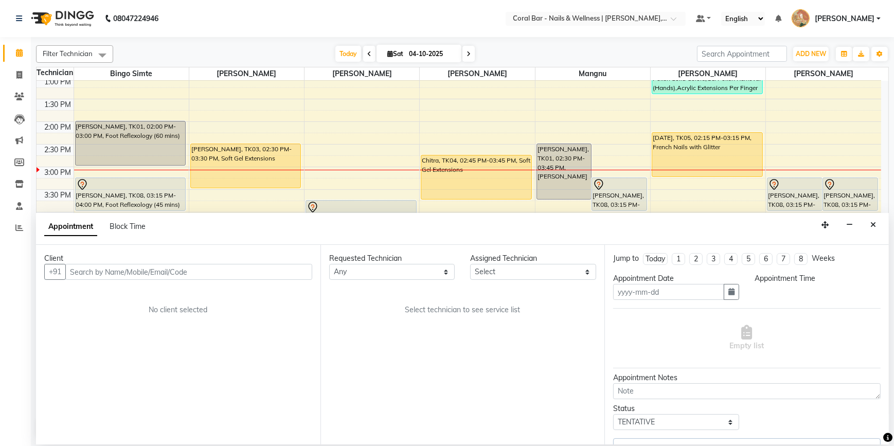
type input "04-10-2025"
select select "69128"
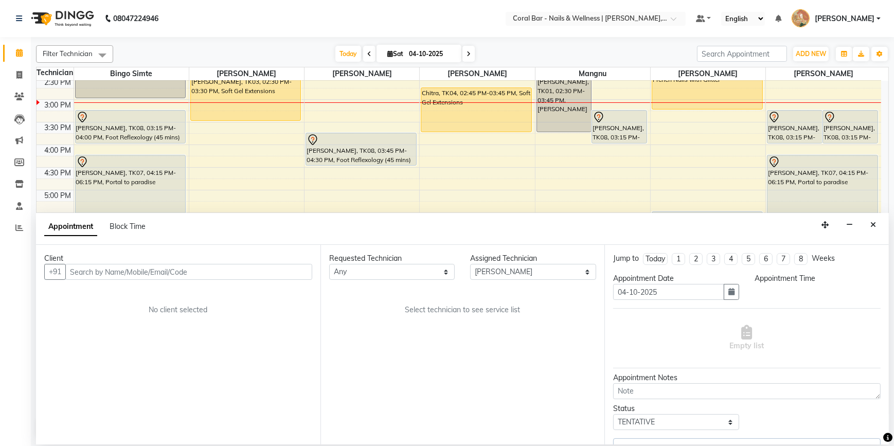
select select "915"
select select "3591"
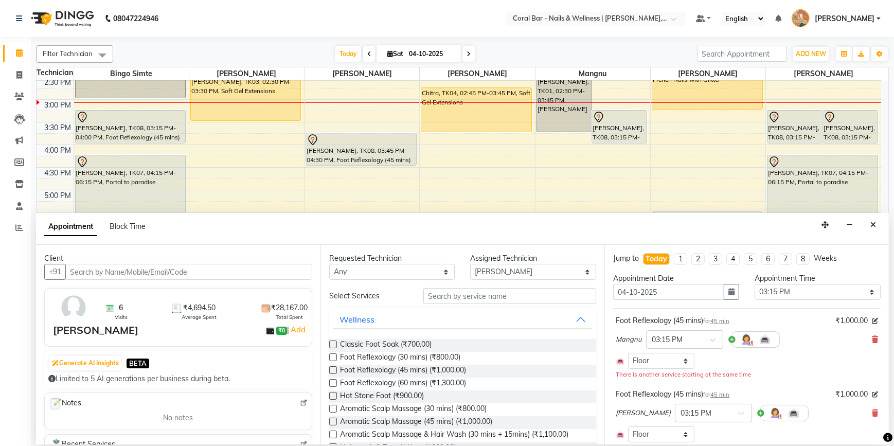
select select "3591"
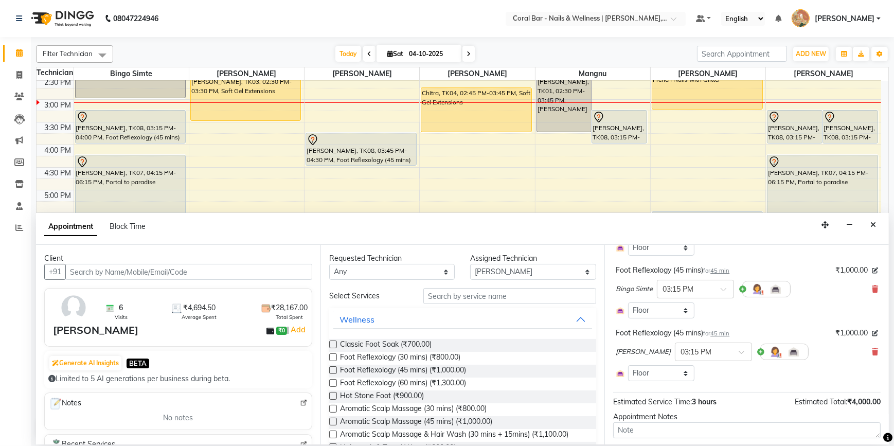
scroll to position [176, 0]
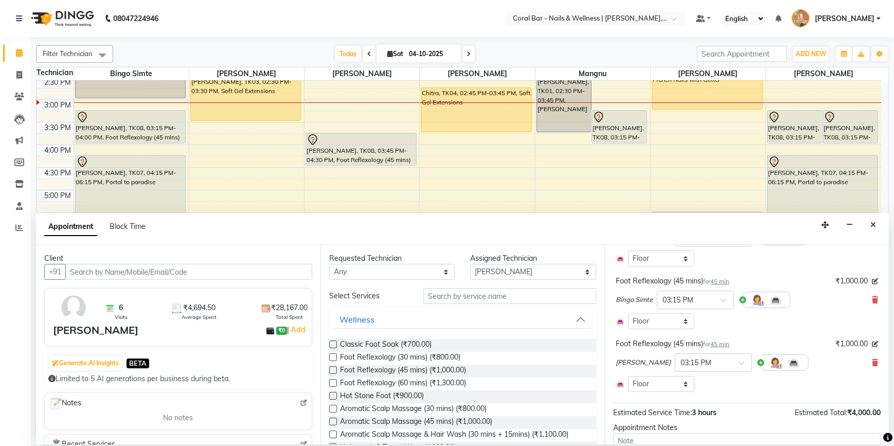
select select "3591"
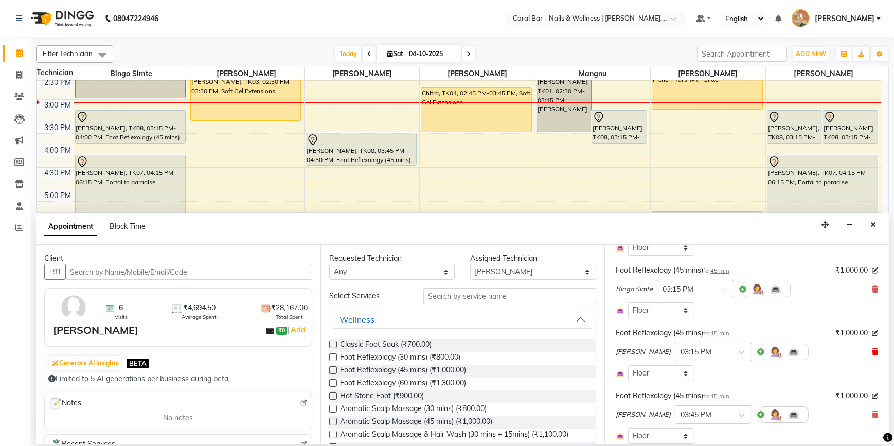
click at [872, 350] on icon at bounding box center [875, 351] width 6 height 7
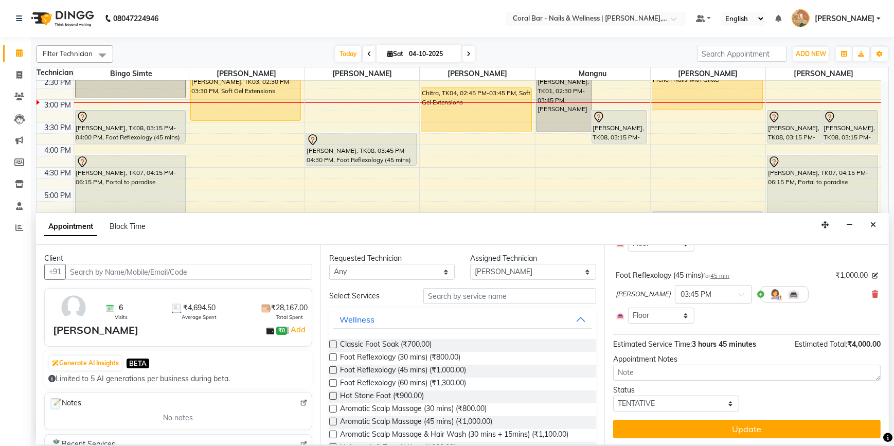
scroll to position [244, 0]
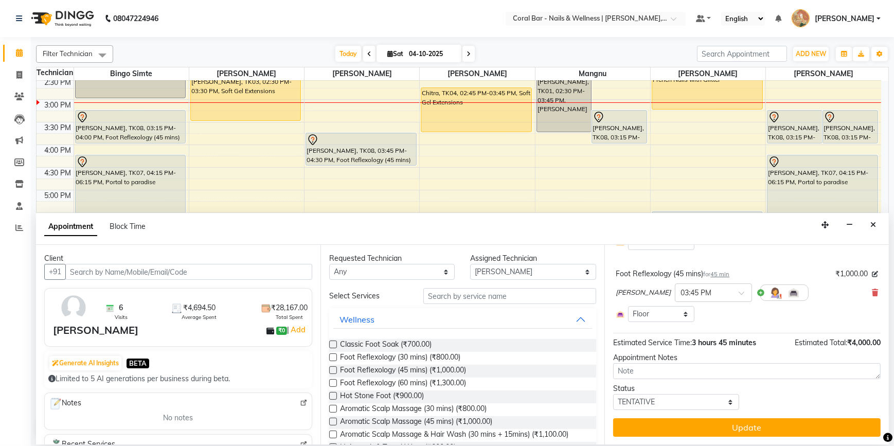
click at [789, 427] on button "Update" at bounding box center [747, 427] width 268 height 19
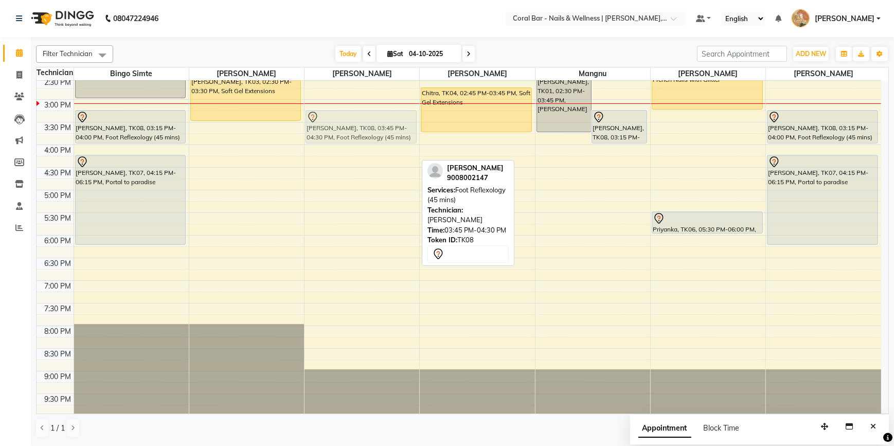
drag, startPoint x: 324, startPoint y: 139, endPoint x: 324, endPoint y: 131, distance: 7.7
click at [324, 120] on div "Supritha Sreedhar, TK08, 03:45 PM-04:30 PM, Foot Reflexology (45 mins) Supritha…" at bounding box center [362, 144] width 115 height 543
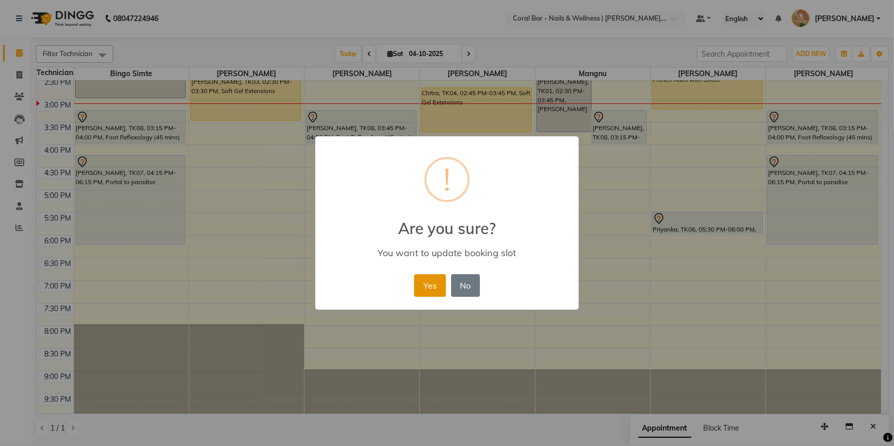
click at [417, 282] on button "Yes" at bounding box center [429, 285] width 31 height 23
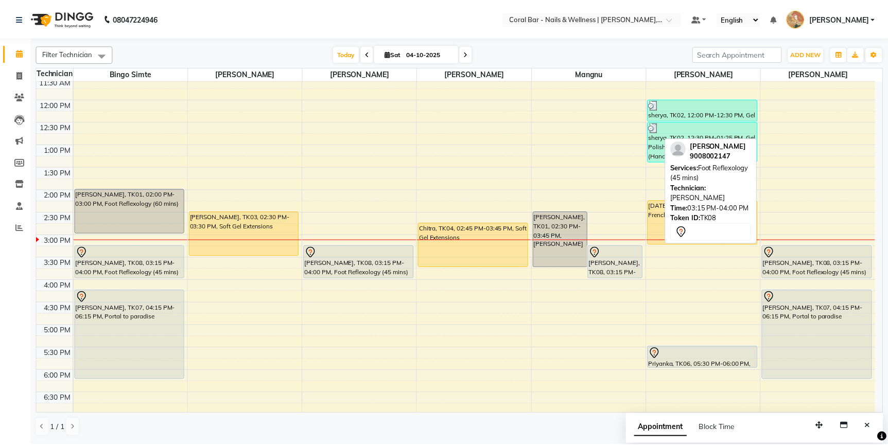
scroll to position [67, 0]
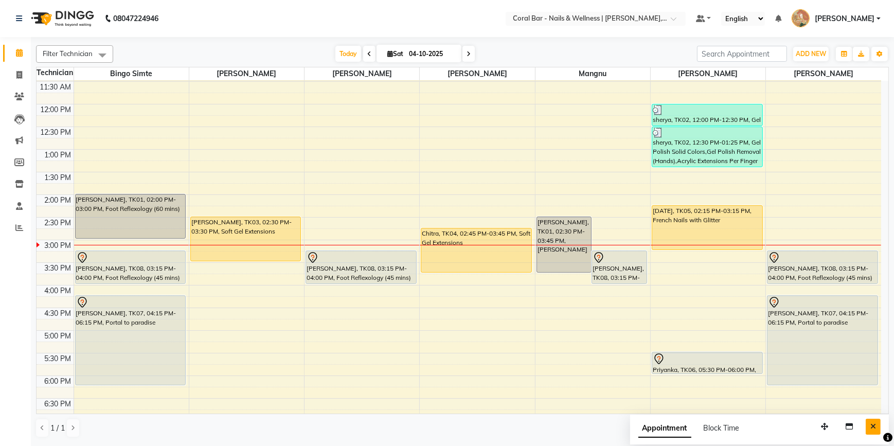
click at [875, 427] on icon "Close" at bounding box center [874, 426] width 6 height 7
click at [782, 20] on icon at bounding box center [778, 18] width 6 height 7
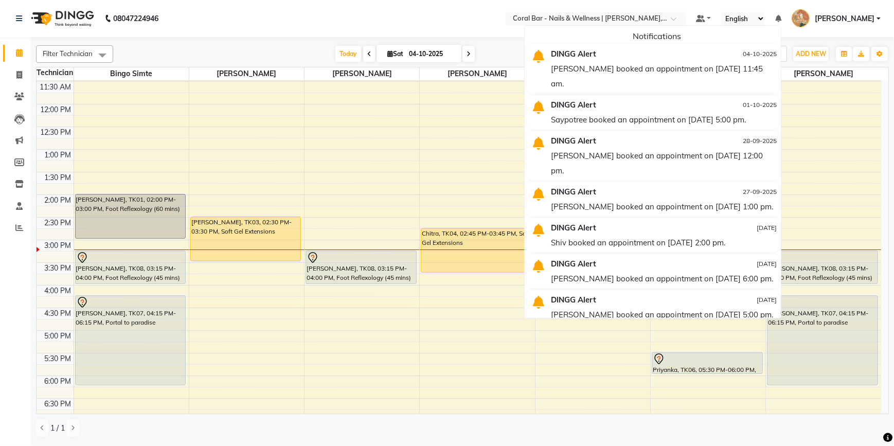
click at [494, 51] on div "Today Sat 04-10-2025" at bounding box center [405, 53] width 574 height 15
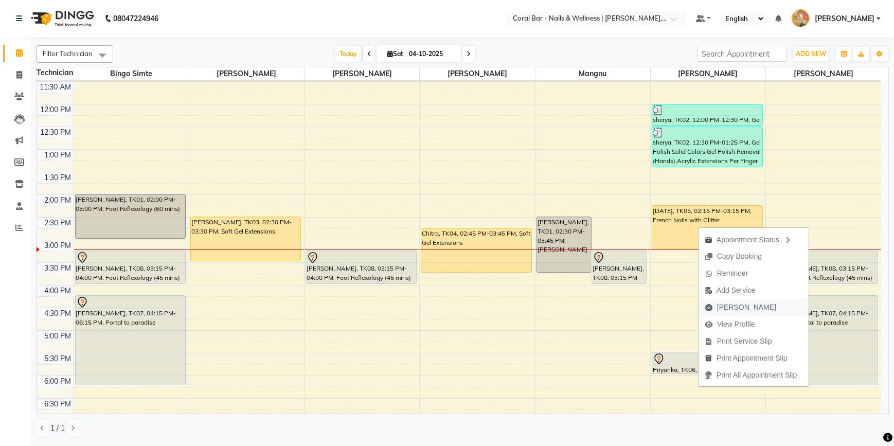
click at [729, 301] on span "Mark Done" at bounding box center [741, 307] width 84 height 17
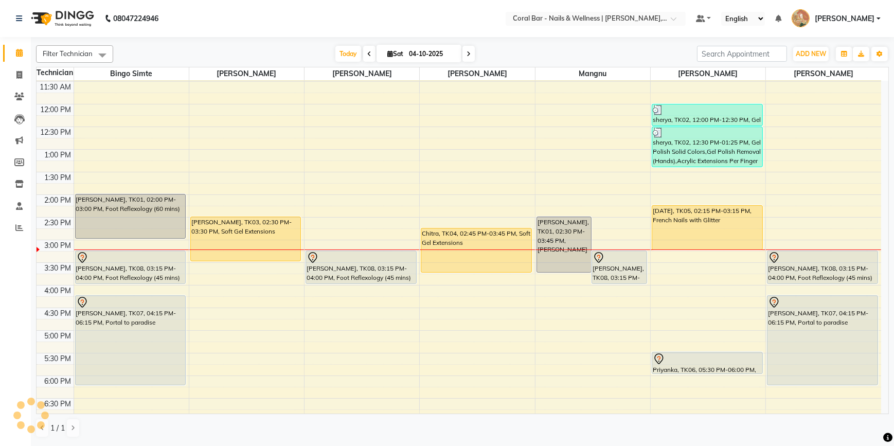
select select "7157"
select select "service"
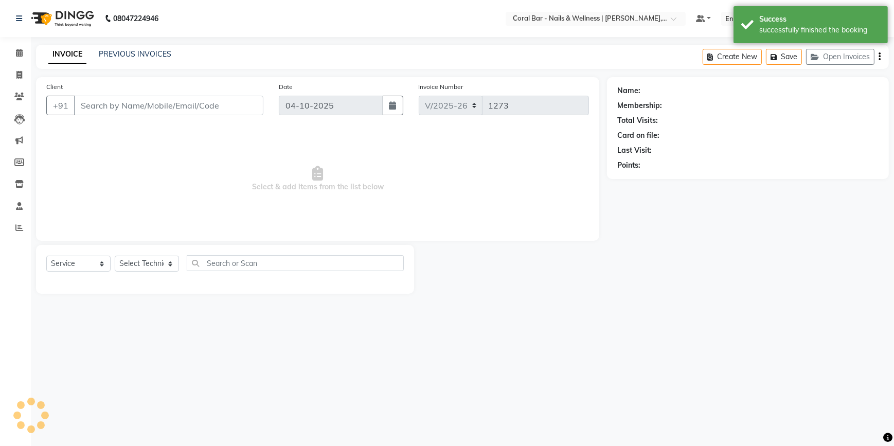
type input "9008065046"
select select "66409"
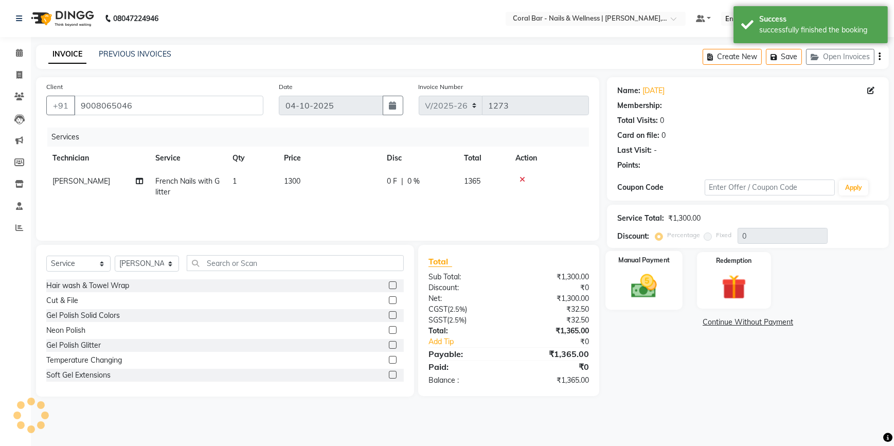
select select "1: Object"
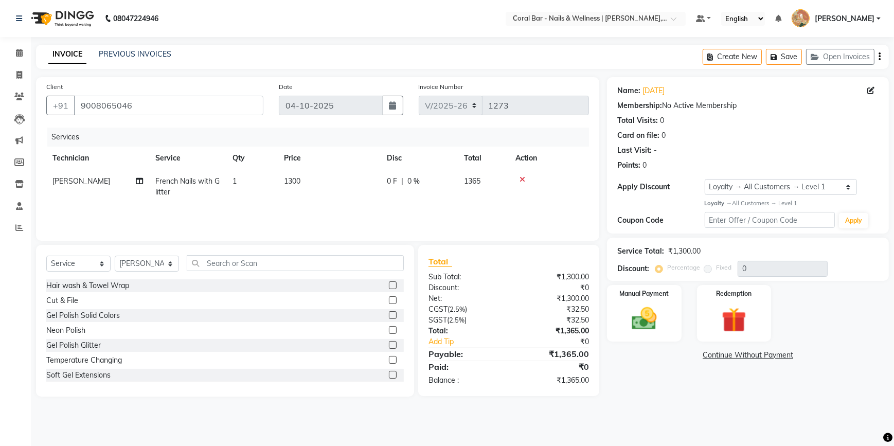
click at [516, 176] on div at bounding box center [549, 179] width 67 height 7
click at [522, 177] on icon at bounding box center [523, 179] width 6 height 7
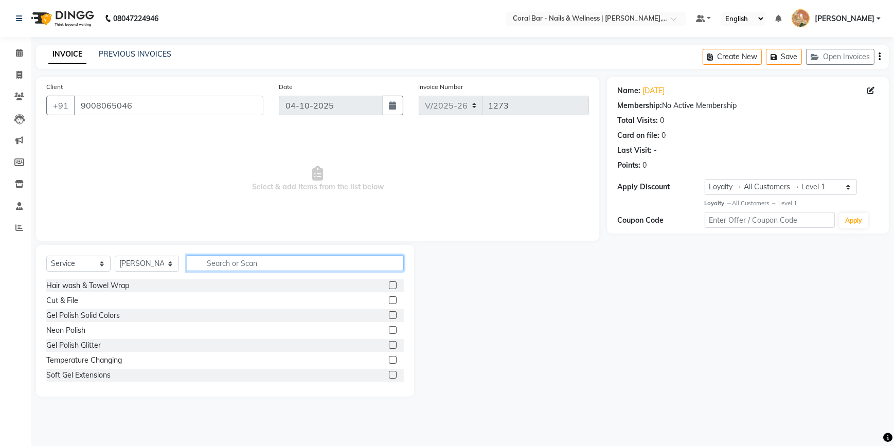
click at [253, 264] on input "text" at bounding box center [295, 263] width 217 height 16
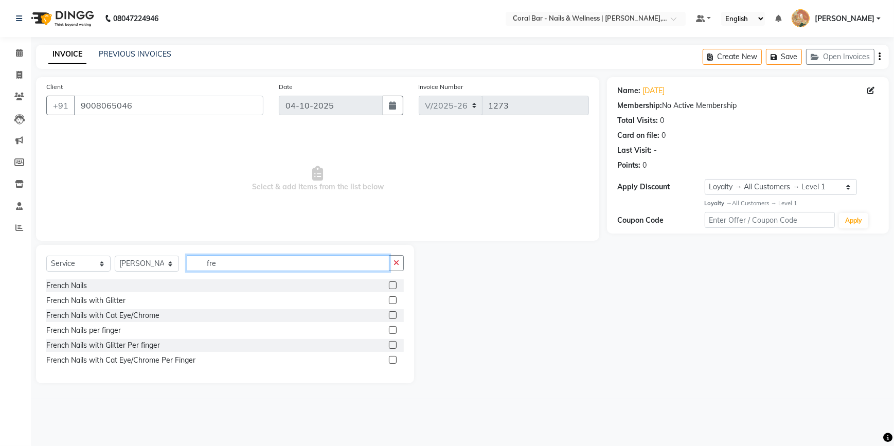
type input "fre"
click at [390, 284] on label at bounding box center [393, 285] width 8 height 8
click at [390, 284] on input "checkbox" at bounding box center [392, 286] width 7 height 7
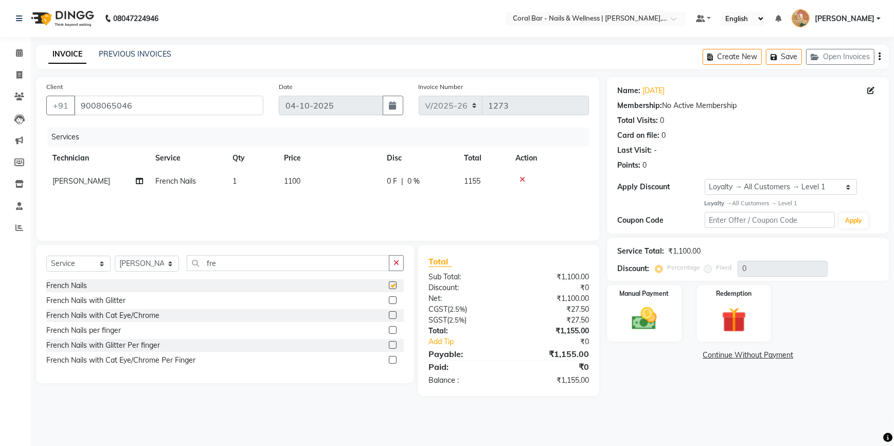
checkbox input "false"
click at [622, 321] on div "Manual Payment" at bounding box center [644, 313] width 77 height 59
click at [764, 356] on span "CASH" at bounding box center [775, 356] width 22 height 12
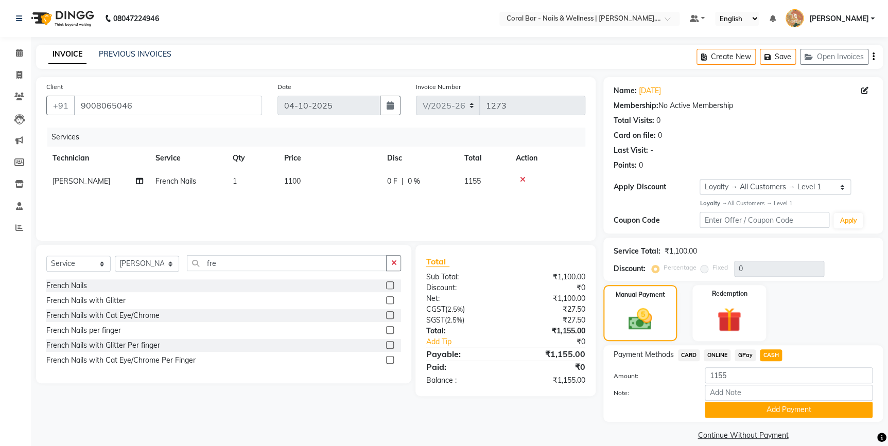
click at [742, 352] on span "GPay" at bounding box center [744, 355] width 21 height 12
click at [715, 410] on button "Add Payment" at bounding box center [788, 410] width 168 height 16
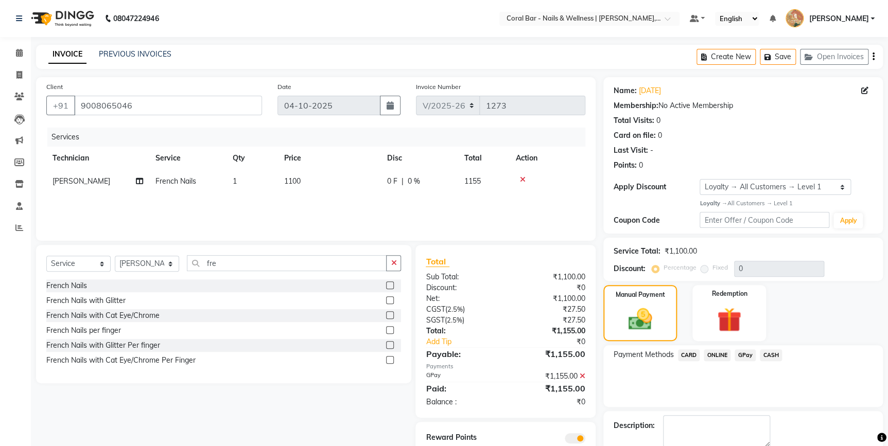
scroll to position [55, 0]
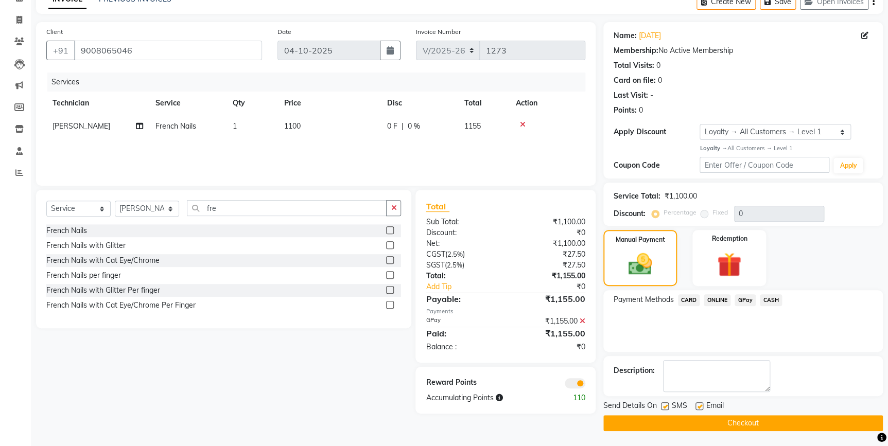
click at [725, 422] on button "Checkout" at bounding box center [742, 423] width 279 height 16
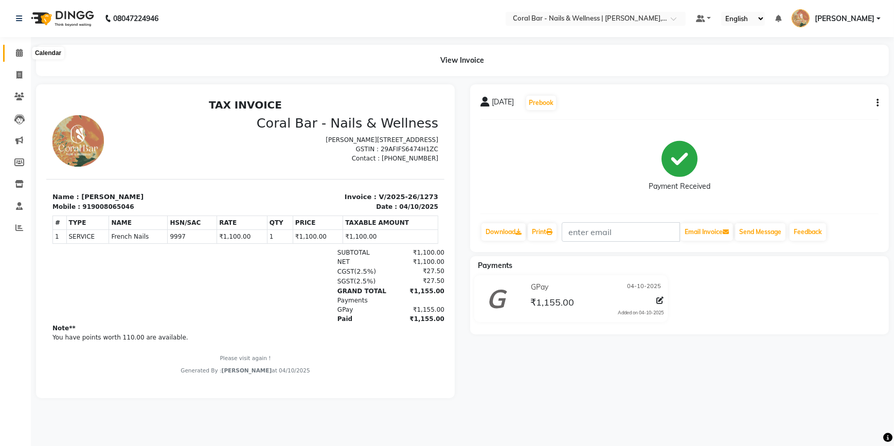
click at [19, 51] on icon at bounding box center [19, 53] width 7 height 8
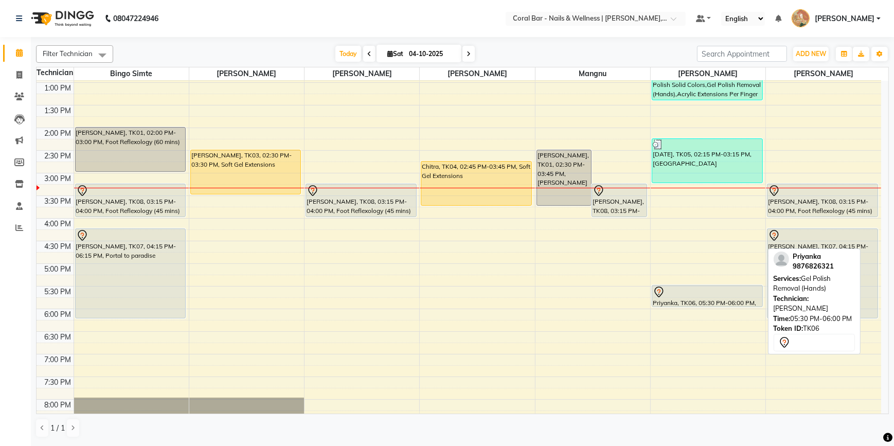
scroll to position [113, 0]
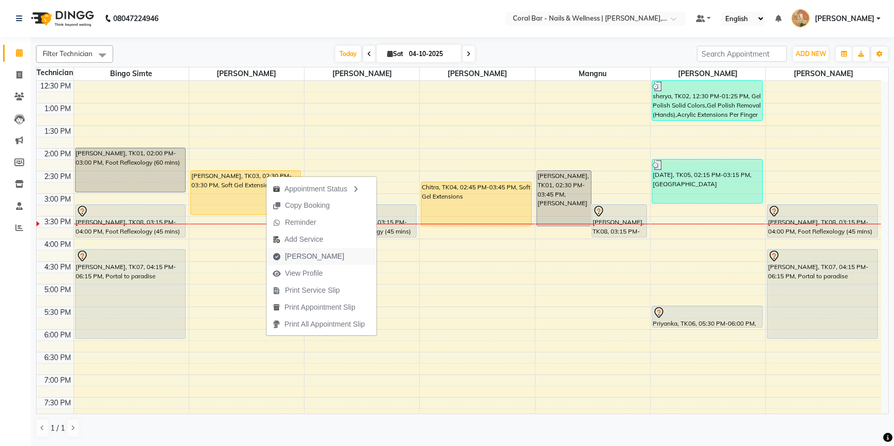
click at [293, 256] on span "Mark Done" at bounding box center [314, 256] width 59 height 11
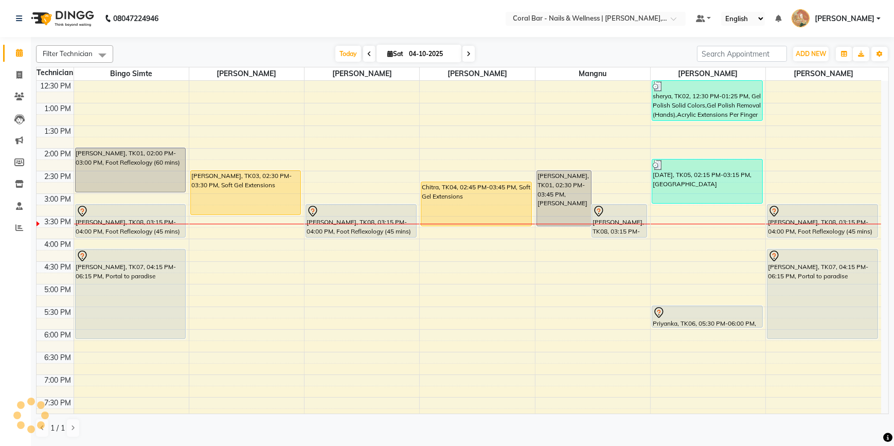
select select "7157"
select select "service"
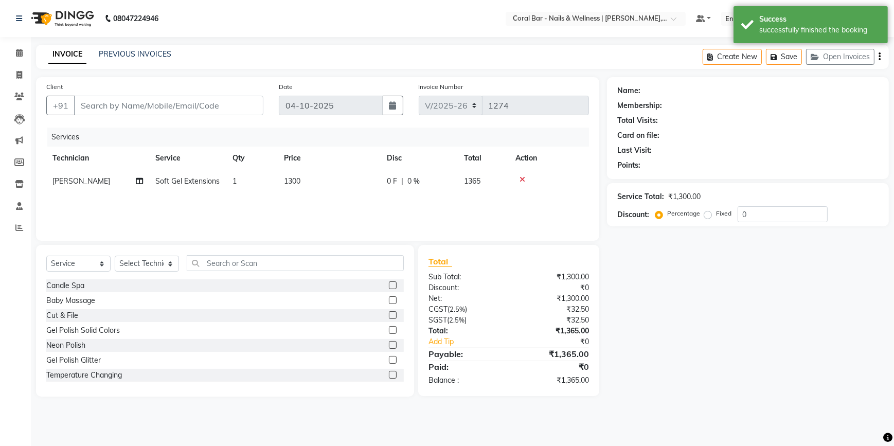
type input "9632322296"
select select "66532"
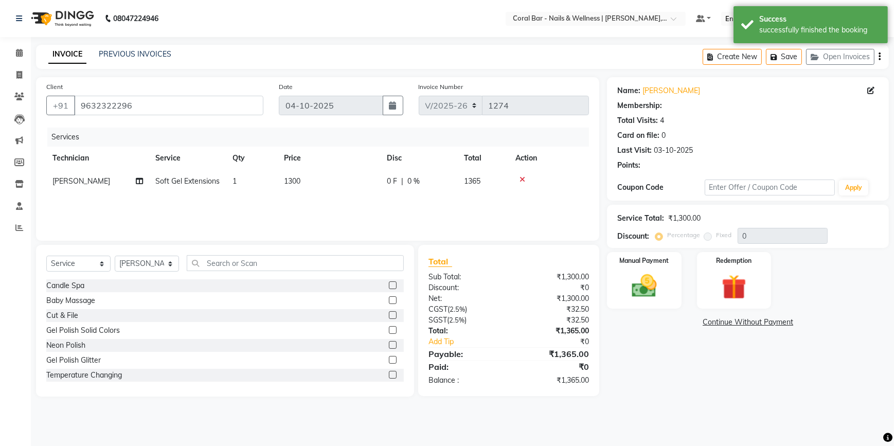
select select "1: Object"
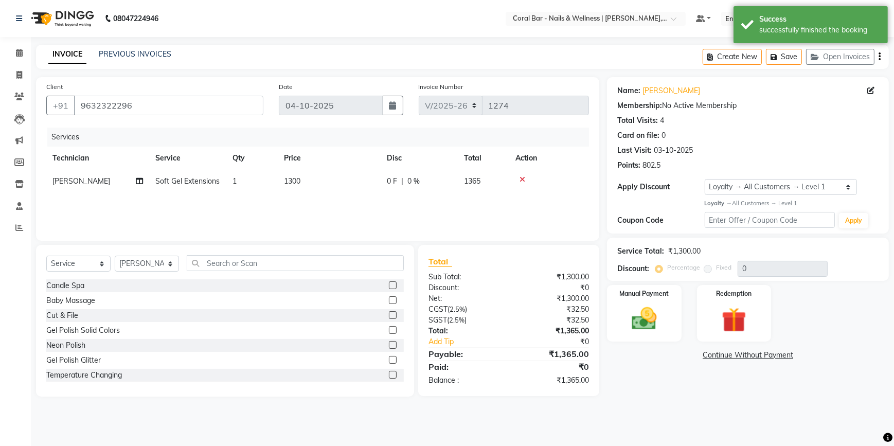
click at [523, 178] on icon at bounding box center [523, 179] width 6 height 7
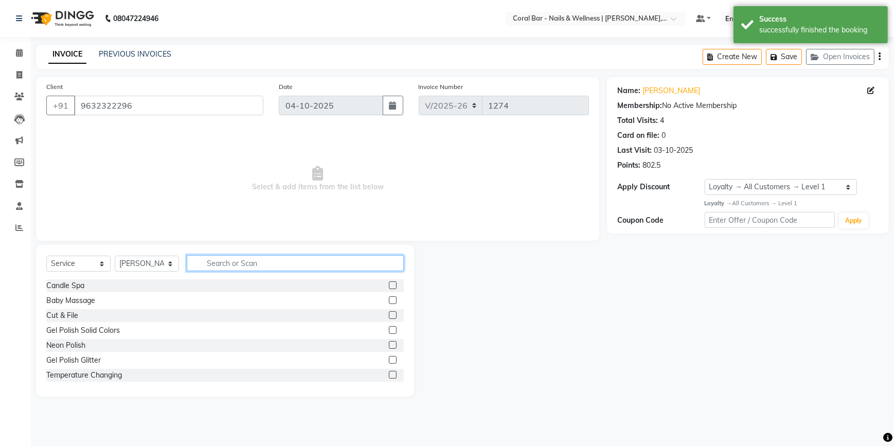
click at [230, 263] on input "text" at bounding box center [295, 263] width 217 height 16
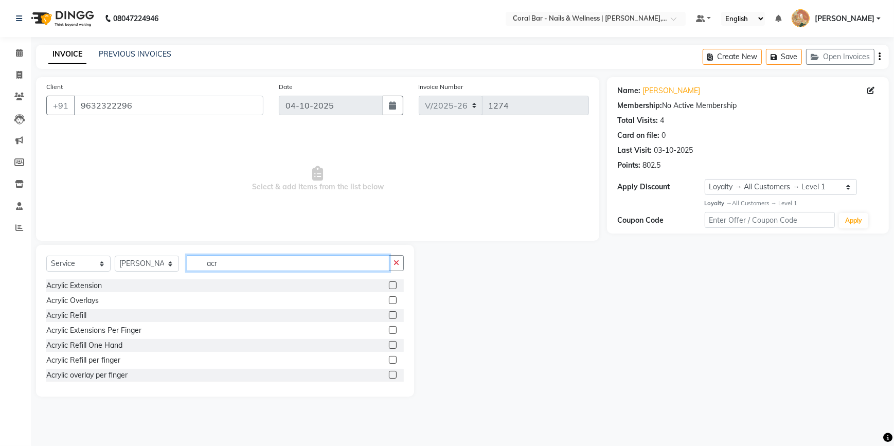
type input "acr"
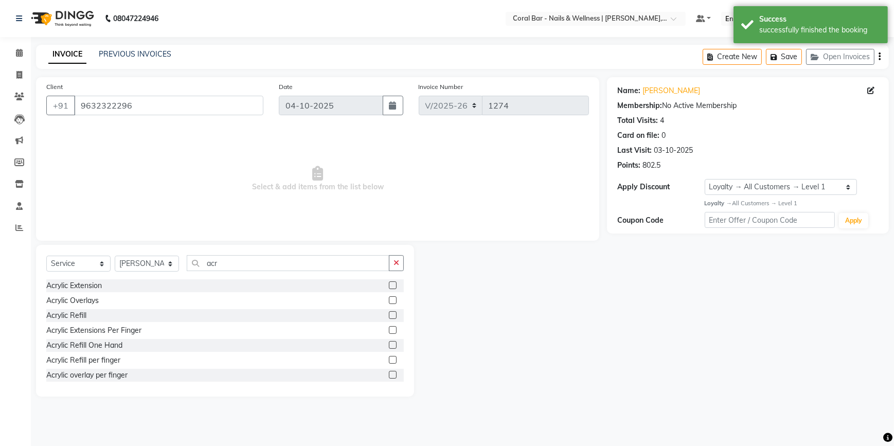
click at [389, 330] on label at bounding box center [393, 330] width 8 height 8
click at [389, 330] on input "checkbox" at bounding box center [392, 330] width 7 height 7
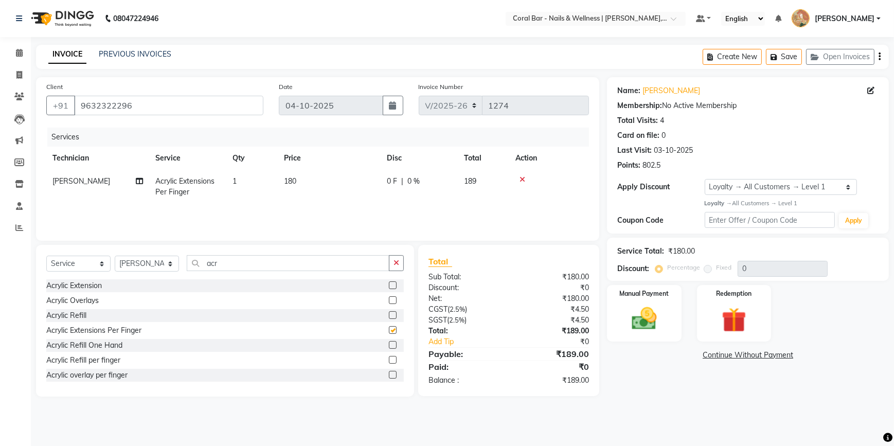
checkbox input "false"
click at [241, 192] on td "1" at bounding box center [251, 187] width 51 height 34
select select "66532"
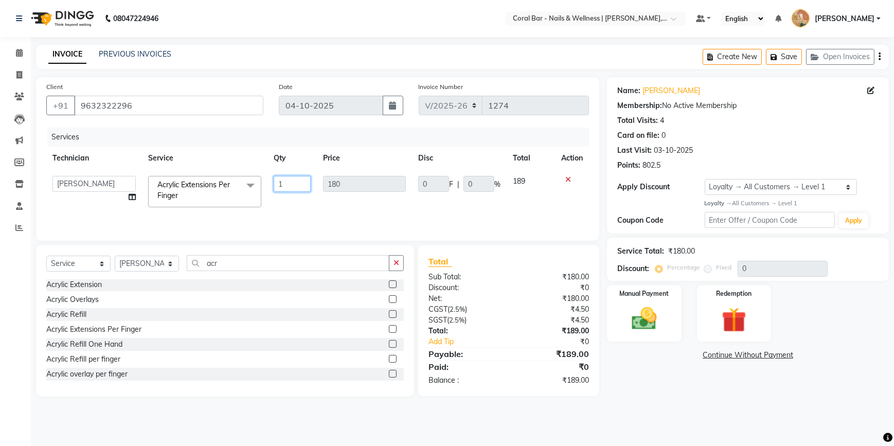
drag, startPoint x: 291, startPoint y: 180, endPoint x: 265, endPoint y: 185, distance: 26.2
click at [265, 185] on tr "Bhavani CA Bingo Simte Debbie Gery Govind Thappa Kimpha kipgen Mangnu Neha Tama…" at bounding box center [317, 192] width 543 height 44
type input "5"
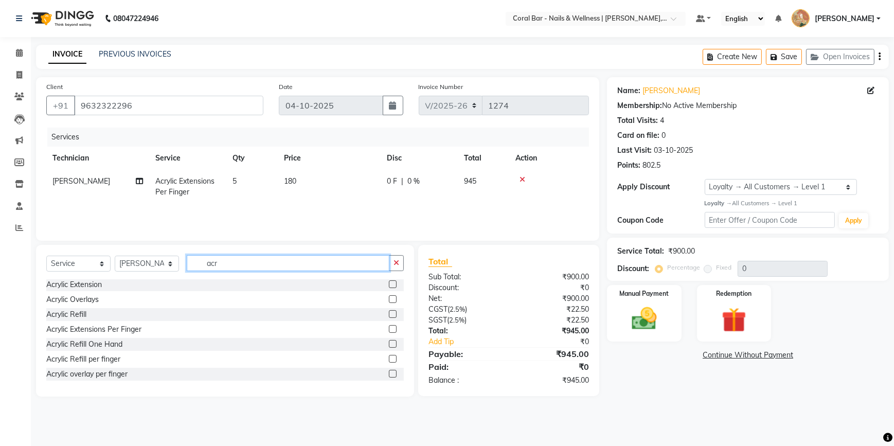
drag, startPoint x: 248, startPoint y: 261, endPoint x: 155, endPoint y: 261, distance: 92.1
click at [155, 261] on div "Select Service Product Membership Package Voucher Prepaid Gift Card Select Tech…" at bounding box center [225, 267] width 358 height 24
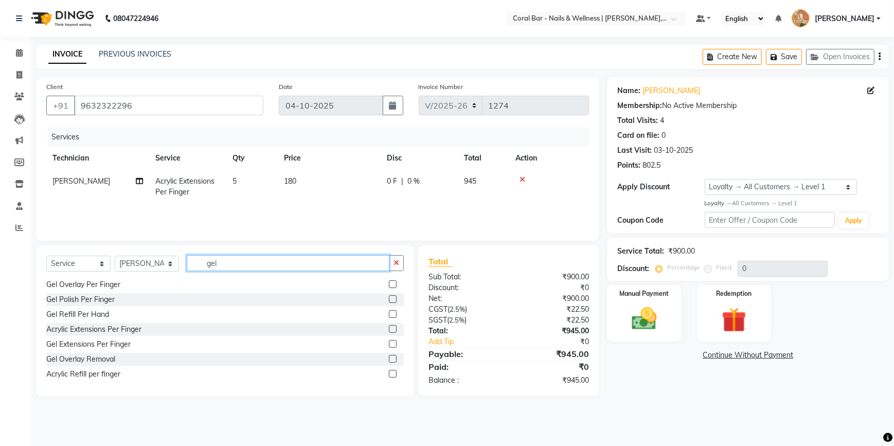
scroll to position [240, 0]
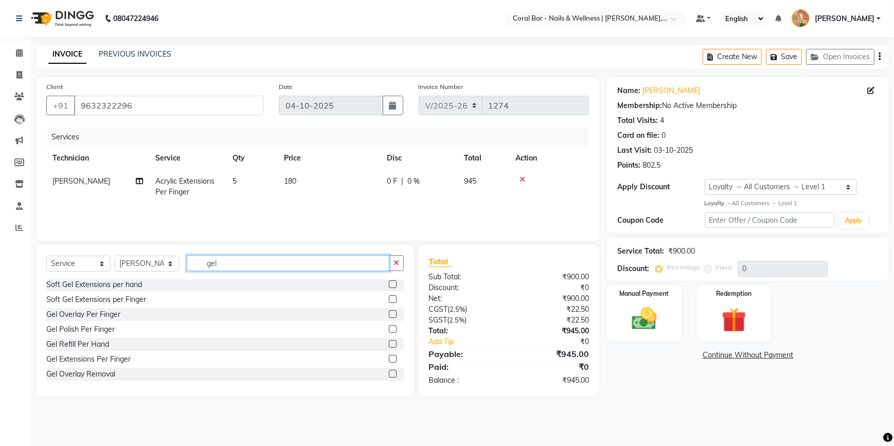
type input "gel"
click at [389, 328] on label at bounding box center [393, 329] width 8 height 8
click at [389, 328] on input "checkbox" at bounding box center [392, 329] width 7 height 7
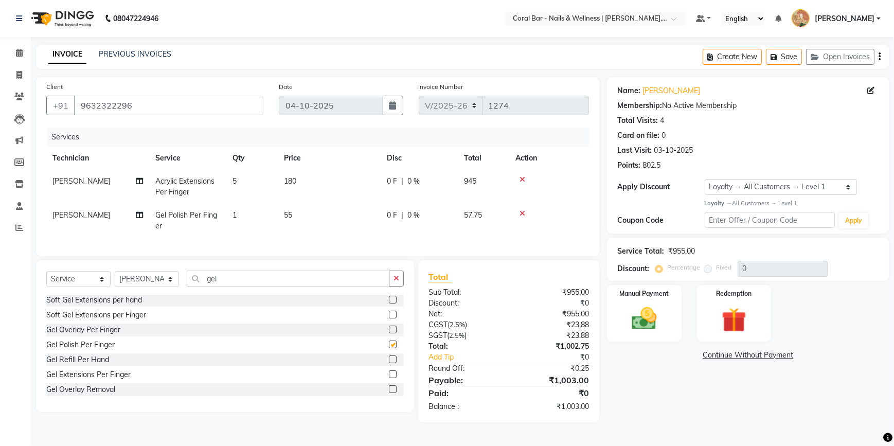
checkbox input "false"
click at [238, 214] on td "1" at bounding box center [251, 221] width 51 height 34
select select "66532"
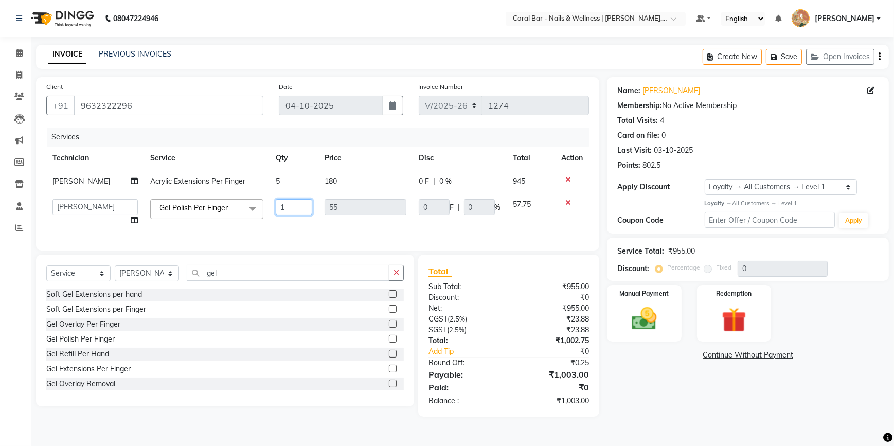
drag, startPoint x: 296, startPoint y: 210, endPoint x: 233, endPoint y: 208, distance: 62.8
click at [233, 208] on tr "Bhavani CA Bingo Simte Debbie Gery Govind Thappa Kimpha kipgen Mangnu Neha Tama…" at bounding box center [317, 212] width 543 height 39
type input "5"
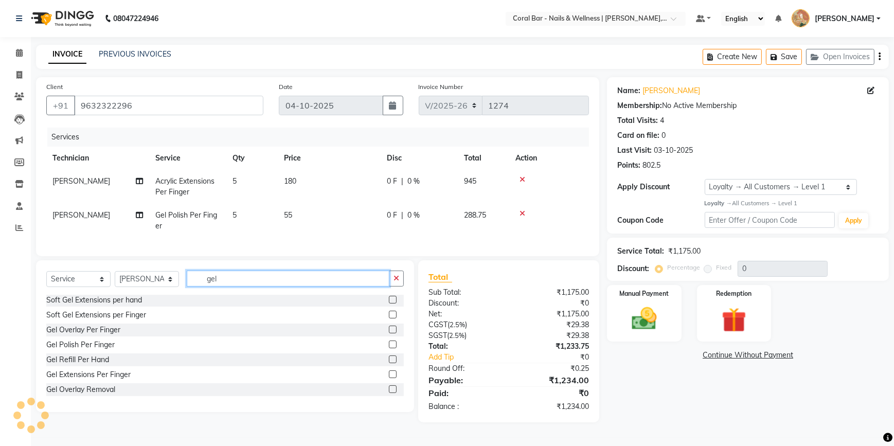
drag, startPoint x: 226, startPoint y: 282, endPoint x: 198, endPoint y: 278, distance: 28.1
click at [198, 278] on input "gel" at bounding box center [288, 279] width 203 height 16
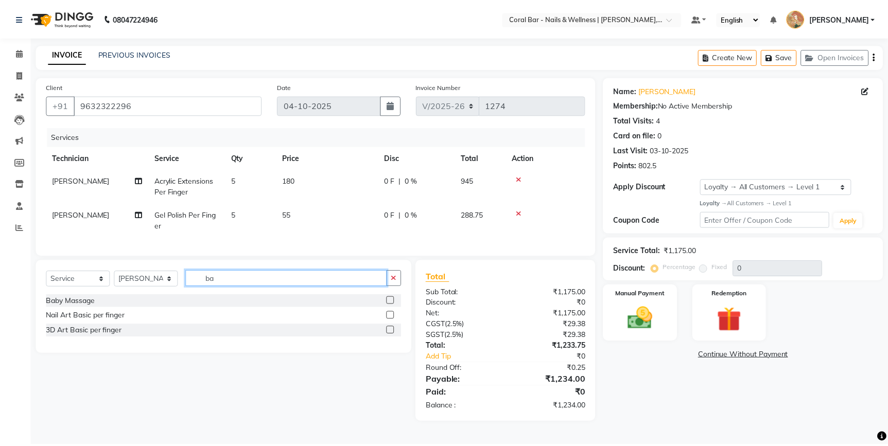
scroll to position [0, 0]
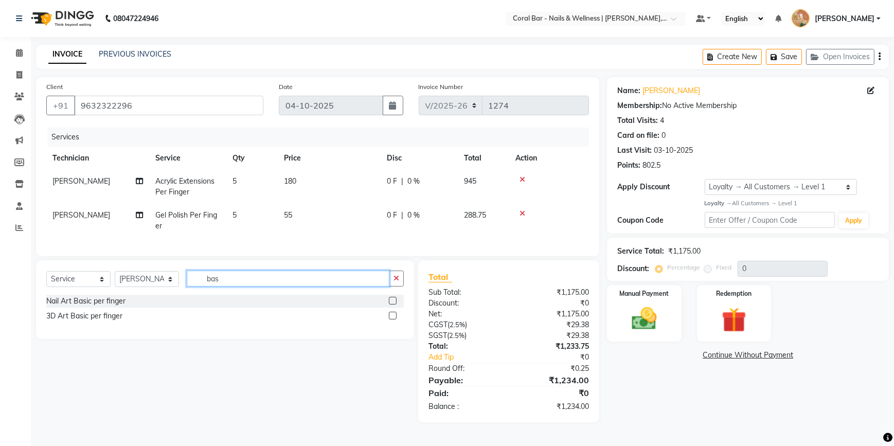
type input "bas"
click at [392, 305] on label at bounding box center [393, 301] width 8 height 8
click at [392, 305] on input "checkbox" at bounding box center [392, 301] width 7 height 7
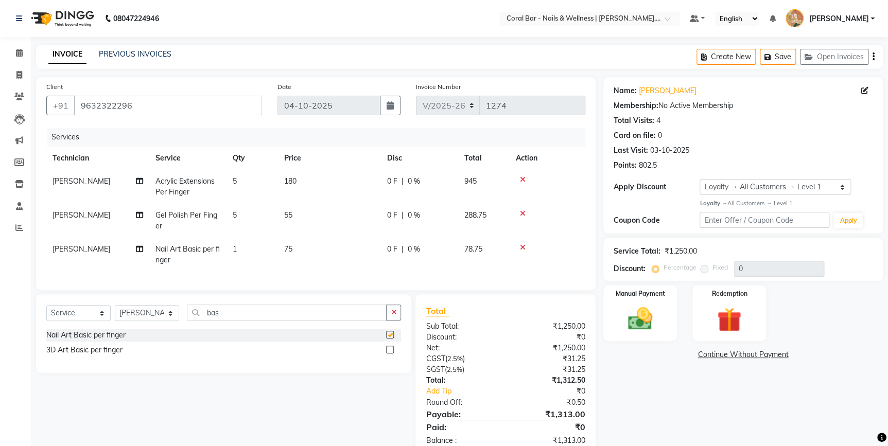
checkbox input "false"
click at [259, 243] on td "1" at bounding box center [251, 255] width 51 height 34
select select "66532"
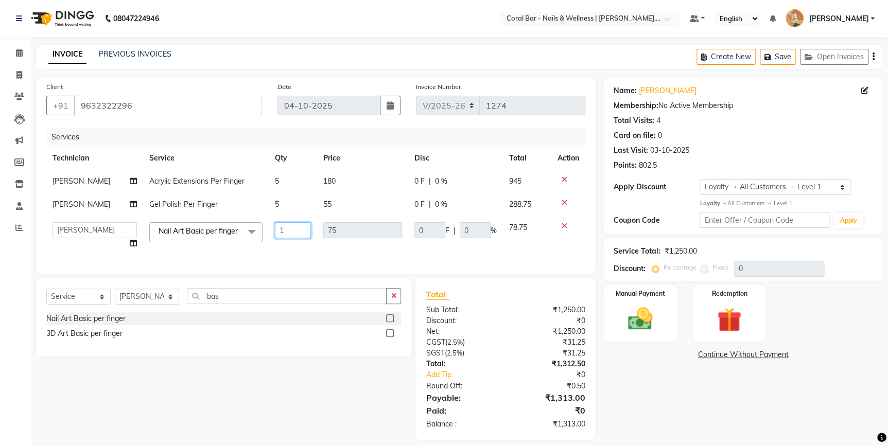
drag, startPoint x: 294, startPoint y: 233, endPoint x: 257, endPoint y: 233, distance: 37.1
click at [257, 233] on tr "Bhavani CA Bingo Simte Debbie Gery Govind Thappa Kimpha kipgen Mangnu Neha Tama…" at bounding box center [315, 235] width 539 height 39
type input "5"
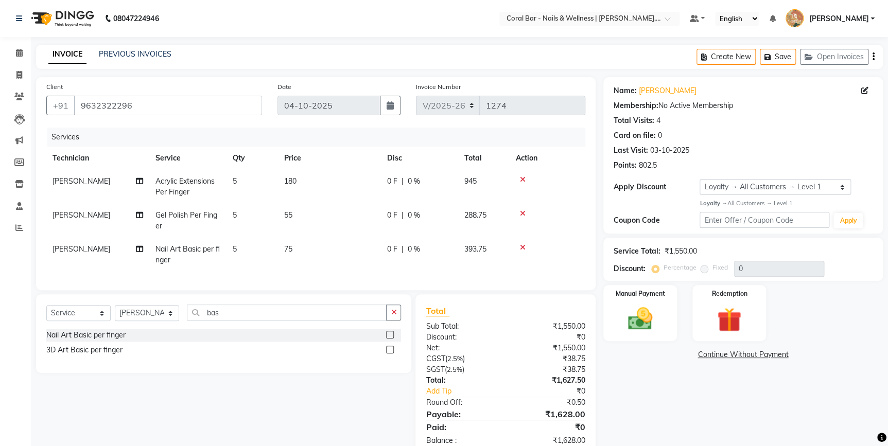
click at [242, 358] on div "Nail Art Basic per finger 3D Art Basic per finger" at bounding box center [223, 346] width 355 height 34
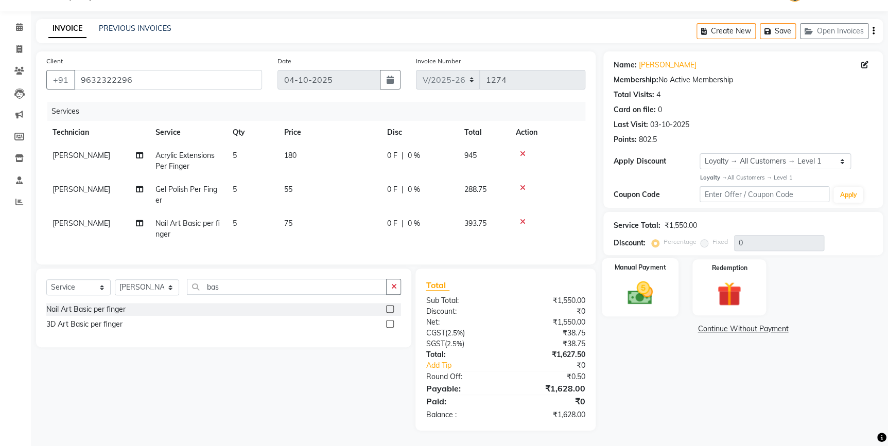
click at [645, 284] on img at bounding box center [640, 292] width 42 height 29
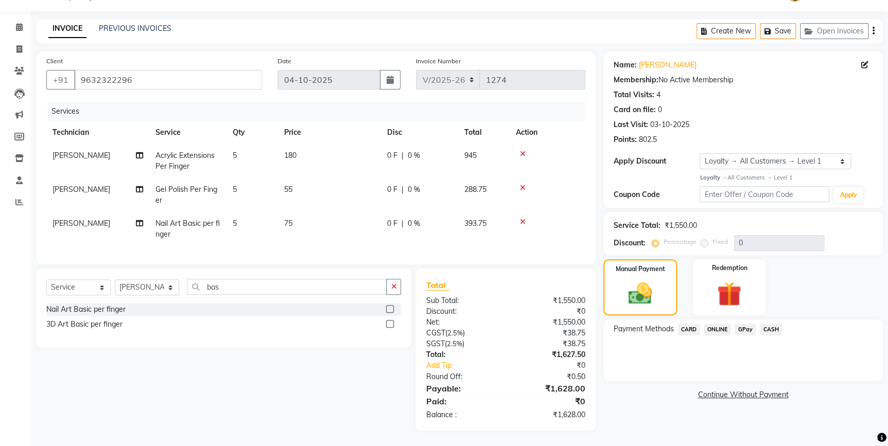
click at [737, 326] on span "GPay" at bounding box center [744, 330] width 21 height 12
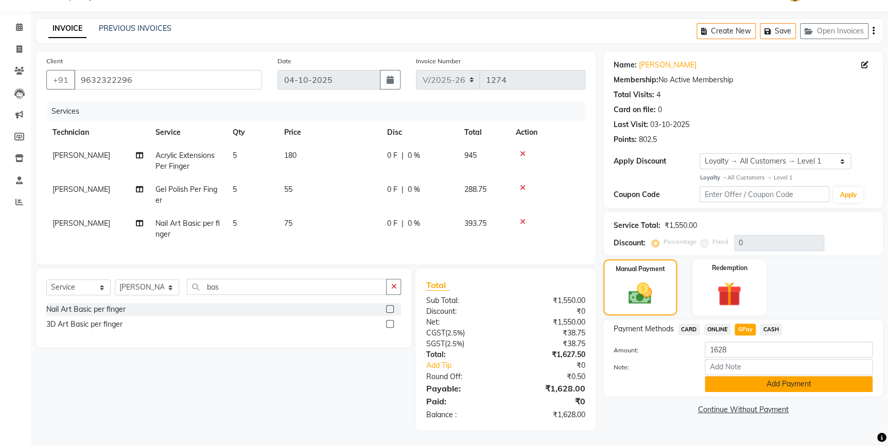
click at [740, 378] on button "Add Payment" at bounding box center [788, 384] width 168 height 16
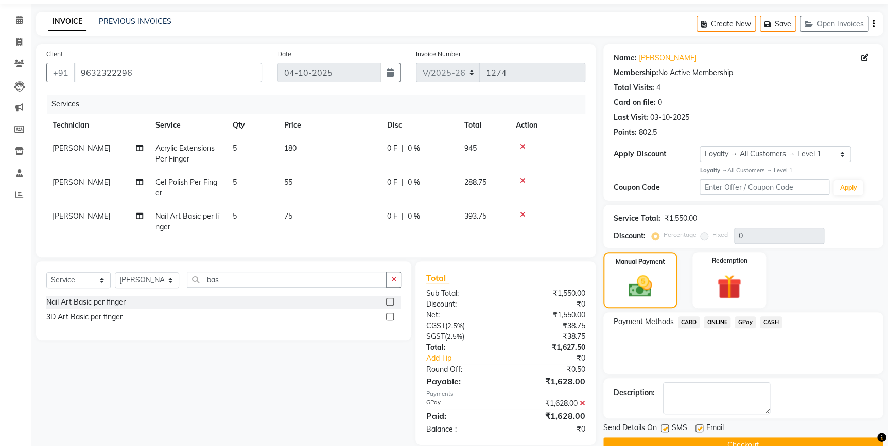
scroll to position [105, 0]
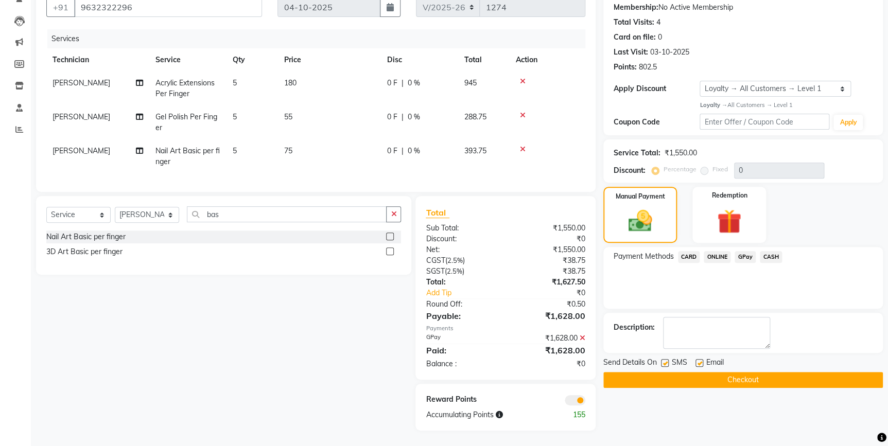
click at [729, 375] on button "Checkout" at bounding box center [742, 380] width 279 height 16
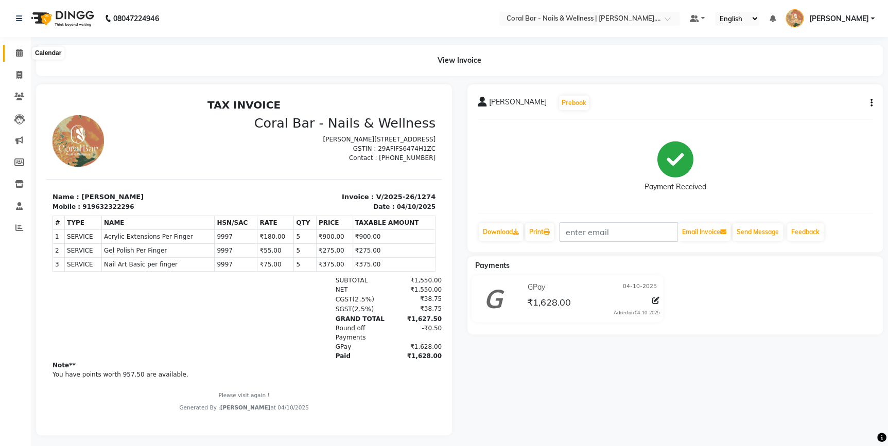
click at [24, 56] on span at bounding box center [19, 53] width 18 height 12
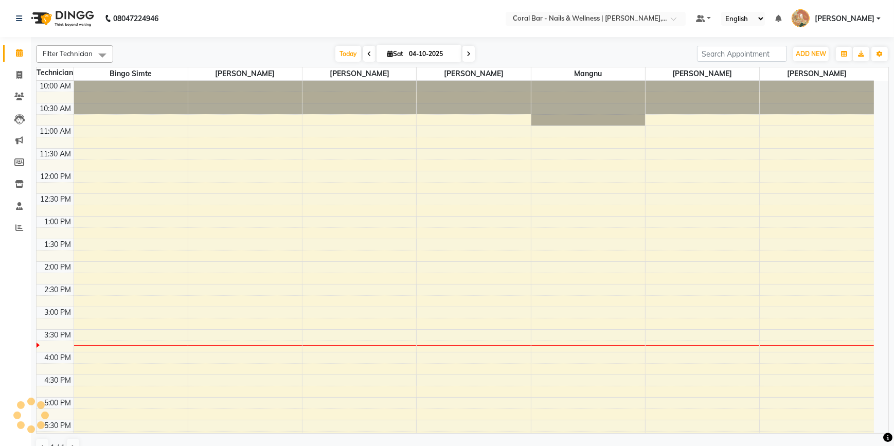
scroll to position [207, 0]
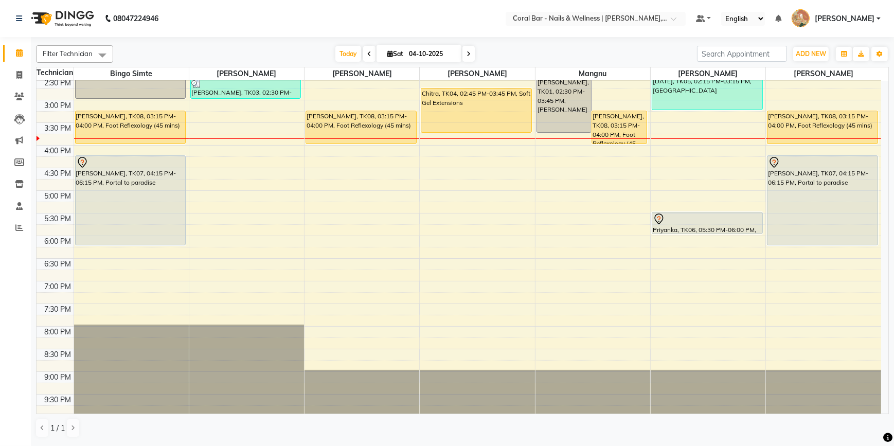
click at [473, 51] on span at bounding box center [469, 54] width 12 height 16
type input "05-10-2025"
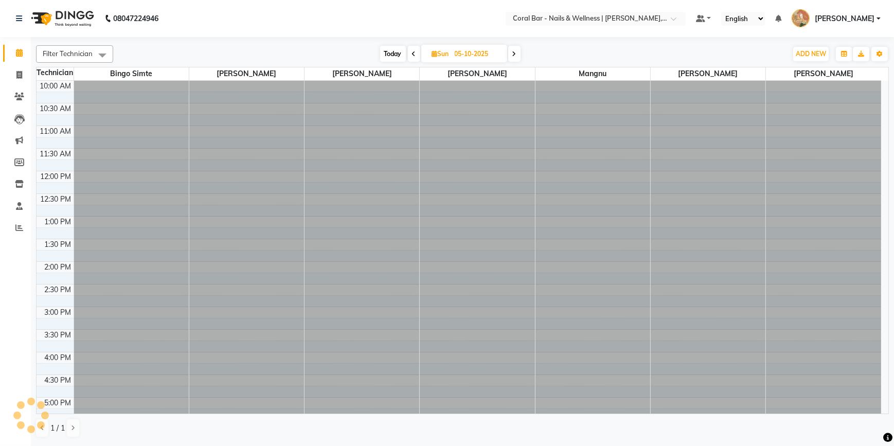
scroll to position [207, 0]
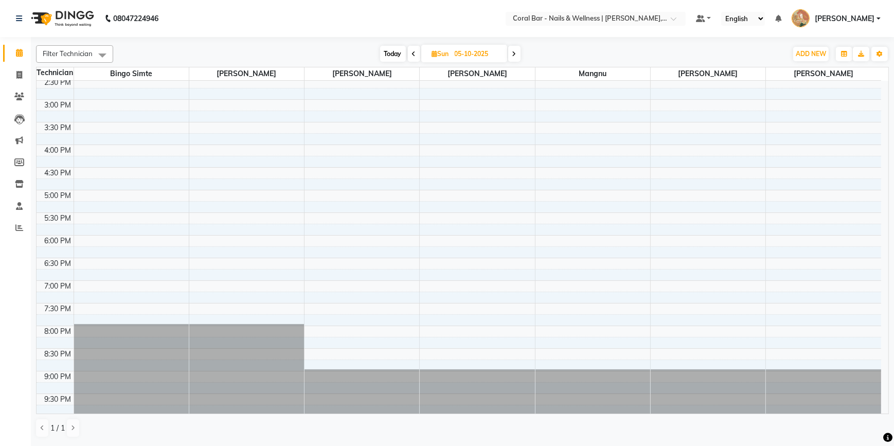
click at [89, 196] on div "10:00 AM 10:30 AM 11:00 AM 11:30 AM 12:00 PM 12:30 PM 1:00 PM 1:30 PM 2:00 PM 2…" at bounding box center [459, 144] width 845 height 543
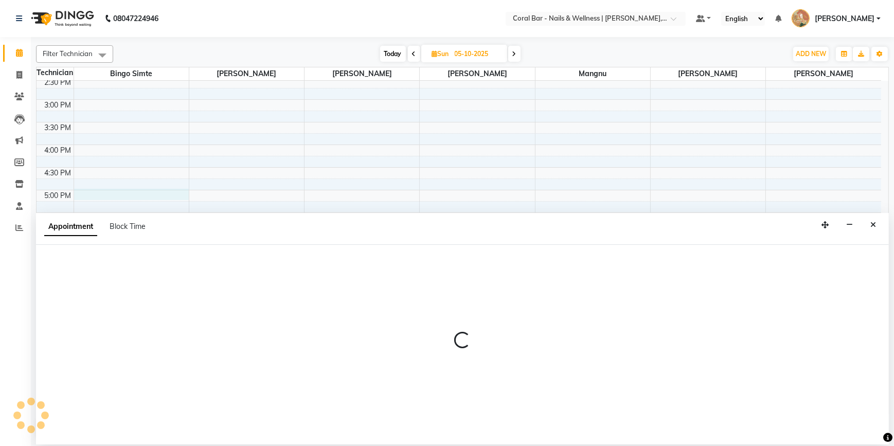
select select "66070"
select select "1020"
select select "tentative"
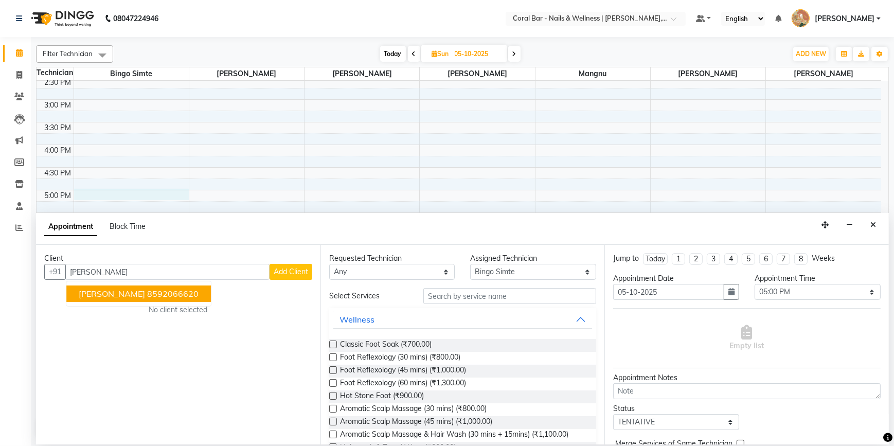
click at [104, 294] on span "Karen Seby" at bounding box center [112, 294] width 66 height 10
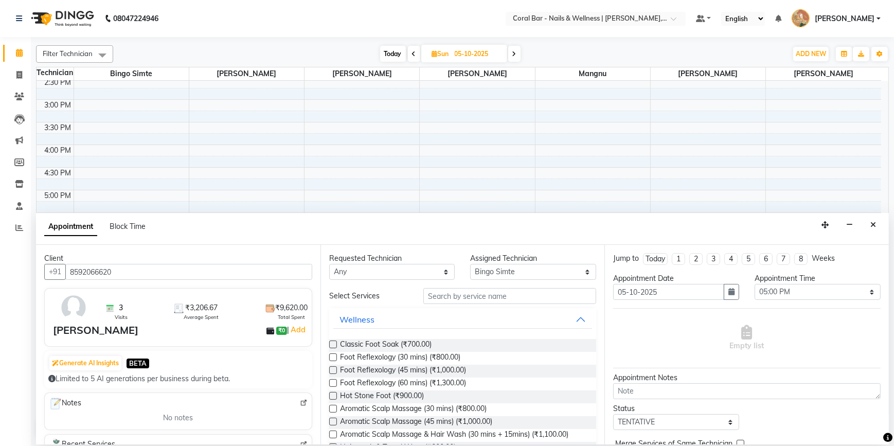
type input "8592066620"
click at [477, 296] on input "text" at bounding box center [510, 296] width 173 height 16
click at [524, 264] on select "Select Bingo Simte Debbie Gery Kimpha kipgen Mangnu Neha Tamang Priya tamang" at bounding box center [533, 272] width 126 height 16
select select "77161"
click at [470, 264] on select "Select Bingo Simte Debbie Gery Kimpha kipgen Mangnu Neha Tamang Priya tamang" at bounding box center [533, 272] width 126 height 16
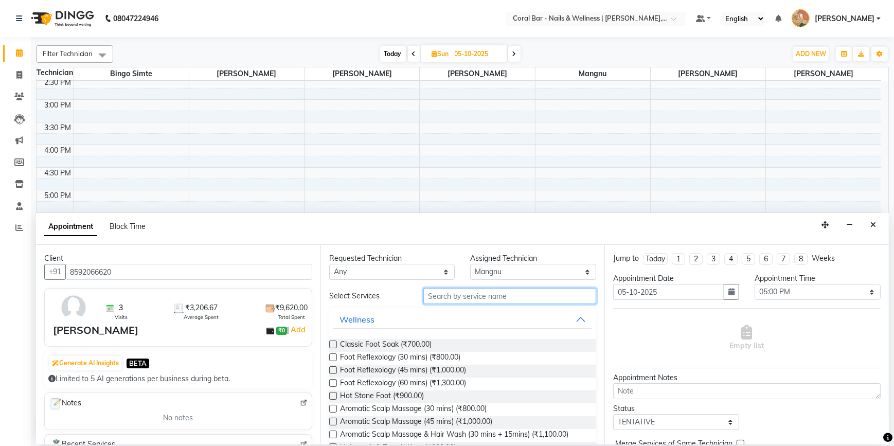
click at [456, 298] on input "text" at bounding box center [510, 296] width 173 height 16
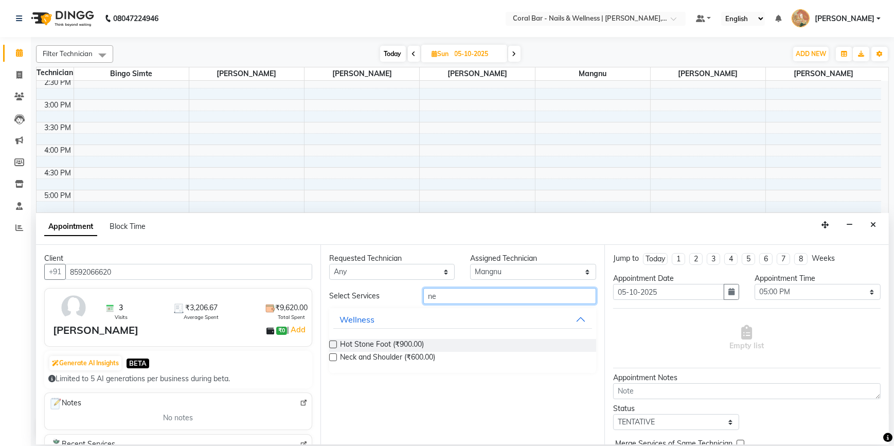
type input "ne"
click at [334, 356] on label at bounding box center [333, 358] width 8 height 8
click at [334, 356] on input "checkbox" at bounding box center [332, 358] width 7 height 7
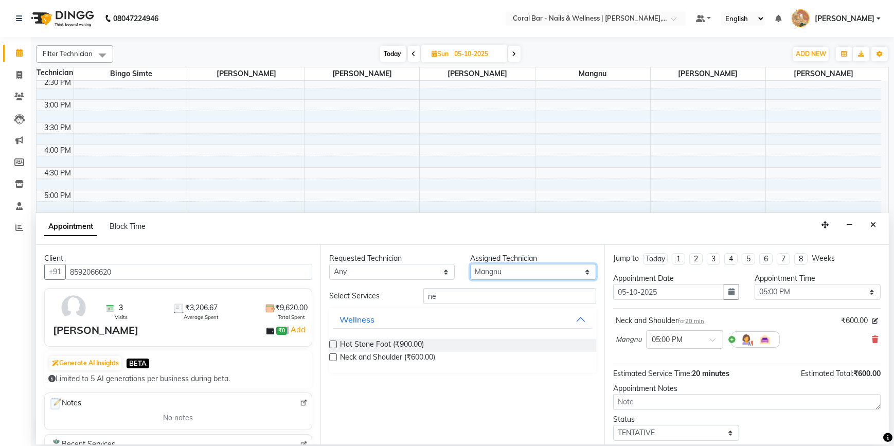
checkbox input "false"
drag, startPoint x: 509, startPoint y: 273, endPoint x: 509, endPoint y: 278, distance: 5.7
click at [510, 275] on select "Select Bingo Simte Debbie Gery Kimpha kipgen Mangnu Neha Tamang Priya tamang" at bounding box center [533, 272] width 126 height 16
select select "69266"
click at [470, 264] on select "Select Bingo Simte Debbie Gery Kimpha kipgen Mangnu Neha Tamang Priya tamang" at bounding box center [533, 272] width 126 height 16
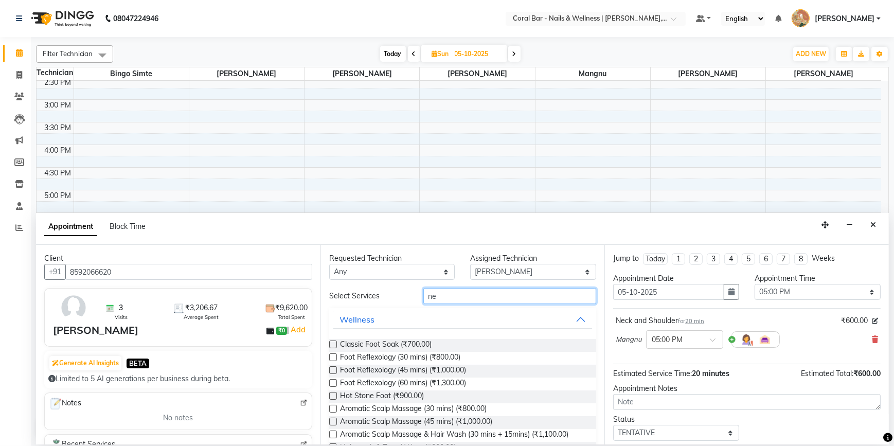
drag, startPoint x: 455, startPoint y: 294, endPoint x: 397, endPoint y: 300, distance: 57.9
click at [400, 299] on div "Select Services ne" at bounding box center [463, 296] width 283 height 16
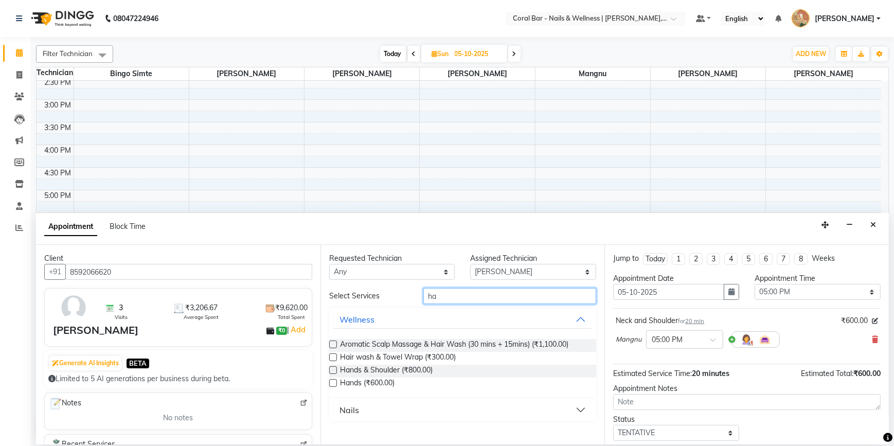
type input "ha"
click at [334, 384] on label at bounding box center [333, 383] width 8 height 8
click at [334, 384] on input "checkbox" at bounding box center [332, 384] width 7 height 7
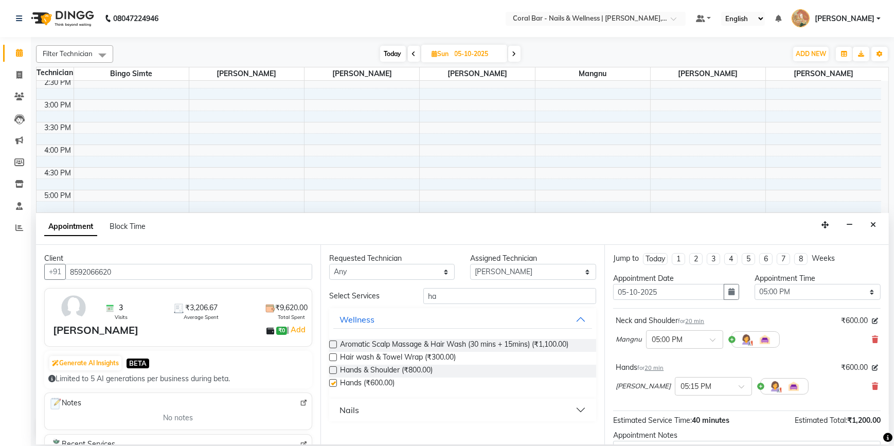
checkbox input "false"
click at [711, 392] on div "× 05:15 PM" at bounding box center [713, 386] width 77 height 19
click at [679, 425] on div "05:00 PM" at bounding box center [714, 433] width 76 height 19
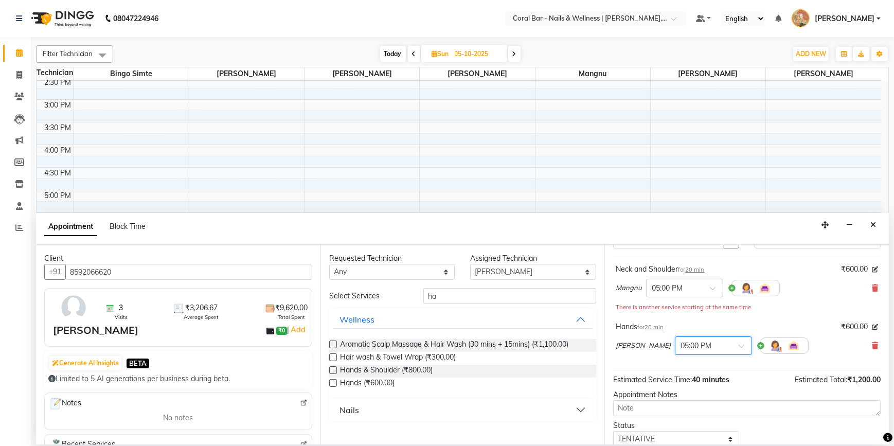
scroll to position [118, 0]
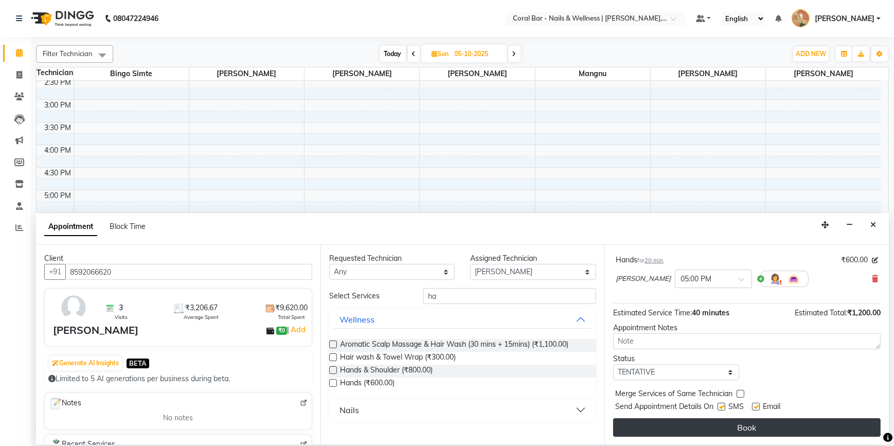
click at [677, 425] on button "Book" at bounding box center [747, 427] width 268 height 19
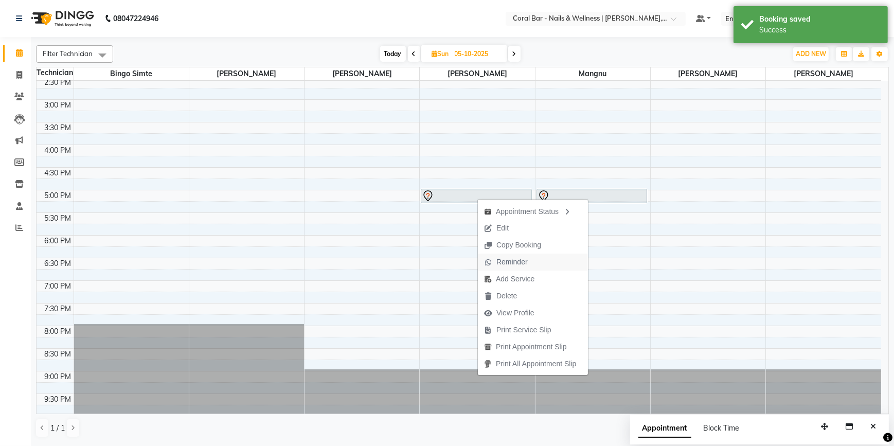
click at [511, 262] on span "Reminder" at bounding box center [512, 262] width 31 height 11
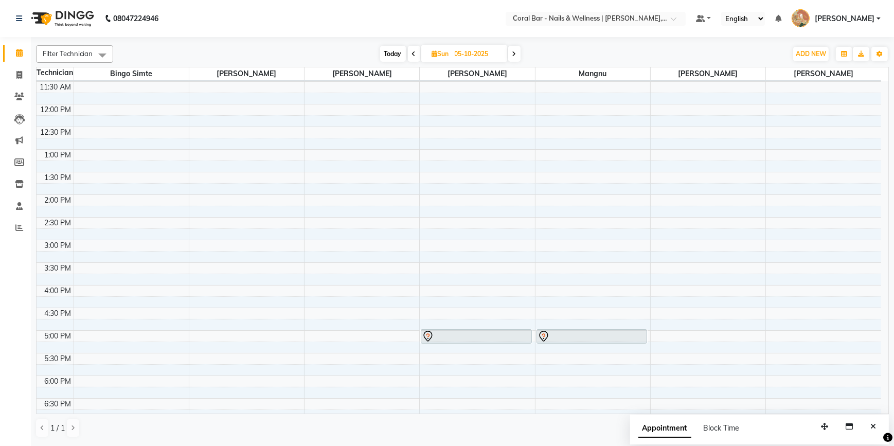
scroll to position [0, 0]
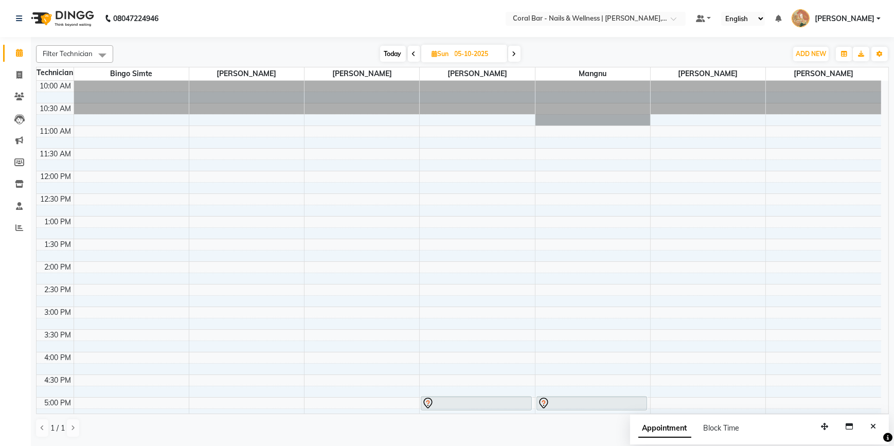
click at [388, 56] on span "Today" at bounding box center [393, 54] width 26 height 16
type input "04-10-2025"
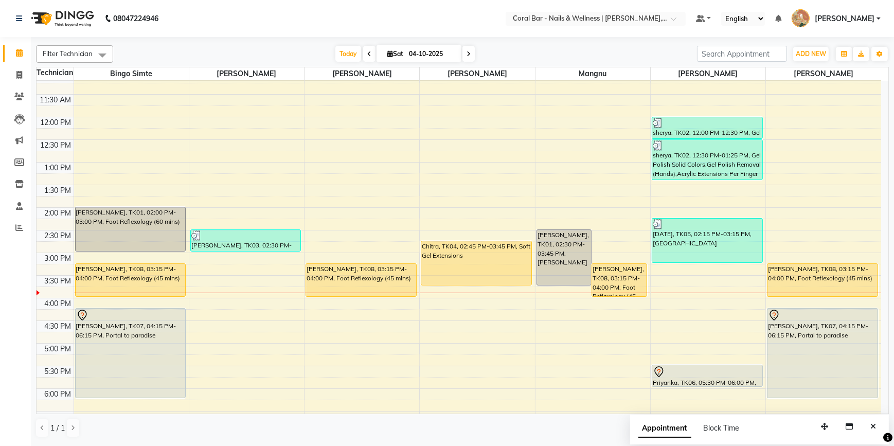
scroll to position [67, 0]
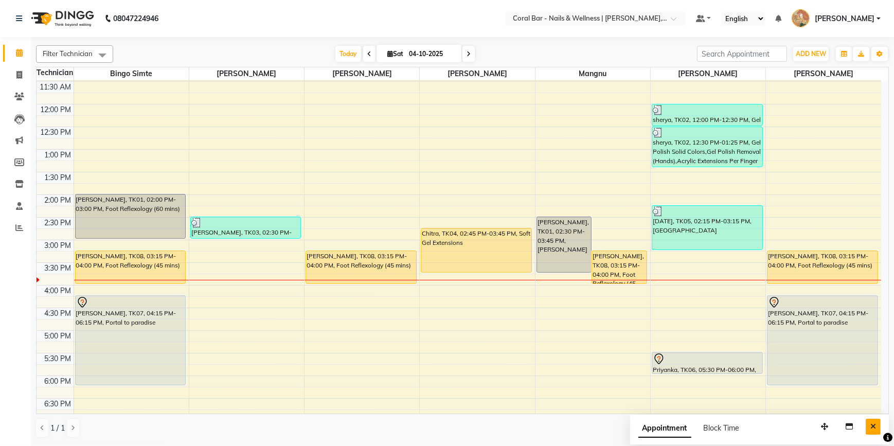
click at [875, 427] on icon "Close" at bounding box center [874, 426] width 6 height 7
click at [816, 50] on span "ADD NEW" at bounding box center [811, 54] width 30 height 8
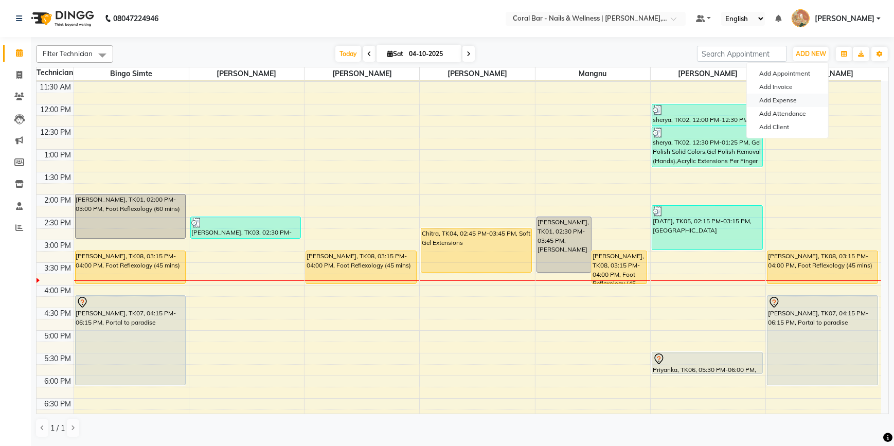
click at [790, 101] on link "Add Expense" at bounding box center [787, 100] width 81 height 13
select select "1"
select select "6234"
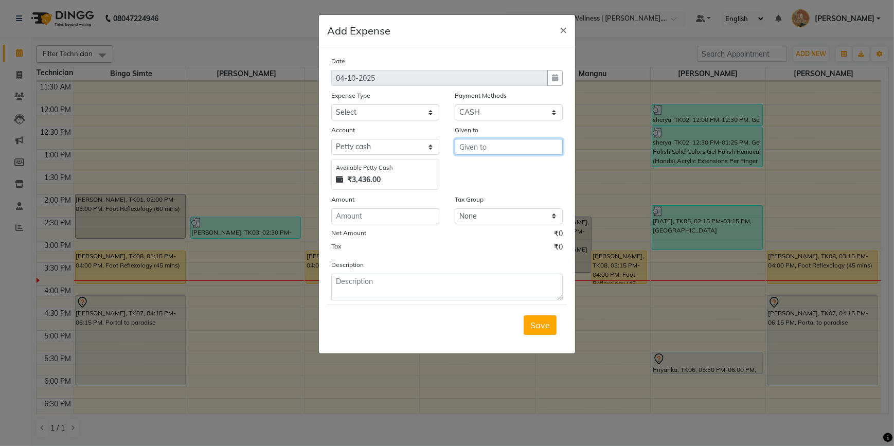
click at [514, 152] on input "text" at bounding box center [509, 147] width 108 height 16
click at [467, 190] on button "Go vind Thappa" at bounding box center [515, 186] width 120 height 16
type input "[PERSON_NAME]"
click at [395, 216] on input "number" at bounding box center [385, 216] width 108 height 16
type input "200"
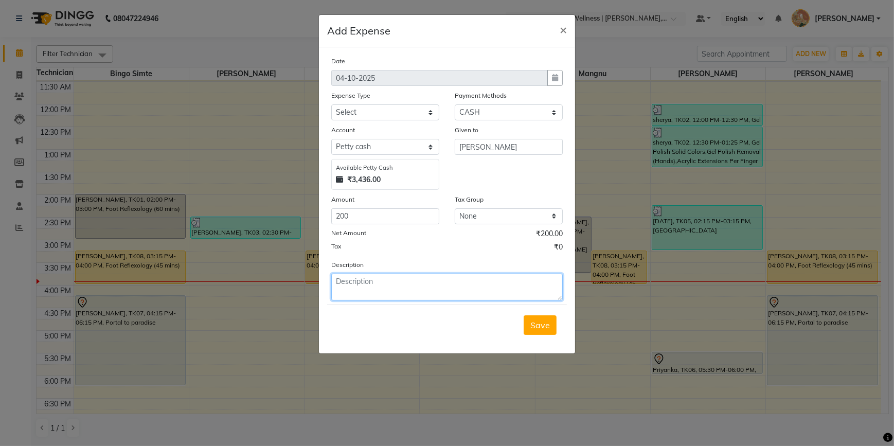
click at [355, 278] on textarea at bounding box center [447, 287] width 232 height 27
type textarea "watermelon foil milk"
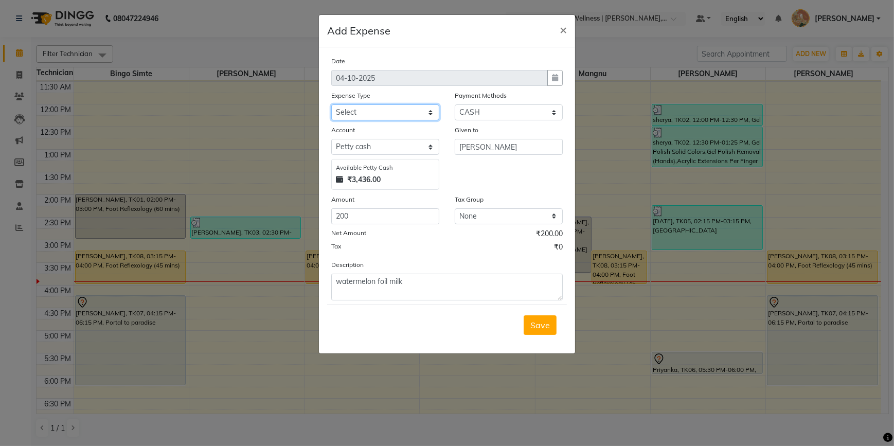
click at [381, 108] on select "Select Advance Salary Bank charges Car maintenance Cash transfer to bank Cash t…" at bounding box center [385, 112] width 108 height 16
select select "18"
click at [331, 105] on select "Select Advance Salary Bank charges Car maintenance Cash transfer to bank Cash t…" at bounding box center [385, 112] width 108 height 16
click at [534, 324] on span "Save" at bounding box center [541, 325] width 20 height 10
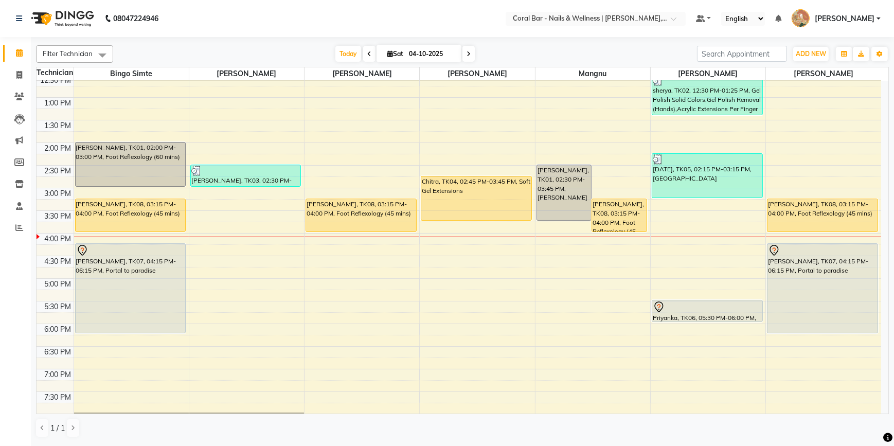
scroll to position [112, 0]
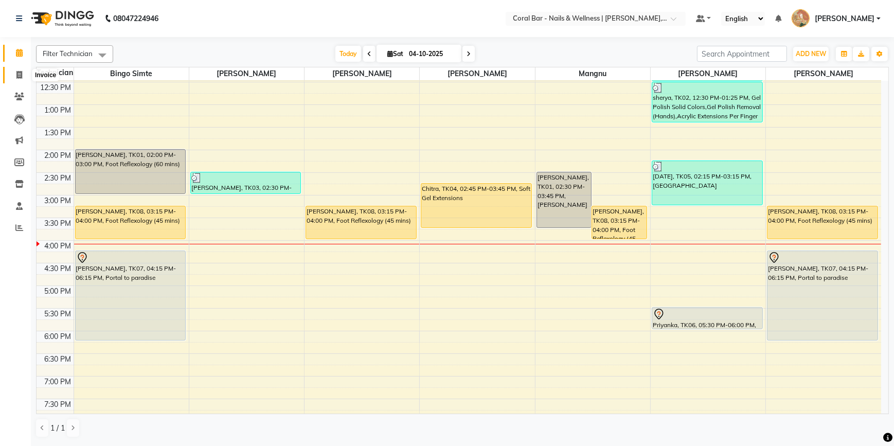
click at [22, 77] on icon at bounding box center [19, 75] width 6 height 8
select select "7157"
select select "service"
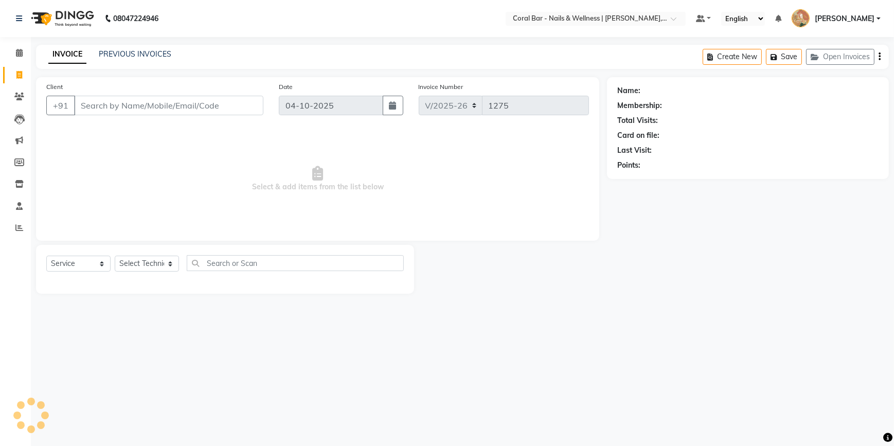
click at [139, 47] on div "INVOICE PREVIOUS INVOICES Create New Save Open Invoices" at bounding box center [462, 57] width 853 height 24
click at [139, 51] on link "PREVIOUS INVOICES" at bounding box center [135, 53] width 73 height 9
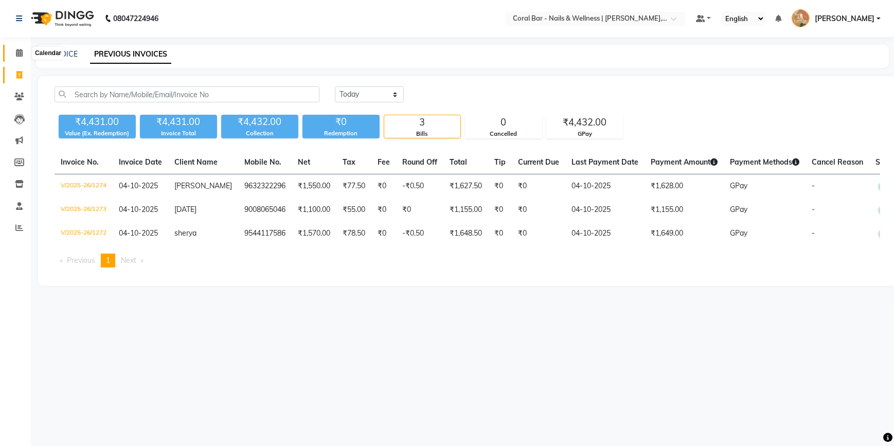
click at [20, 47] on span at bounding box center [19, 53] width 18 height 12
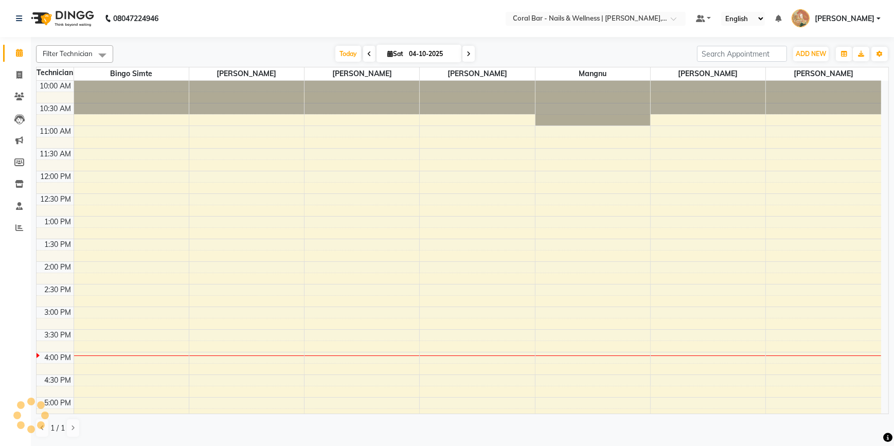
scroll to position [188, 0]
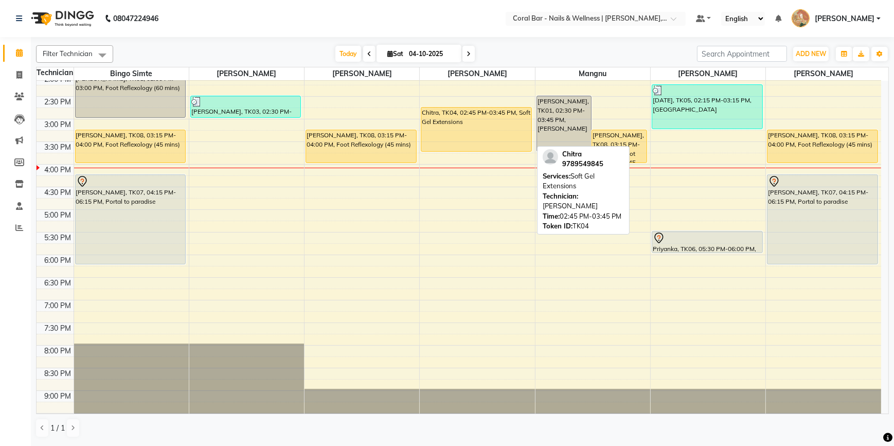
click at [488, 170] on div "Chitra, TK04, 02:45 PM-03:45 PM, Soft Gel Extensions" at bounding box center [477, 164] width 115 height 543
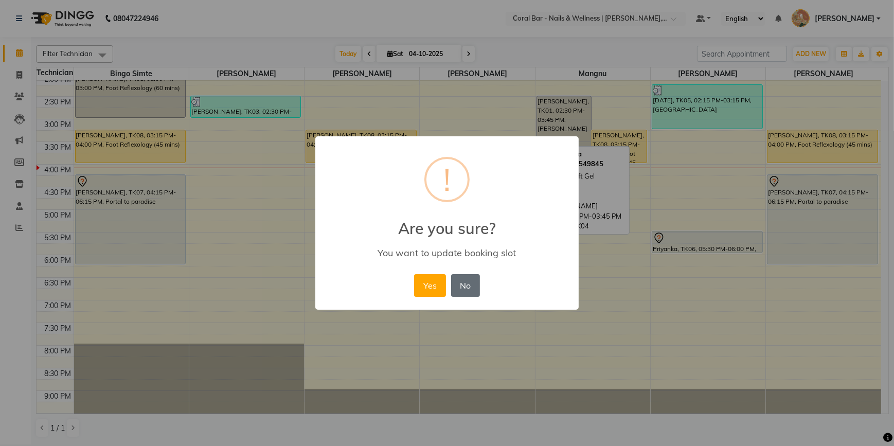
click at [469, 291] on button "No" at bounding box center [465, 285] width 29 height 23
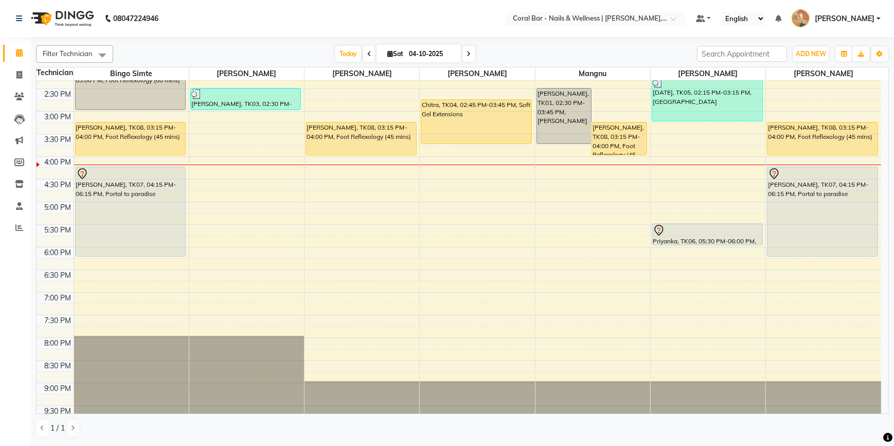
scroll to position [0, 0]
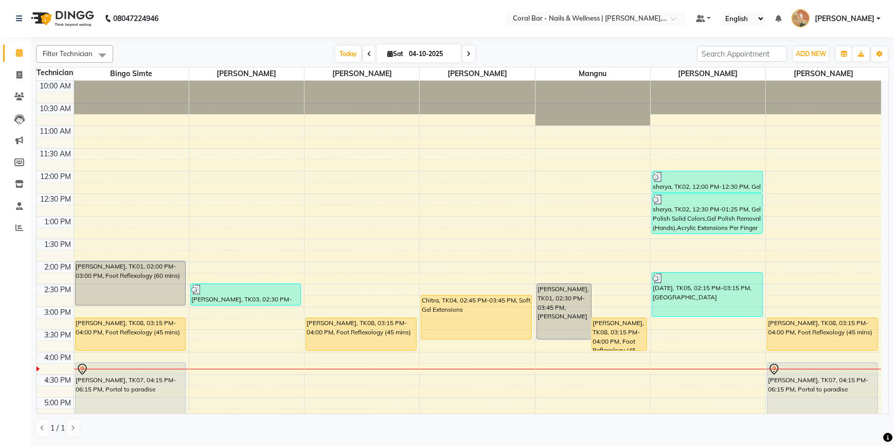
click at [456, 434] on div "1 / 1" at bounding box center [462, 428] width 853 height 20
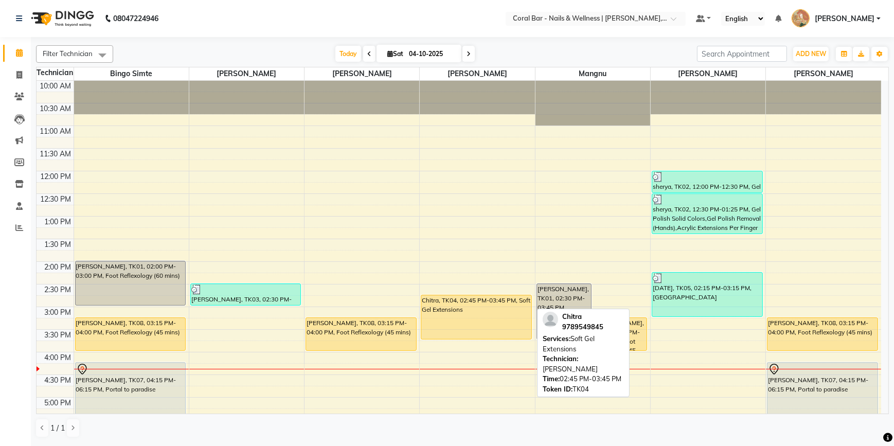
click at [441, 327] on div "Chitra, TK04, 02:45 PM-03:45 PM, Soft Gel Extensions" at bounding box center [476, 317] width 110 height 44
click at [469, 313] on div "Chitra, TK04, 02:45 PM-03:45 PM, Soft Gel Extensions" at bounding box center [476, 317] width 110 height 44
select select "1"
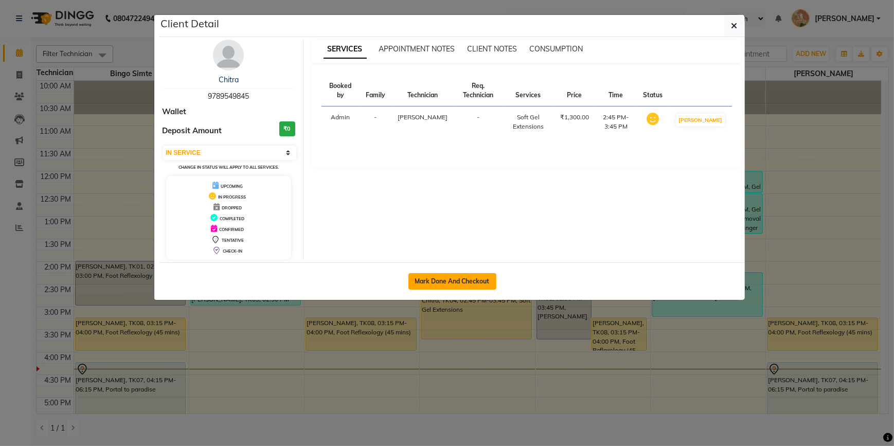
click at [469, 284] on button "Mark Done And Checkout" at bounding box center [453, 281] width 88 height 16
select select "7157"
select select "service"
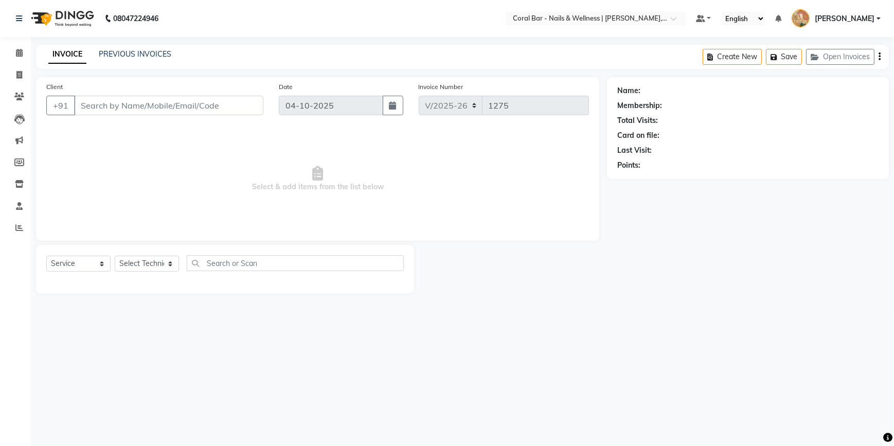
type input "9789549845"
select select "69266"
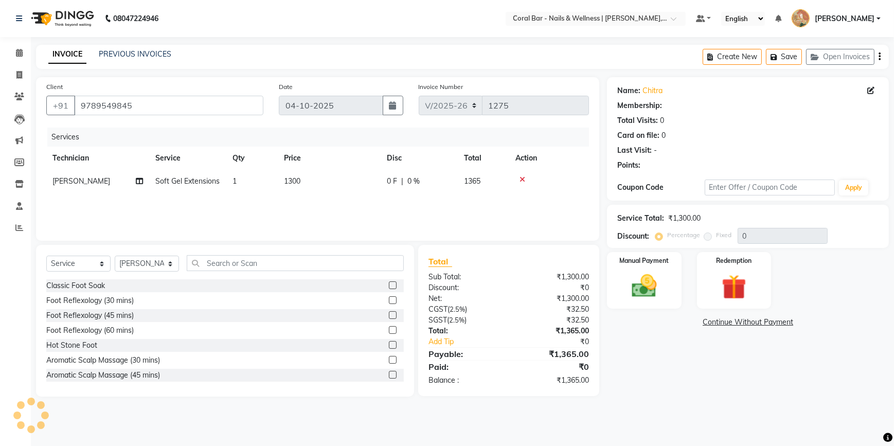
select select "1: Object"
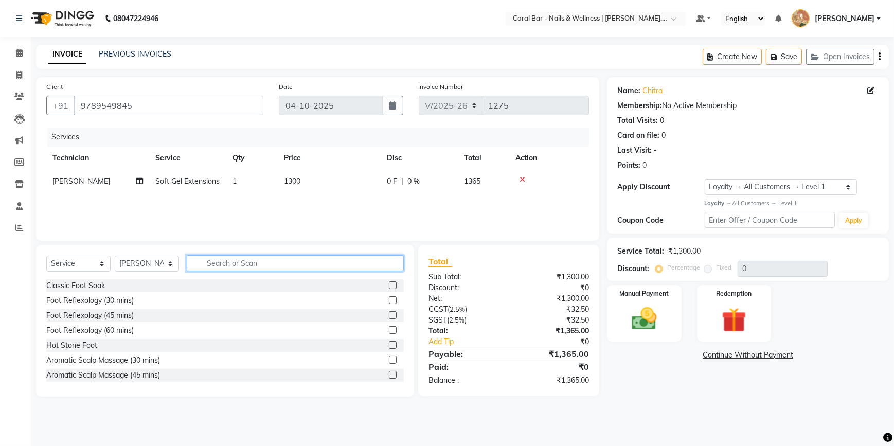
click at [237, 264] on input "text" at bounding box center [295, 263] width 217 height 16
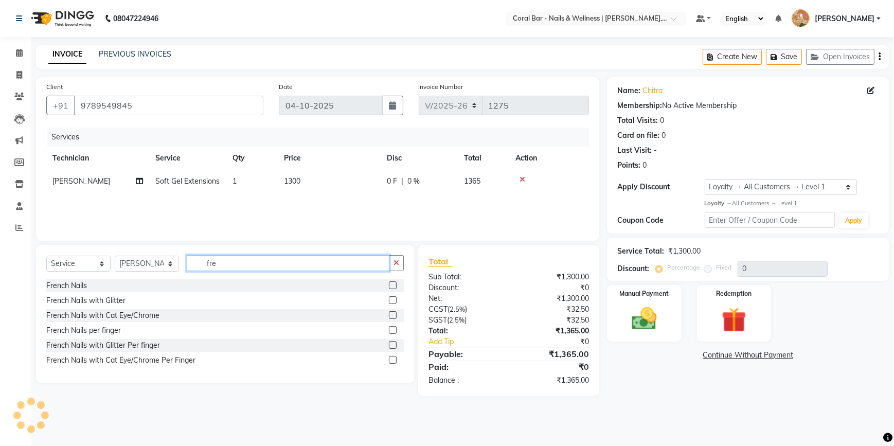
type input "fre"
click at [391, 284] on label at bounding box center [393, 285] width 8 height 8
click at [391, 284] on input "checkbox" at bounding box center [392, 286] width 7 height 7
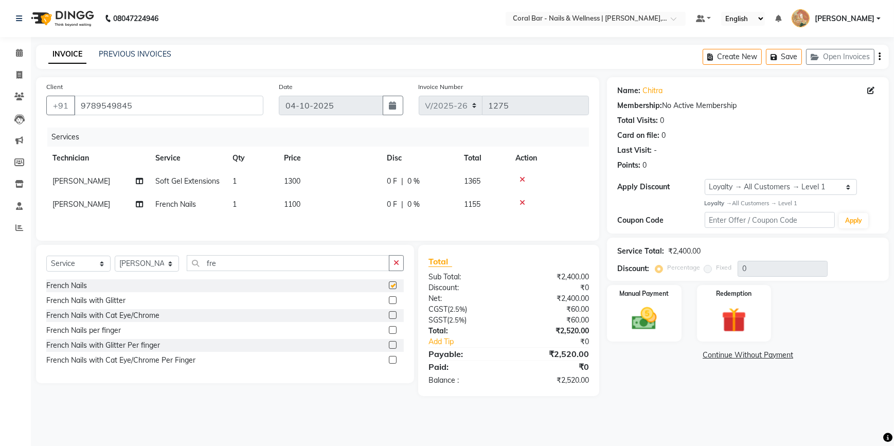
checkbox input "false"
click at [14, 56] on span at bounding box center [19, 53] width 18 height 12
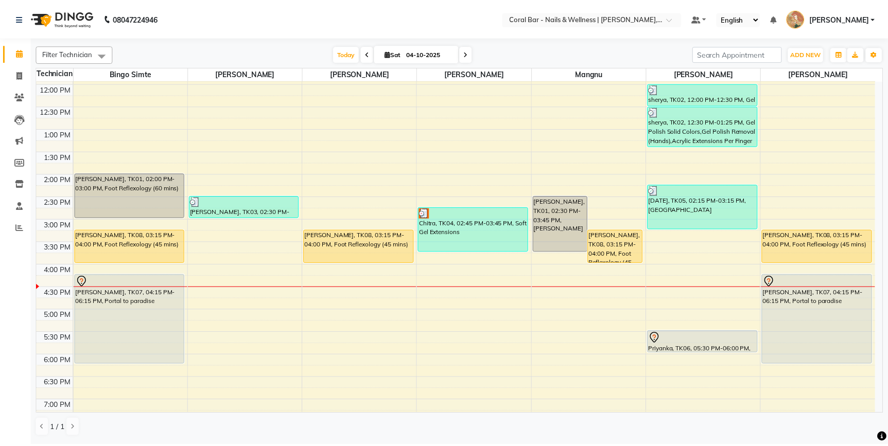
scroll to position [187, 0]
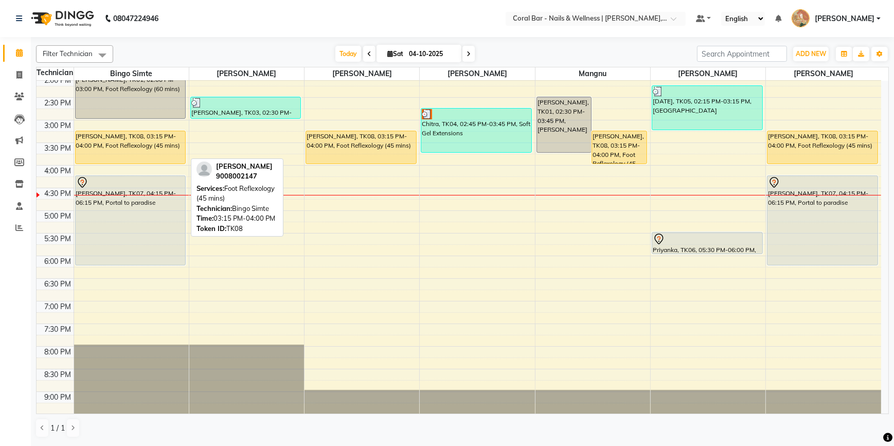
click at [127, 147] on div "Supritha Sreedhar, TK08, 03:15 PM-04:00 PM, Foot Reflexology (45 mins)" at bounding box center [131, 147] width 110 height 32
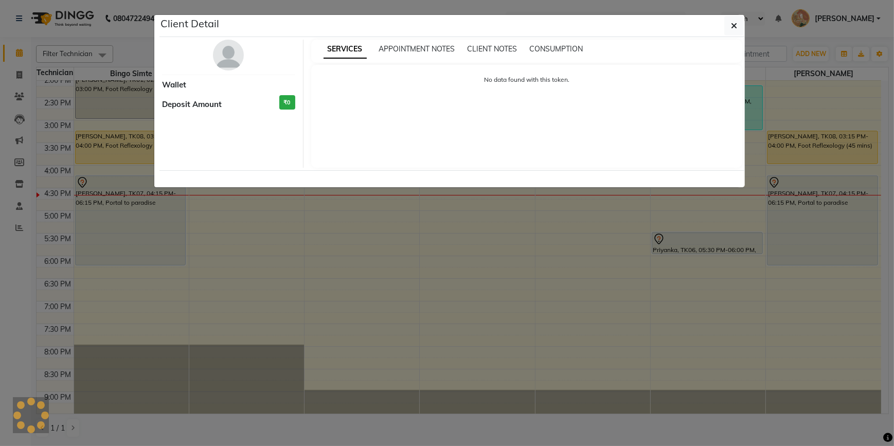
select select "1"
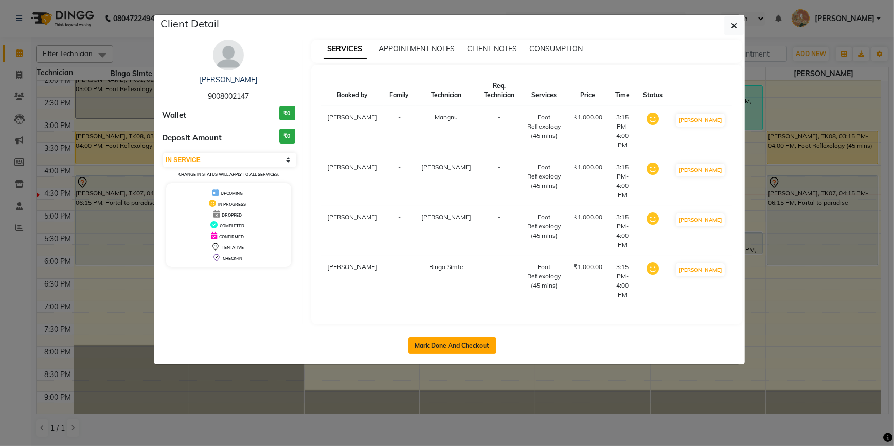
click at [431, 338] on button "Mark Done And Checkout" at bounding box center [453, 346] width 88 height 16
select select "service"
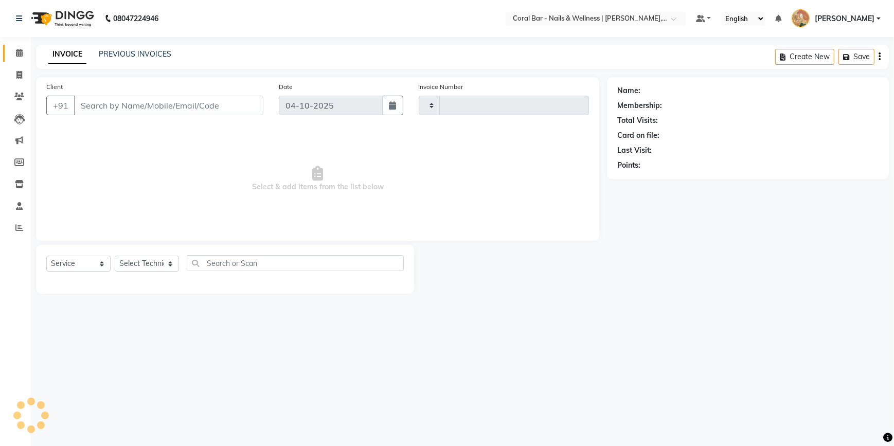
type input "1275"
select select "7157"
type input "9008002147"
select select "77161"
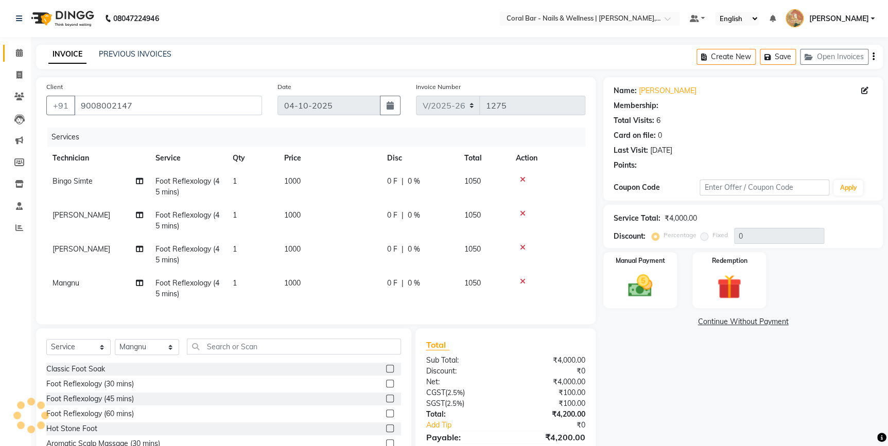
select select "1: Object"
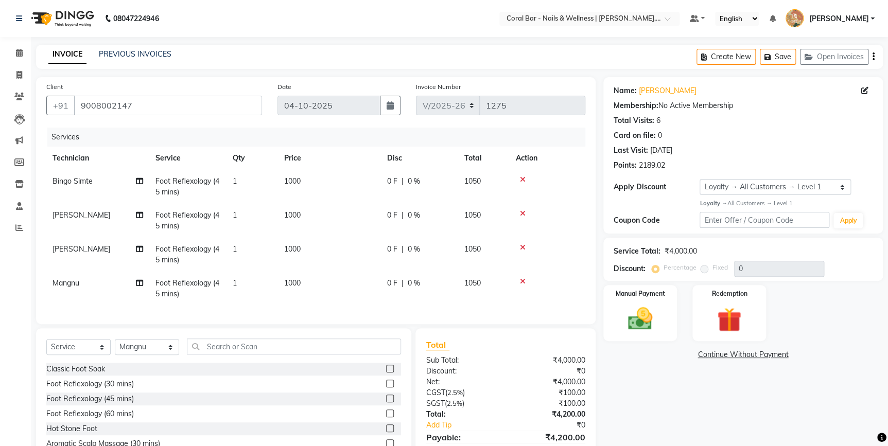
click at [524, 246] on icon at bounding box center [523, 247] width 6 height 7
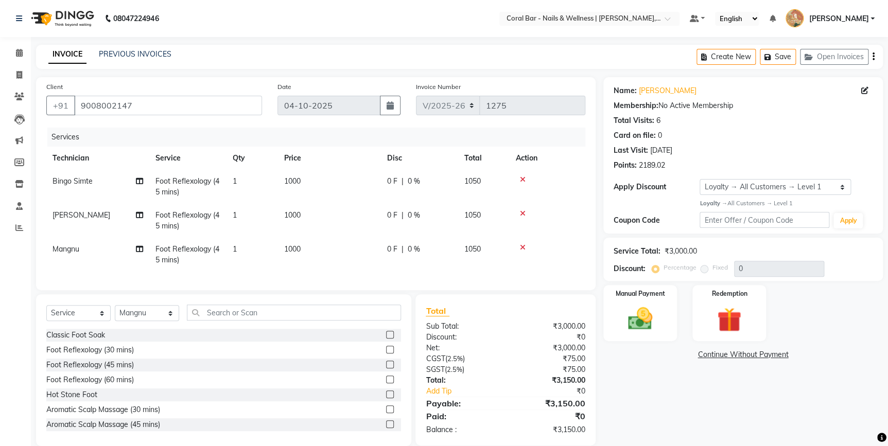
click at [524, 247] on icon at bounding box center [523, 247] width 6 height 7
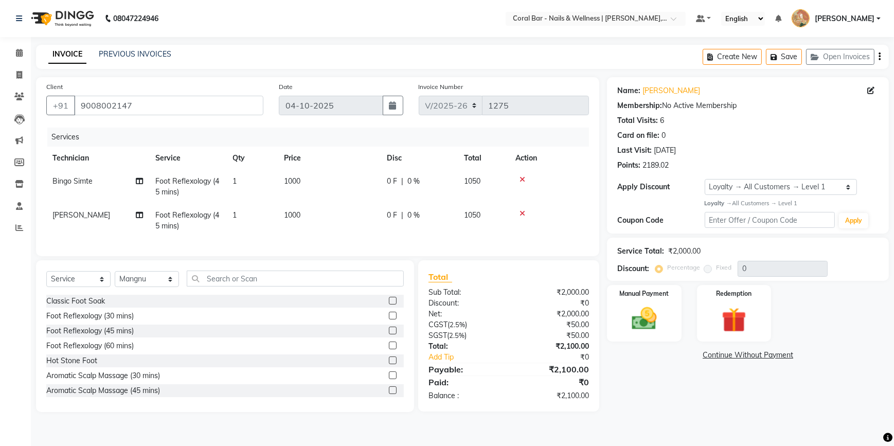
click at [389, 349] on label at bounding box center [393, 346] width 8 height 8
click at [389, 349] on input "checkbox" at bounding box center [392, 346] width 7 height 7
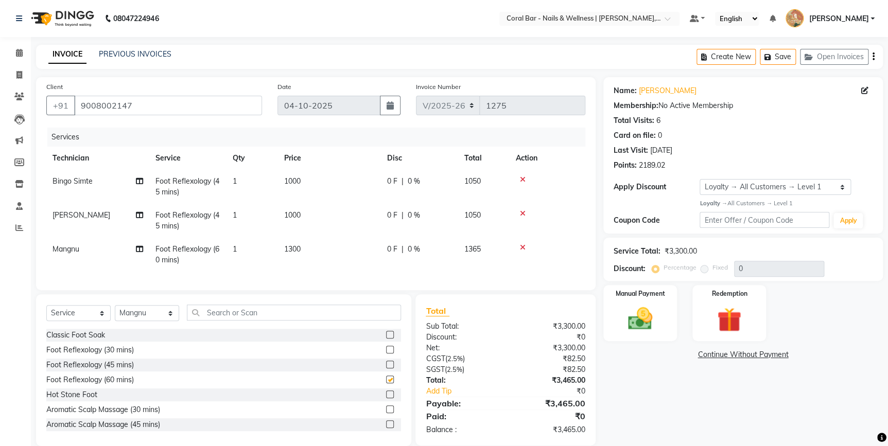
checkbox input "false"
click at [153, 321] on select "Select Technician Bhavani CA Bingo Simte Debbie Gery Govind Thappa Kimpha kipge…" at bounding box center [147, 313] width 64 height 16
select select "69128"
click at [115, 312] on select "Select Technician Bhavani CA Bingo Simte Debbie Gery Govind Thappa Kimpha kipge…" at bounding box center [147, 313] width 64 height 16
click at [233, 313] on input "text" at bounding box center [294, 313] width 214 height 16
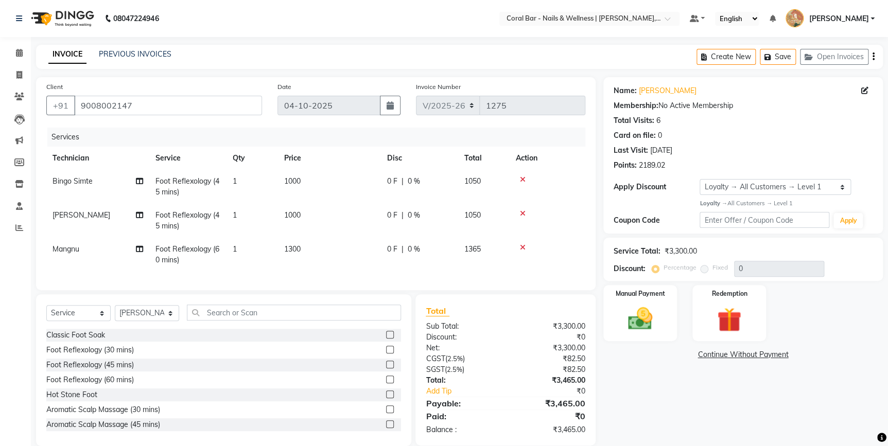
click at [386, 383] on label at bounding box center [390, 380] width 8 height 8
click at [386, 383] on input "checkbox" at bounding box center [389, 380] width 7 height 7
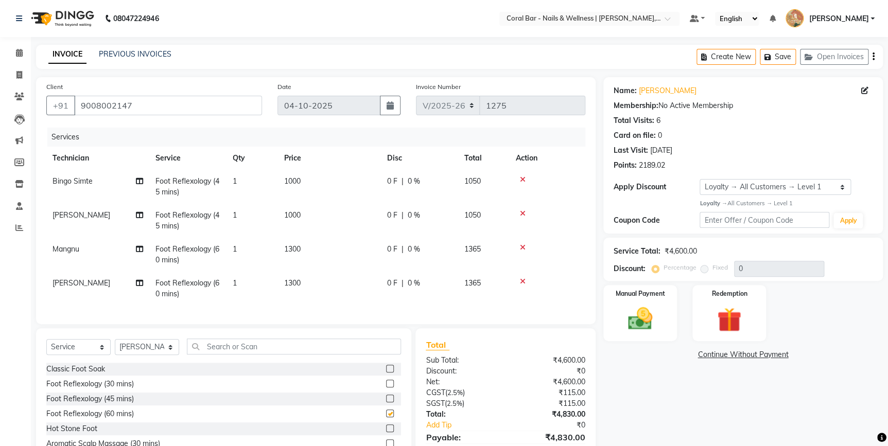
checkbox input "false"
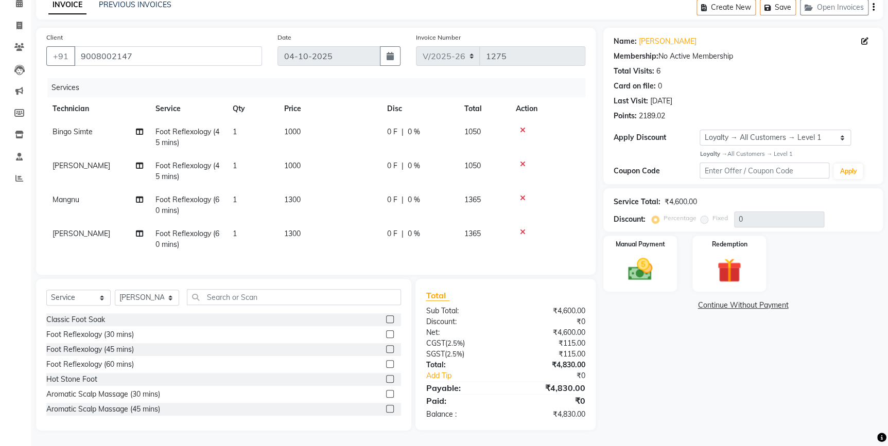
drag, startPoint x: 384, startPoint y: 397, endPoint x: 385, endPoint y: 390, distance: 7.8
click at [386, 394] on label at bounding box center [390, 394] width 8 height 8
click at [386, 394] on input "checkbox" at bounding box center [389, 394] width 7 height 7
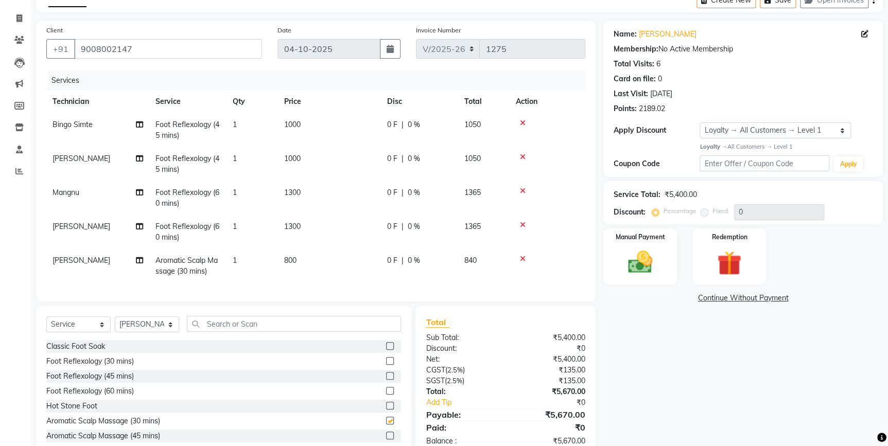
checkbox input "false"
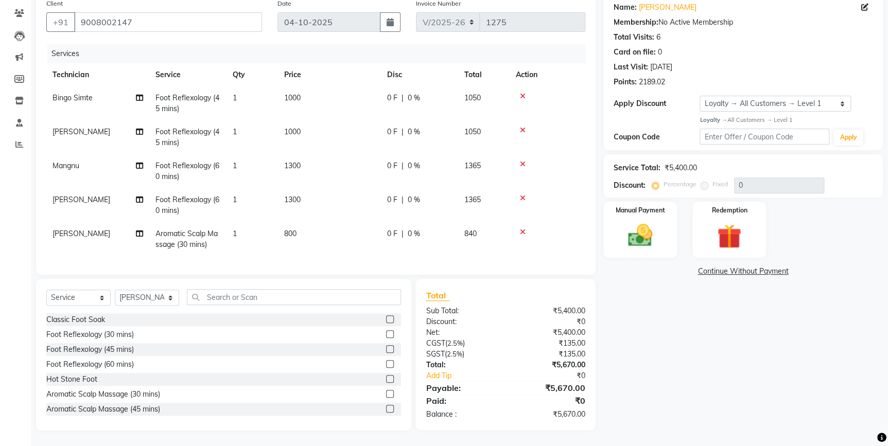
scroll to position [0, 0]
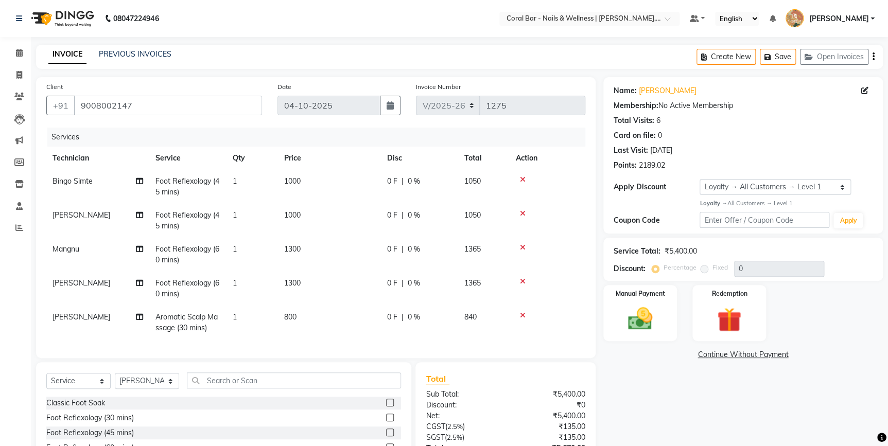
click at [521, 314] on icon at bounding box center [523, 315] width 6 height 7
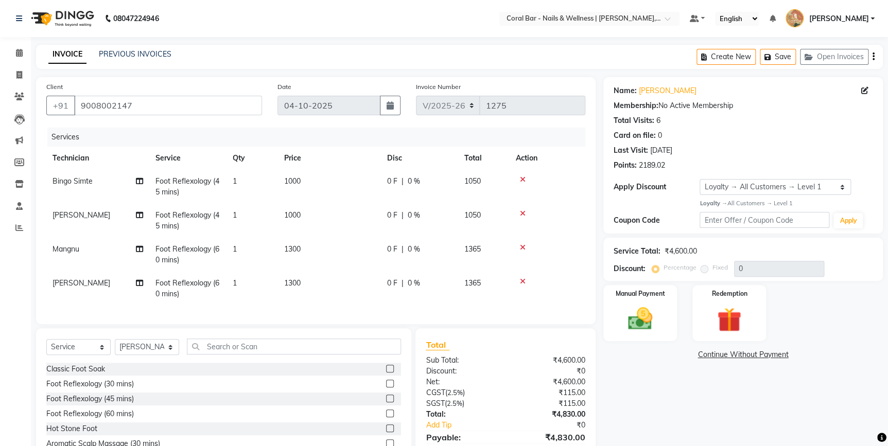
scroll to position [57, 0]
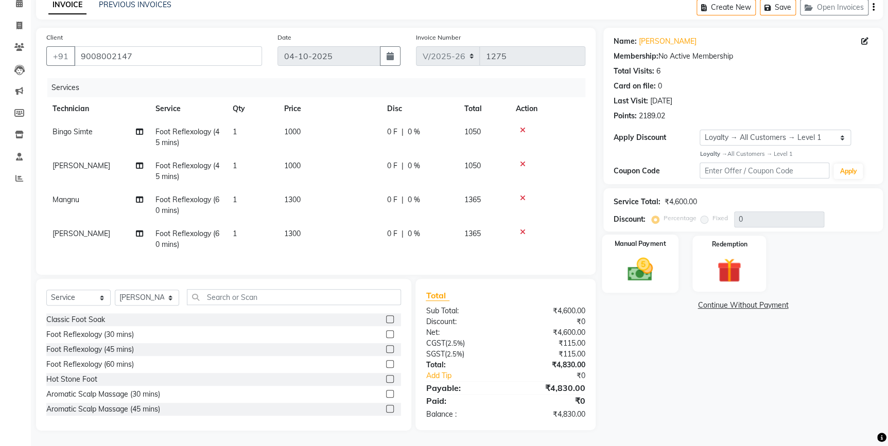
click at [632, 267] on img at bounding box center [640, 269] width 42 height 29
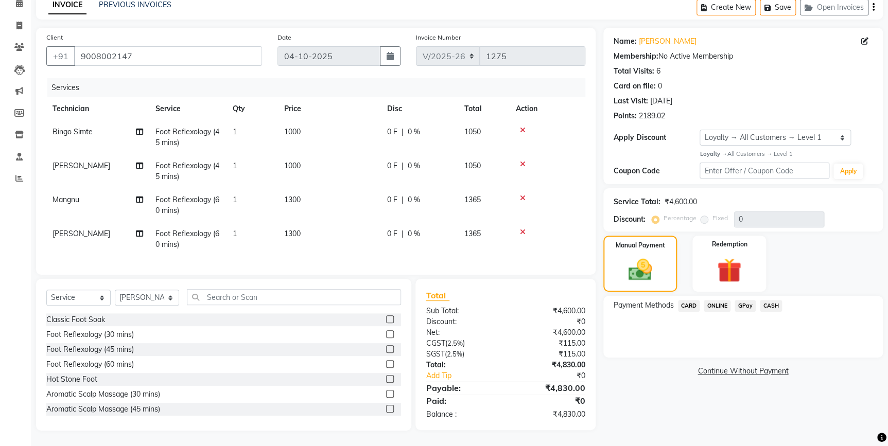
click at [745, 300] on span "GPay" at bounding box center [744, 306] width 21 height 12
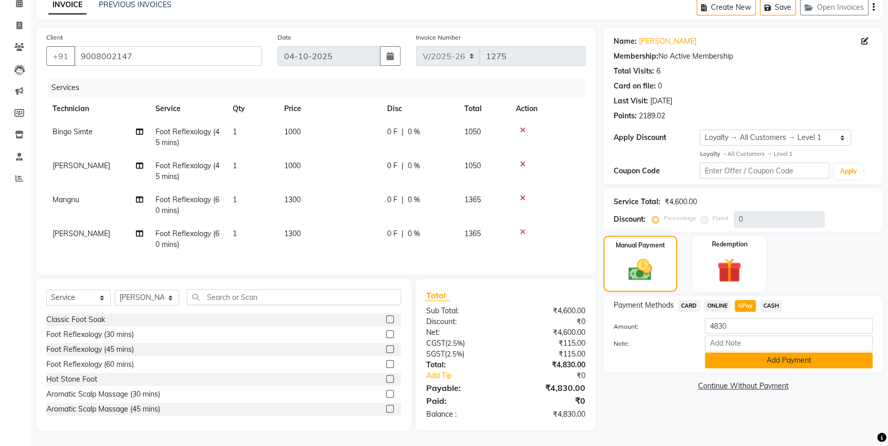
click at [797, 355] on button "Add Payment" at bounding box center [788, 360] width 168 height 16
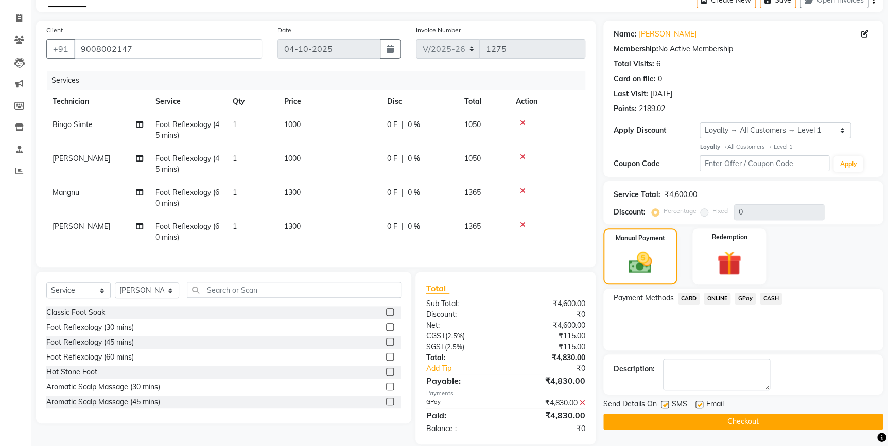
scroll to position [129, 0]
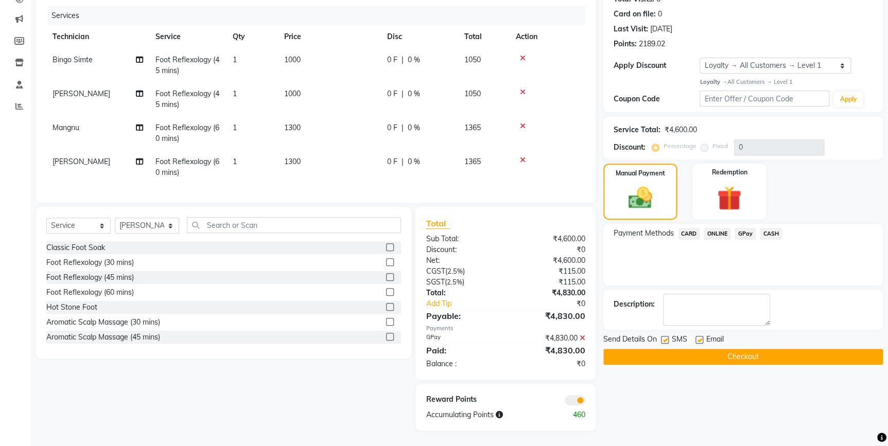
click at [790, 349] on button "Checkout" at bounding box center [742, 357] width 279 height 16
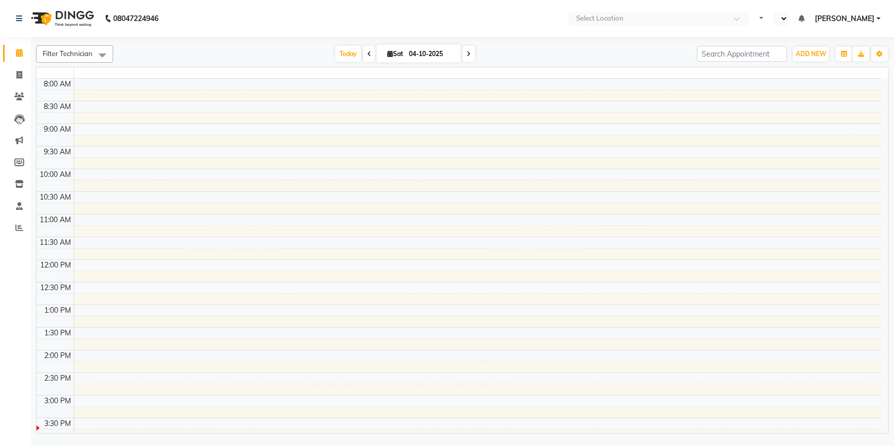
select select "en"
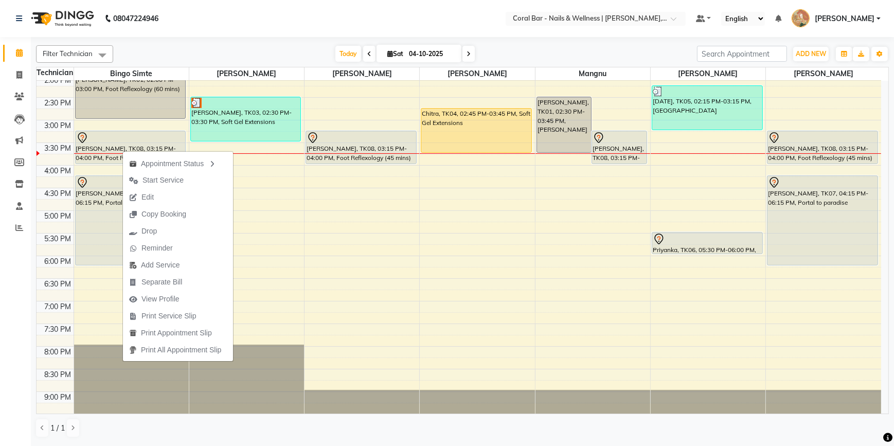
drag, startPoint x: 165, startPoint y: 176, endPoint x: 199, endPoint y: 175, distance: 33.5
click at [165, 177] on span "Start Service" at bounding box center [163, 180] width 41 height 11
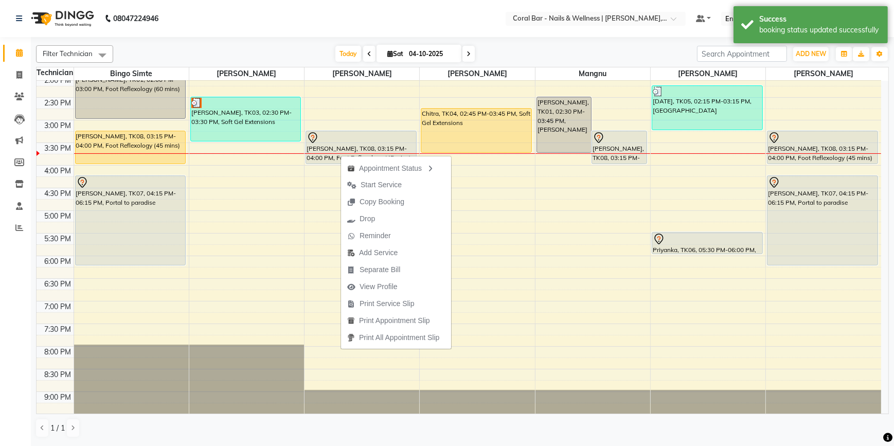
click at [374, 185] on span "Start Service" at bounding box center [381, 185] width 41 height 11
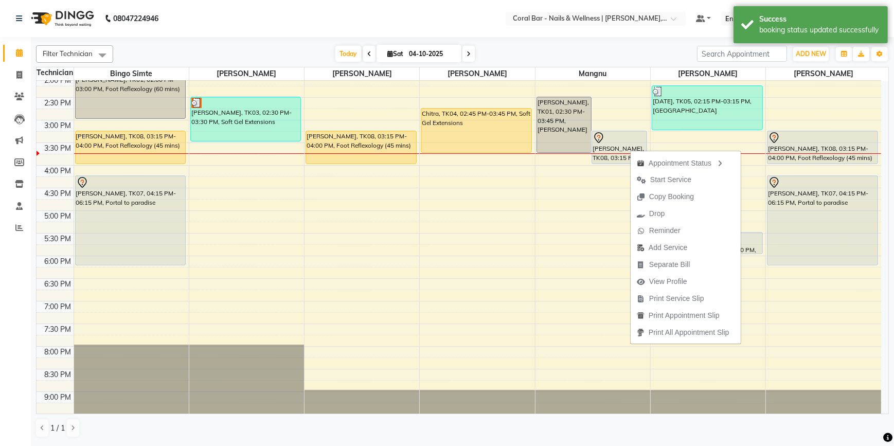
drag, startPoint x: 644, startPoint y: 180, endPoint x: 678, endPoint y: 178, distance: 34.5
click at [648, 180] on span "Start Service" at bounding box center [664, 179] width 67 height 17
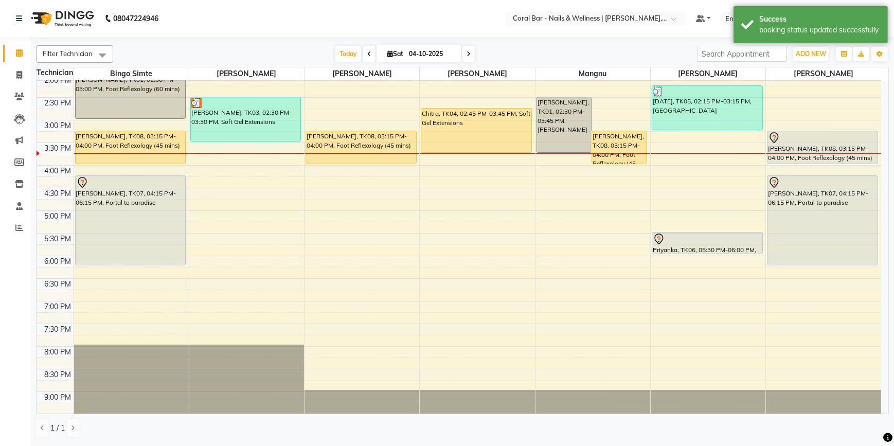
drag, startPoint x: 808, startPoint y: 153, endPoint x: 795, endPoint y: 132, distance: 25.0
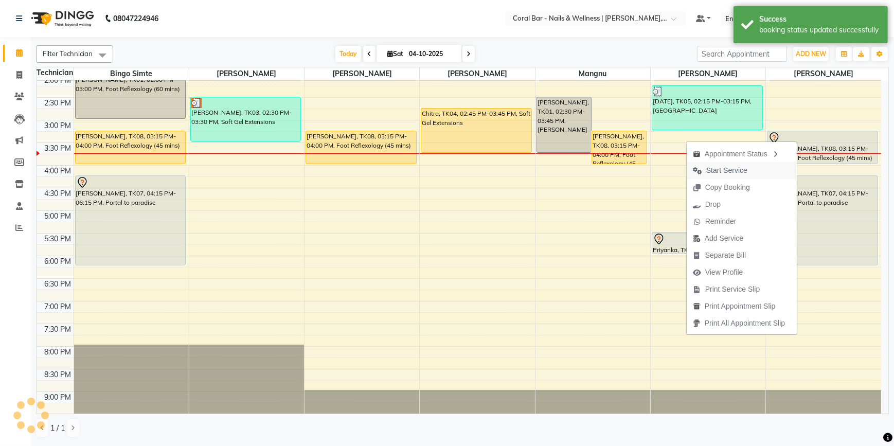
click at [719, 173] on span "Start Service" at bounding box center [727, 170] width 41 height 11
